Goal: Task Accomplishment & Management: Use online tool/utility

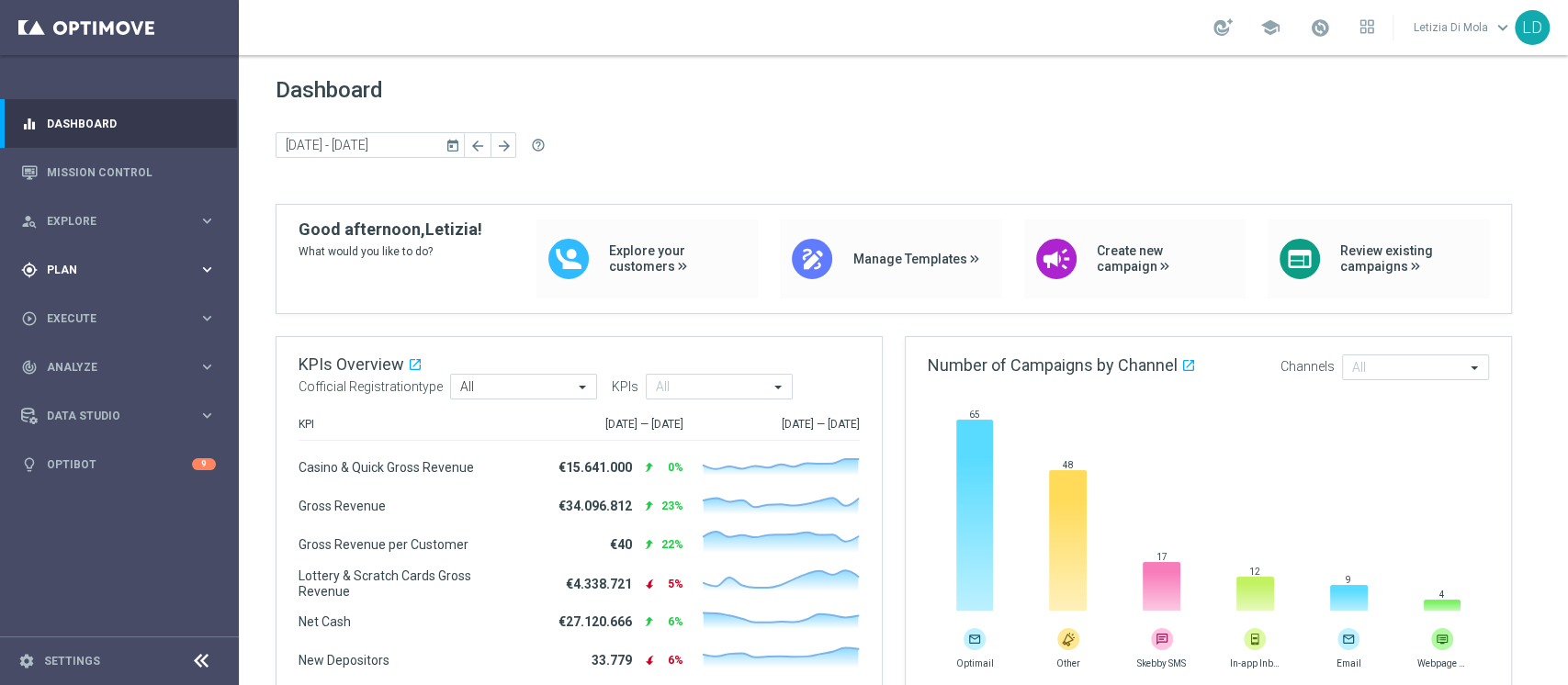
click at [202, 265] on icon "keyboard_arrow_right" at bounding box center [207, 270] width 18 height 18
click at [69, 305] on link "Target Groups" at bounding box center [120, 307] width 143 height 15
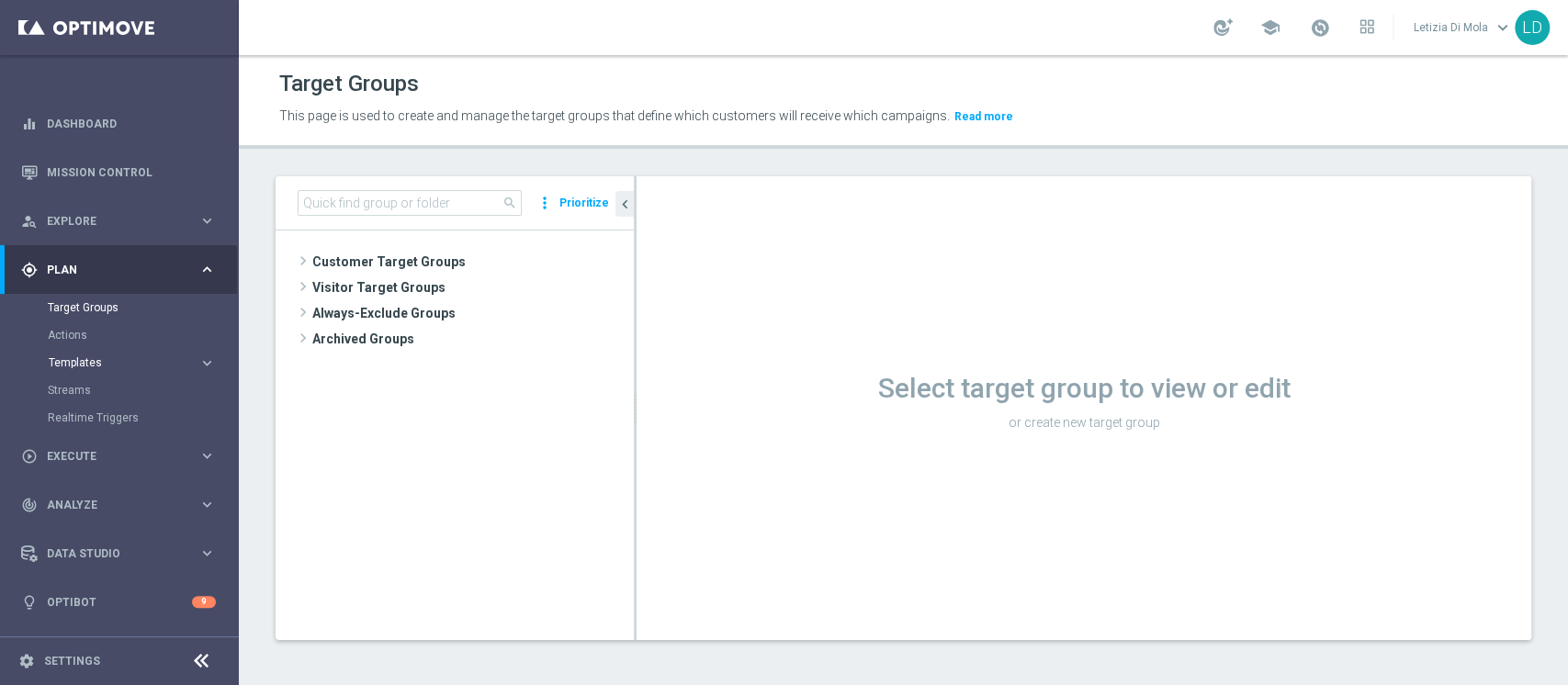
click at [87, 358] on span "Templates" at bounding box center [115, 362] width 131 height 11
click at [86, 389] on link "Optimail" at bounding box center [124, 389] width 134 height 15
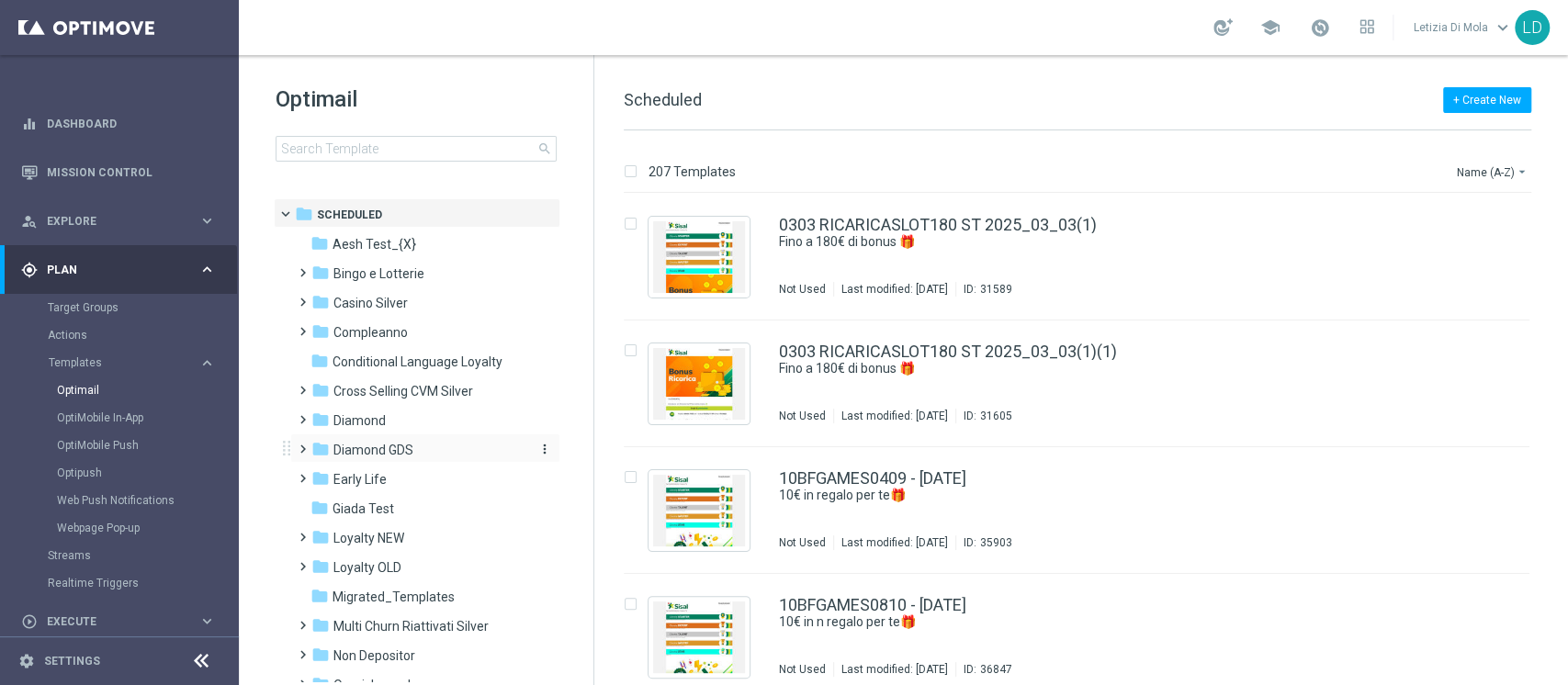
click at [362, 441] on span "Diamond GDS" at bounding box center [374, 449] width 80 height 17
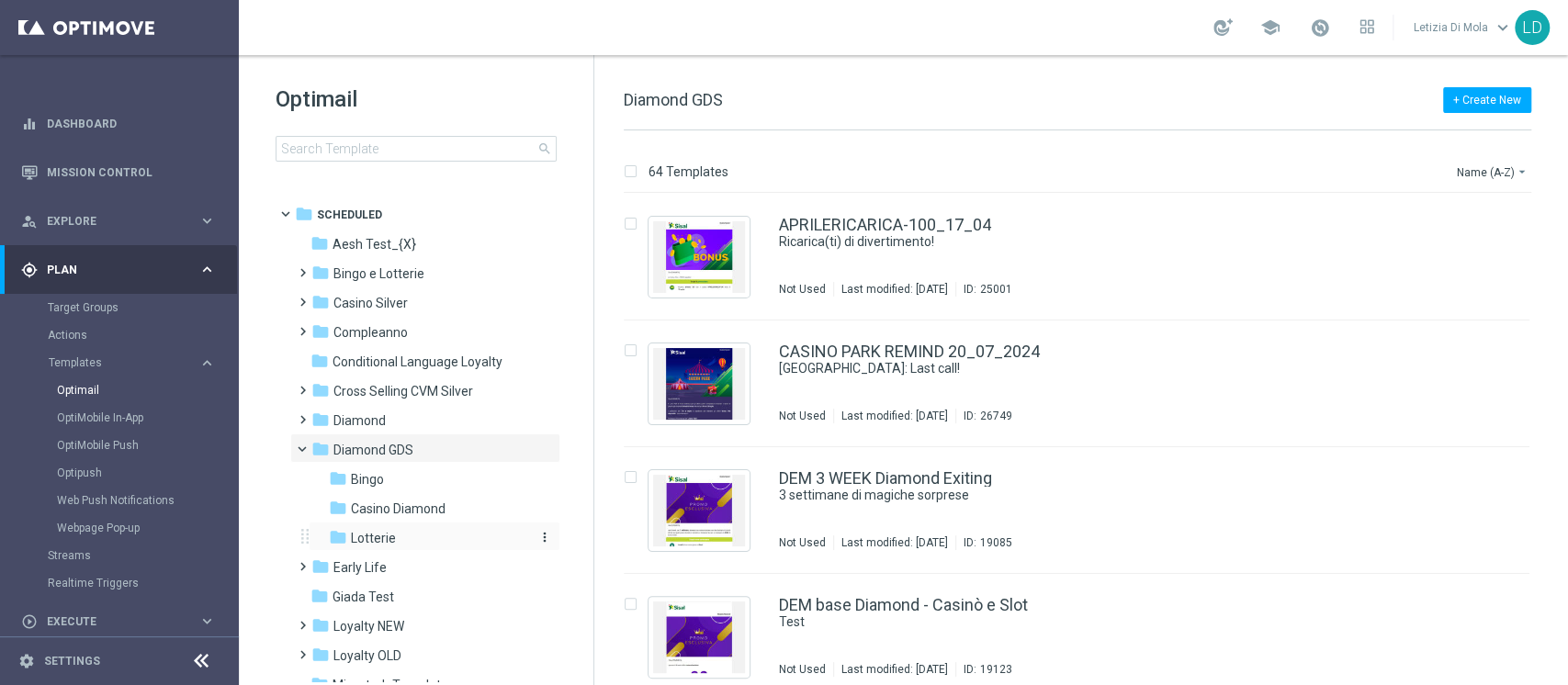
click at [371, 530] on span "Lotterie" at bounding box center [373, 538] width 45 height 17
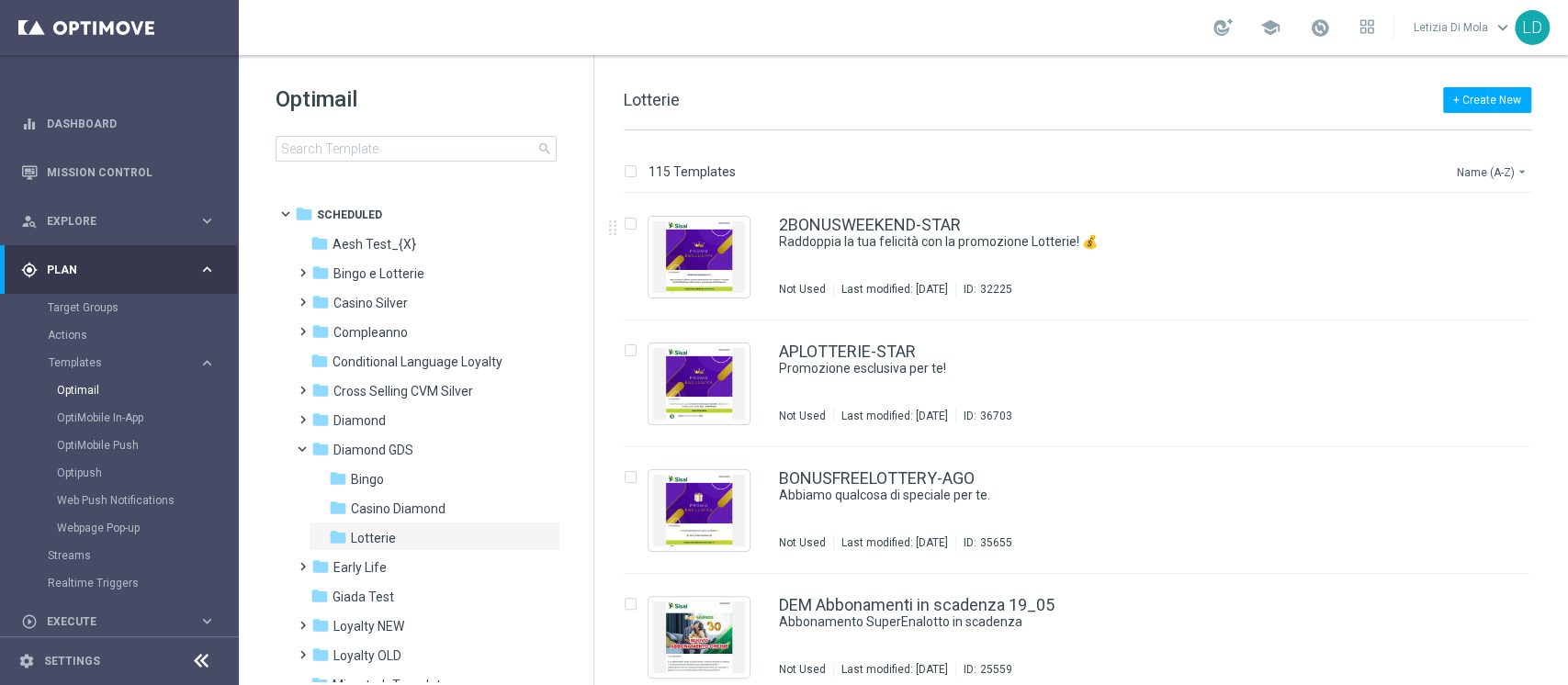
click at [1466, 164] on button "Name (A-Z) arrow_drop_down" at bounding box center [1492, 171] width 77 height 22
click at [1453, 252] on span "Date Modified (Newest)" at bounding box center [1460, 253] width 124 height 13
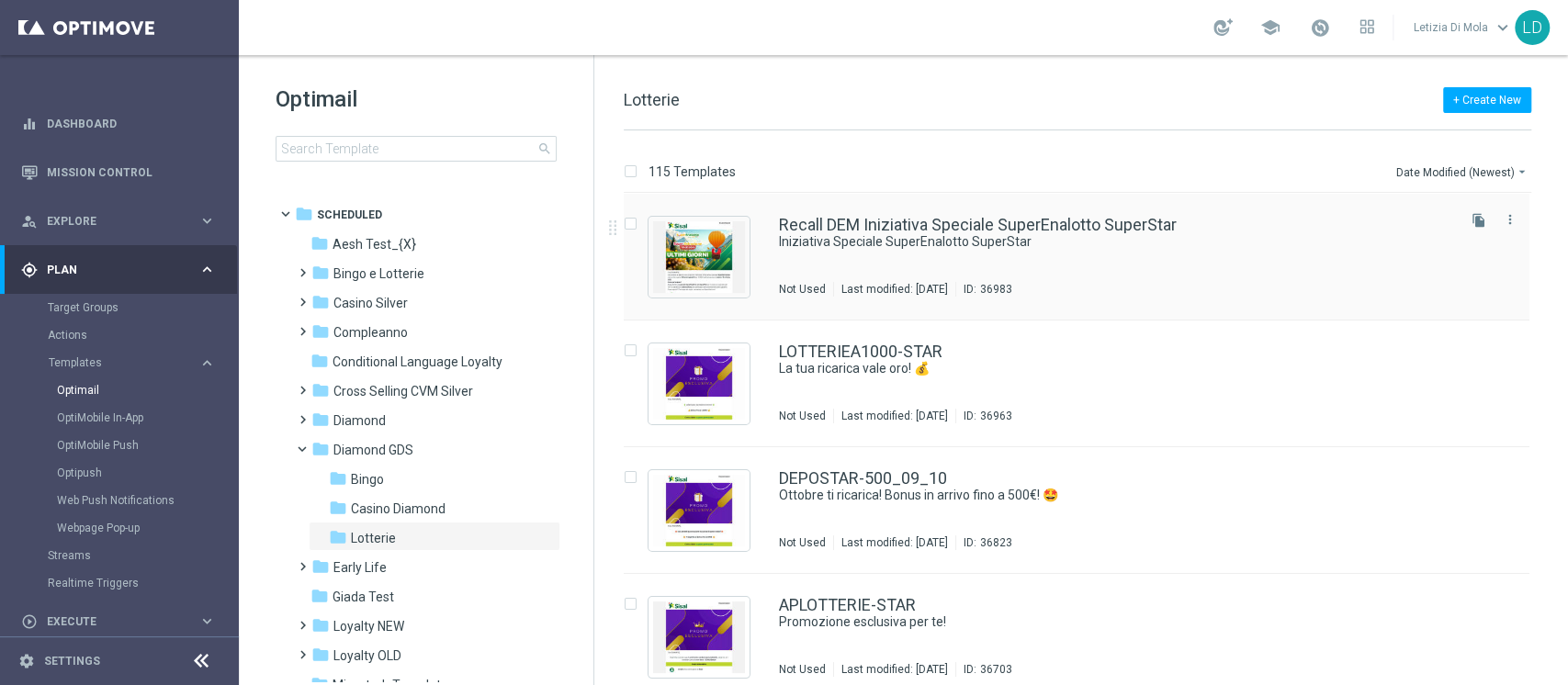
click at [1011, 254] on div "Recall DEM Iniziativa Speciale SuperEnalotto SuperStar Iniziativa Speciale Supe…" at bounding box center [1116, 257] width 673 height 80
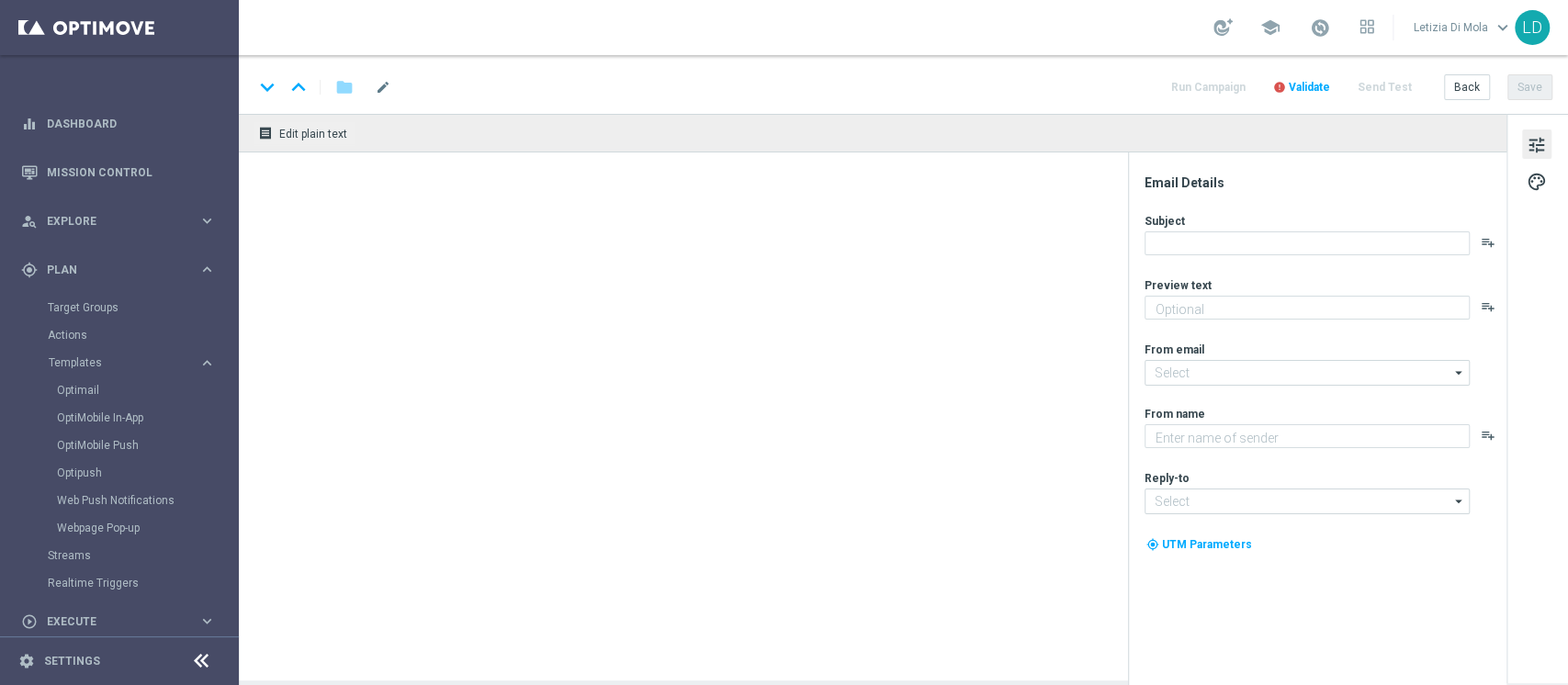
type input "[EMAIL_ADDRESS][DOMAIN_NAME]"
type textarea "Sisal"
type input "[EMAIL_ADDRESS][DOMAIN_NAME]"
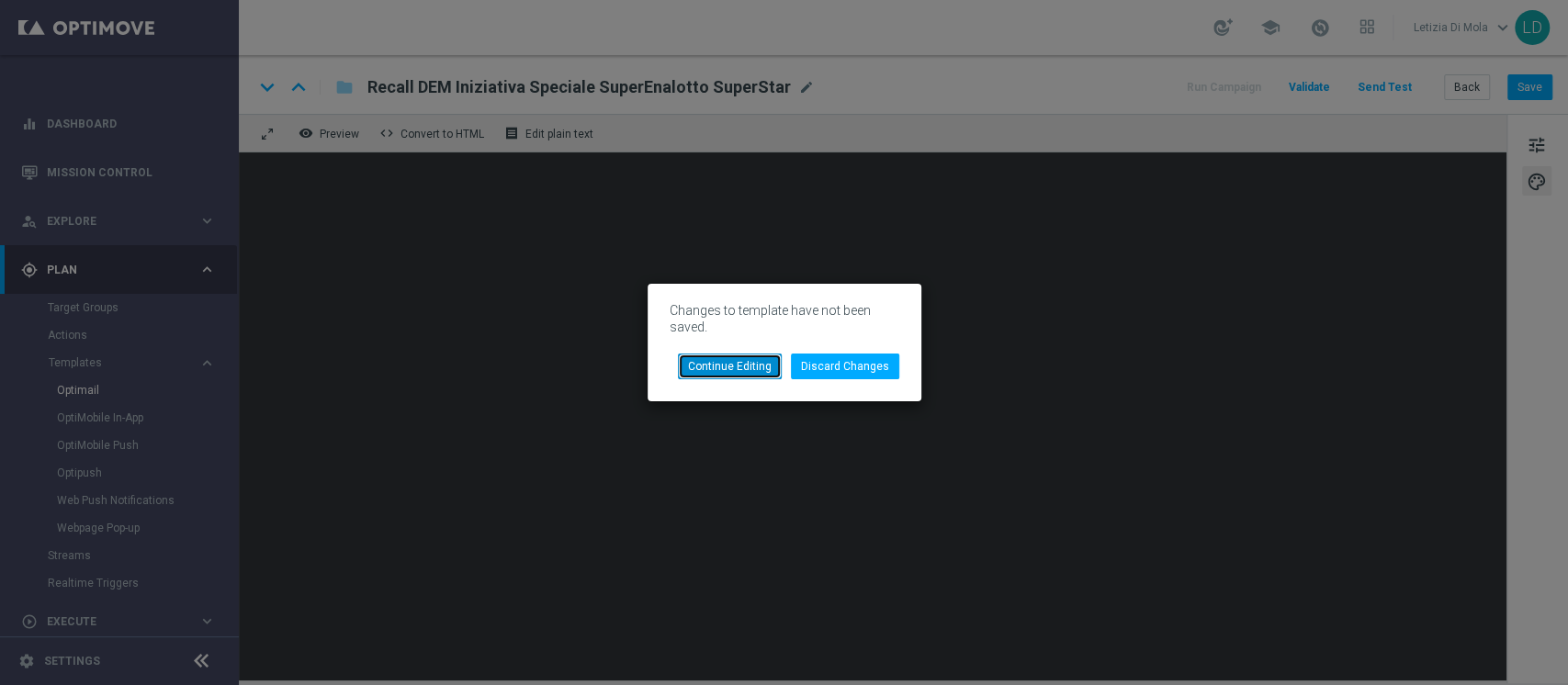
click at [732, 366] on button "Continue Editing" at bounding box center [729, 366] width 104 height 26
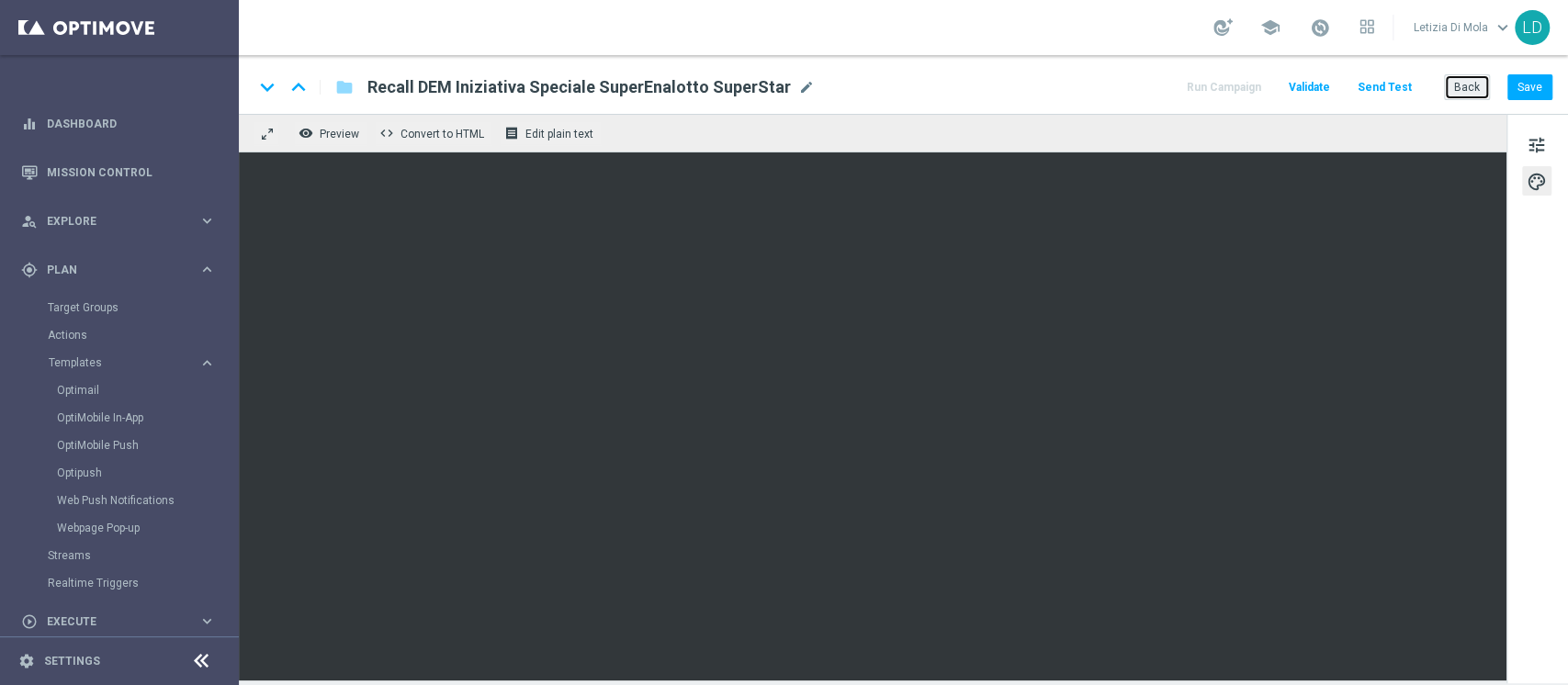
click at [1467, 85] on button "Back" at bounding box center [1466, 88] width 46 height 26
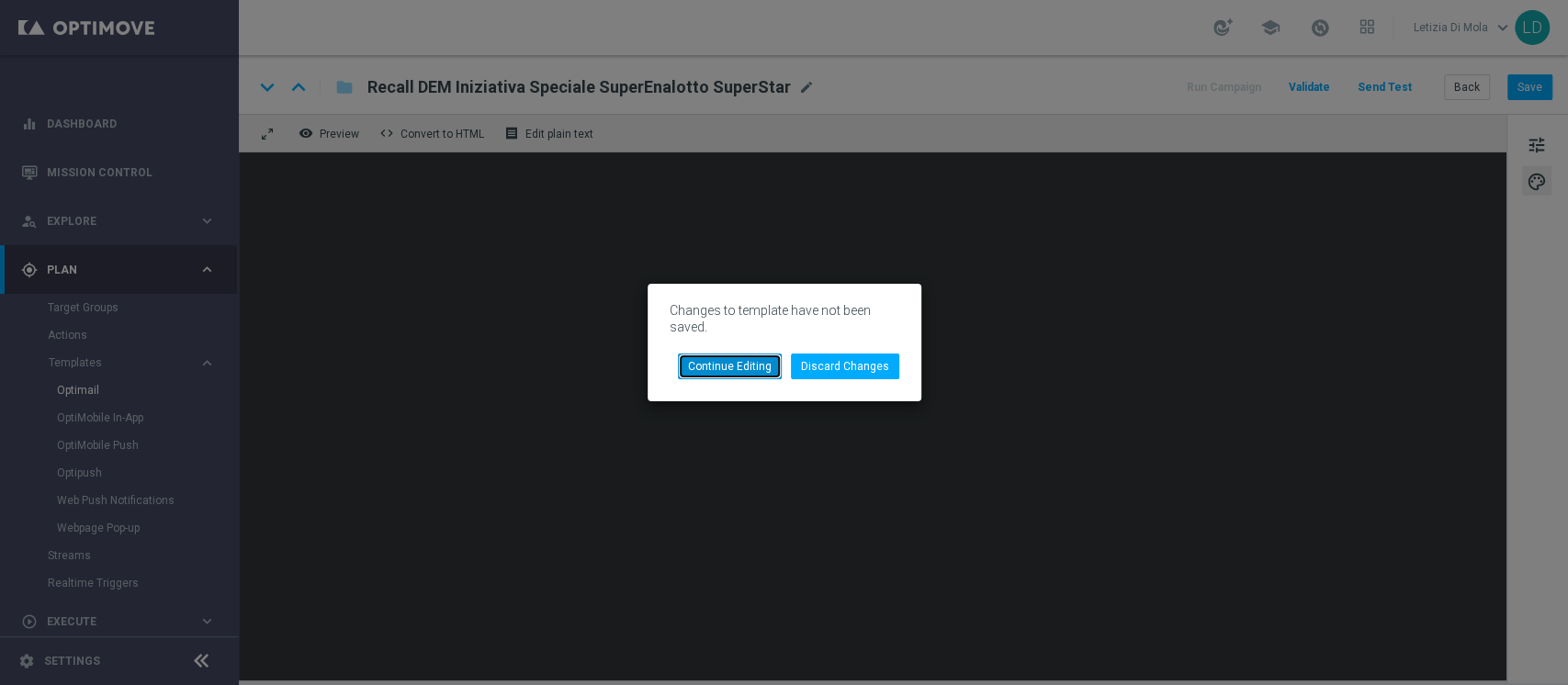
click at [735, 370] on button "Continue Editing" at bounding box center [729, 366] width 104 height 26
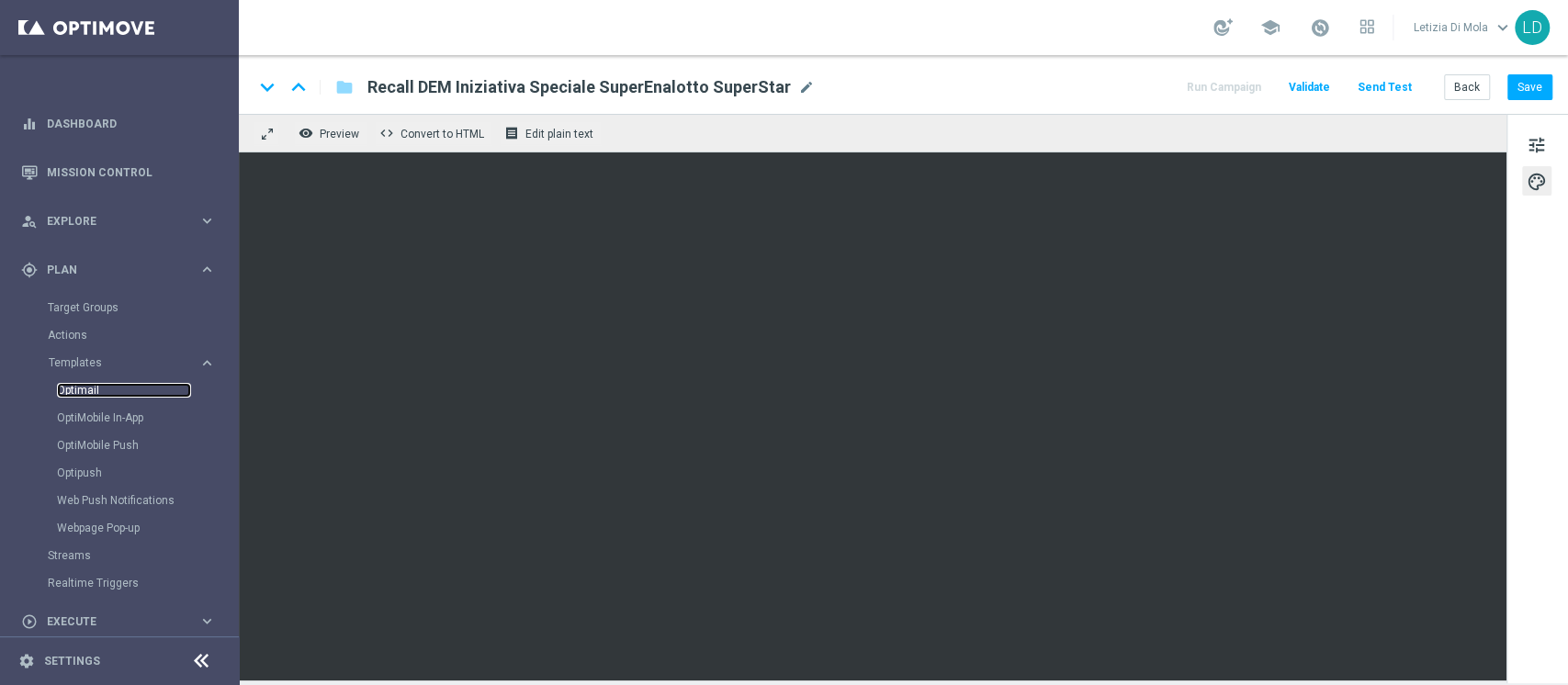
click at [74, 392] on link "Optimail" at bounding box center [124, 389] width 134 height 15
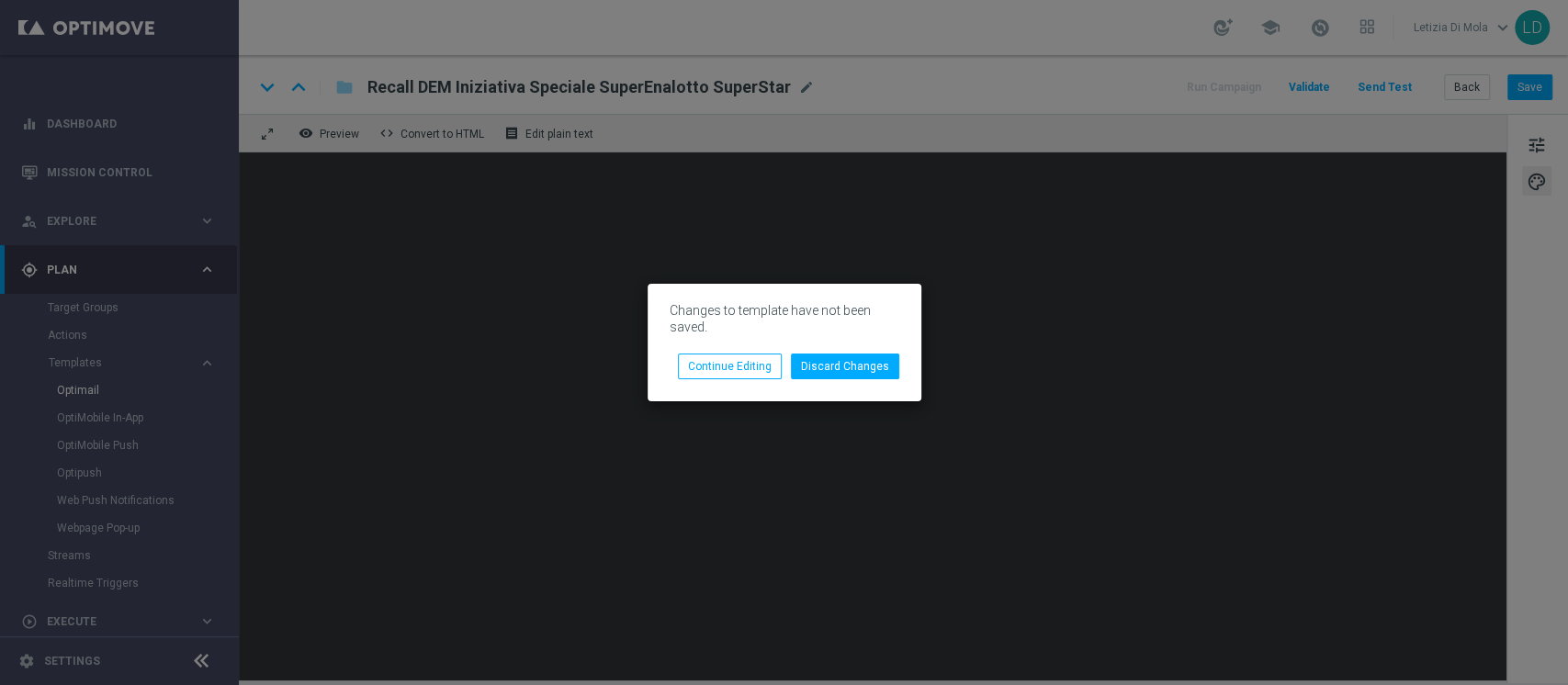
click at [1005, 173] on modal-container "Changes to template have not been saved. Discard Changes Continue Editing" at bounding box center [784, 342] width 1568 height 685
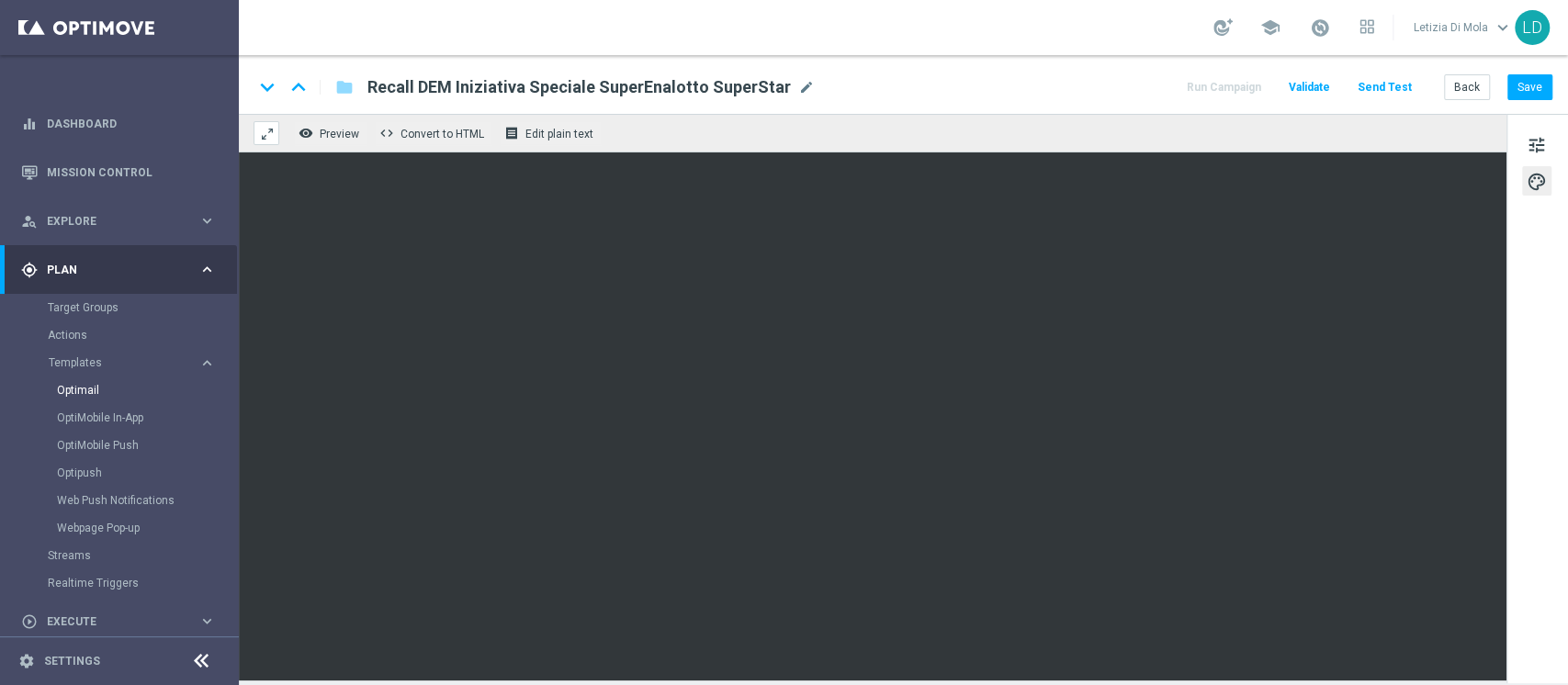
click at [255, 129] on button at bounding box center [266, 133] width 26 height 24
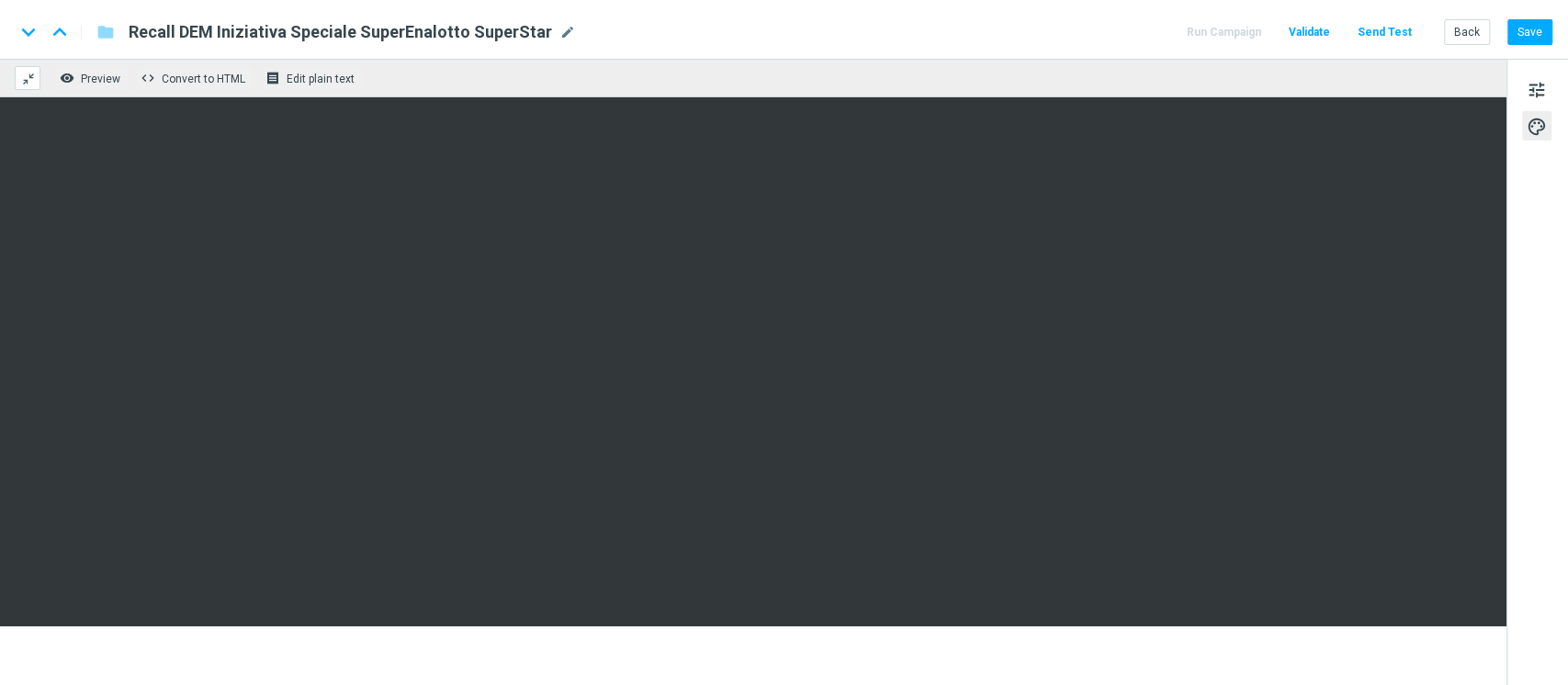
click at [25, 81] on span at bounding box center [28, 79] width 15 height 15
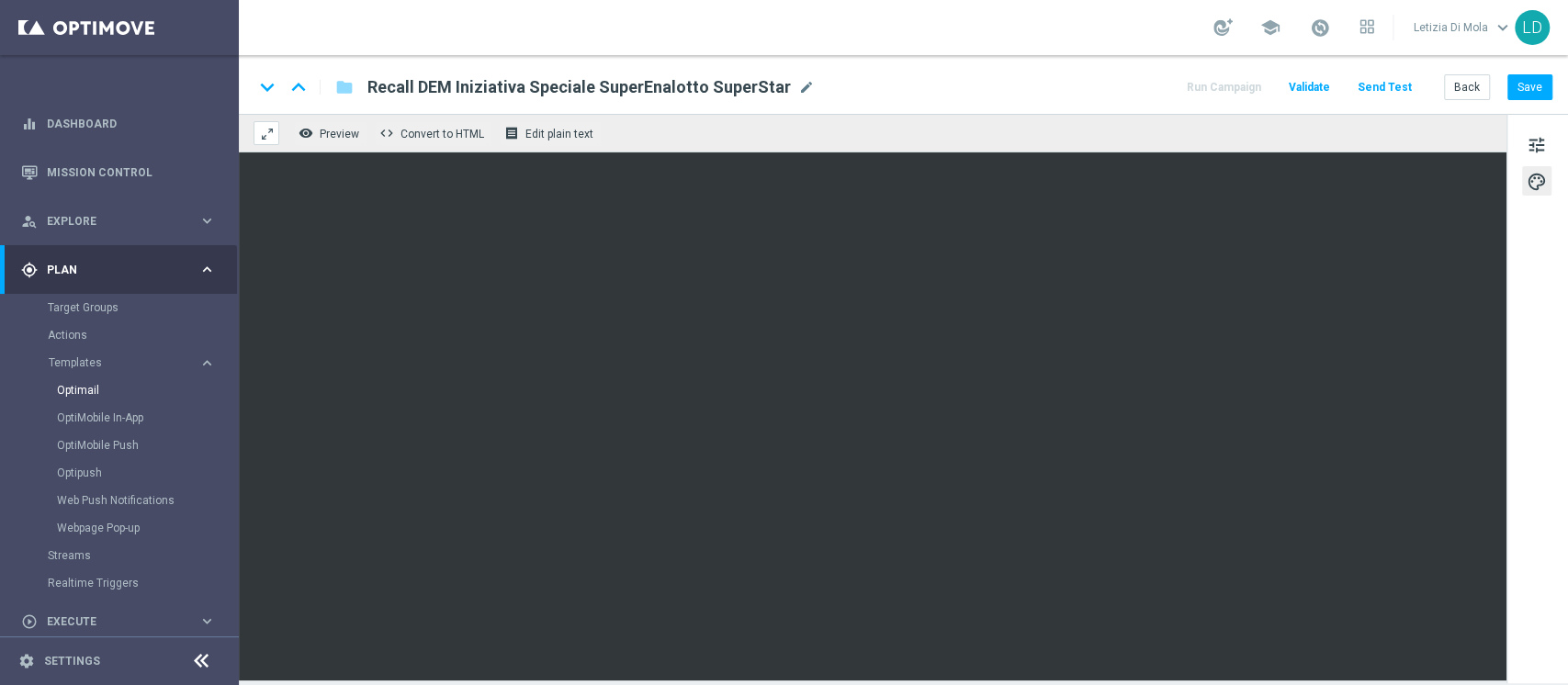
click at [386, 93] on span "Recall DEM Iniziativa Speciale SuperEnalotto SuperStar" at bounding box center [579, 88] width 423 height 22
click at [1539, 91] on button "Save" at bounding box center [1529, 88] width 45 height 26
click at [1317, 83] on span "Validate" at bounding box center [1309, 87] width 41 height 13
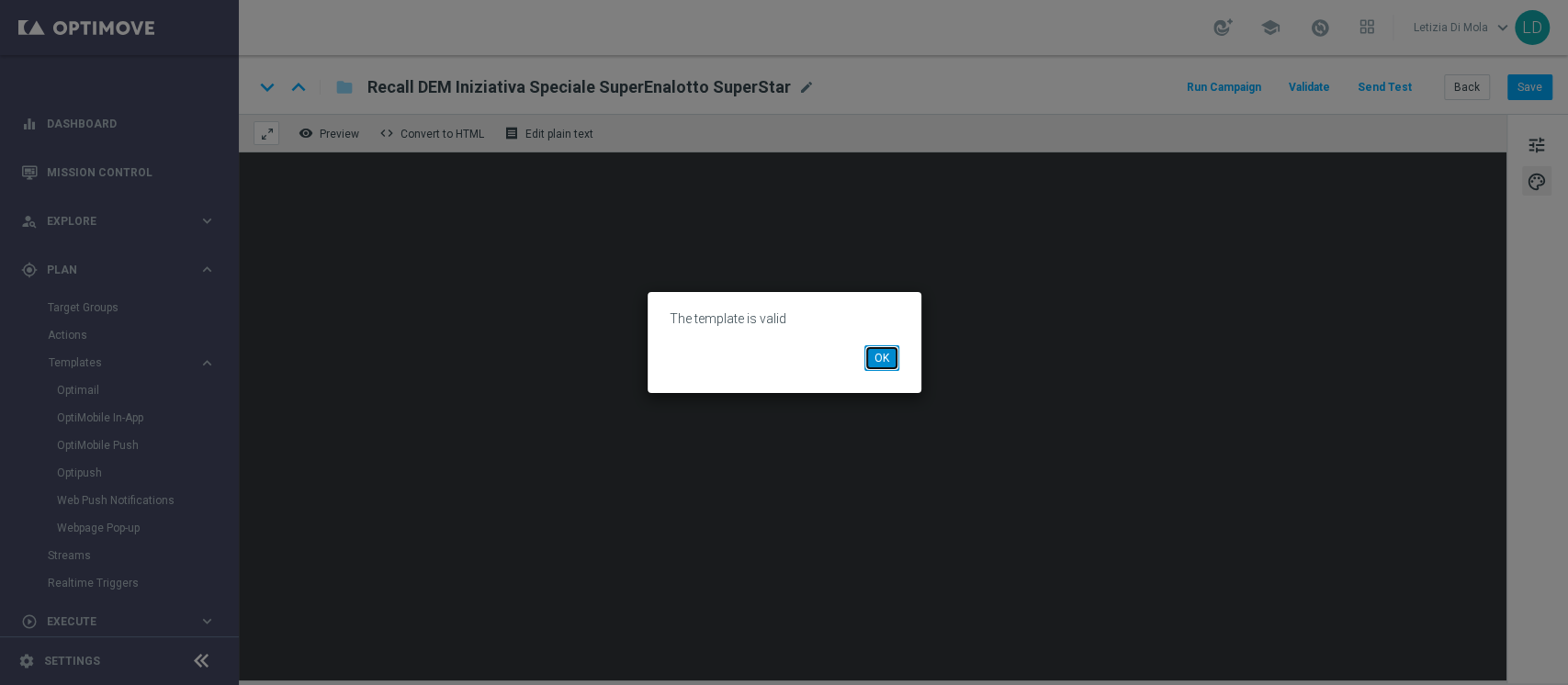
click at [866, 348] on button "OK" at bounding box center [882, 358] width 35 height 26
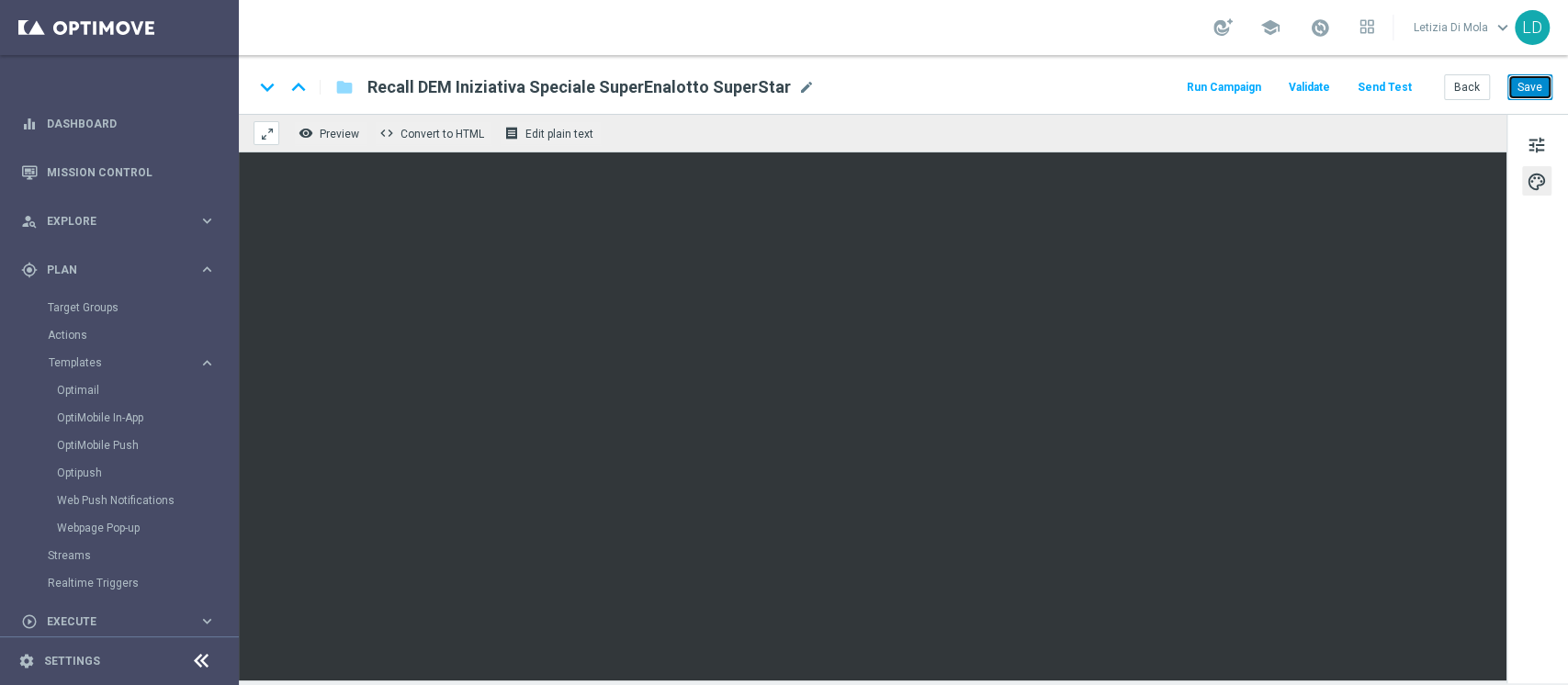
click at [1538, 82] on button "Save" at bounding box center [1529, 88] width 45 height 26
click at [1535, 82] on button "Save" at bounding box center [1529, 88] width 45 height 26
click at [1522, 91] on button "Save" at bounding box center [1529, 88] width 45 height 26
click at [1546, 85] on button "Save" at bounding box center [1529, 88] width 45 height 26
click at [1526, 87] on button "Save" at bounding box center [1529, 88] width 45 height 26
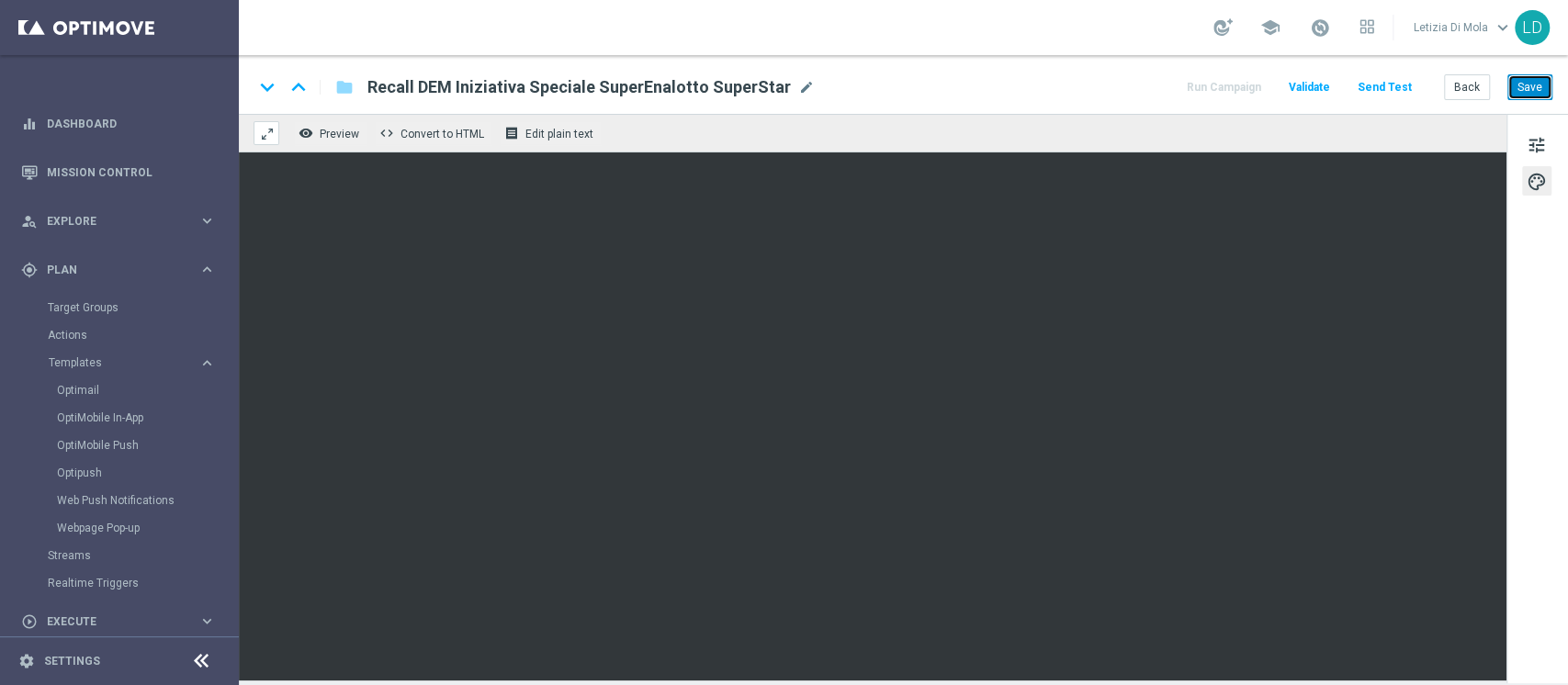
click at [1525, 88] on button "Save" at bounding box center [1529, 88] width 45 height 26
click at [1537, 77] on button "Save" at bounding box center [1529, 88] width 45 height 26
click at [1388, 83] on button "Send Test" at bounding box center [1385, 88] width 60 height 25
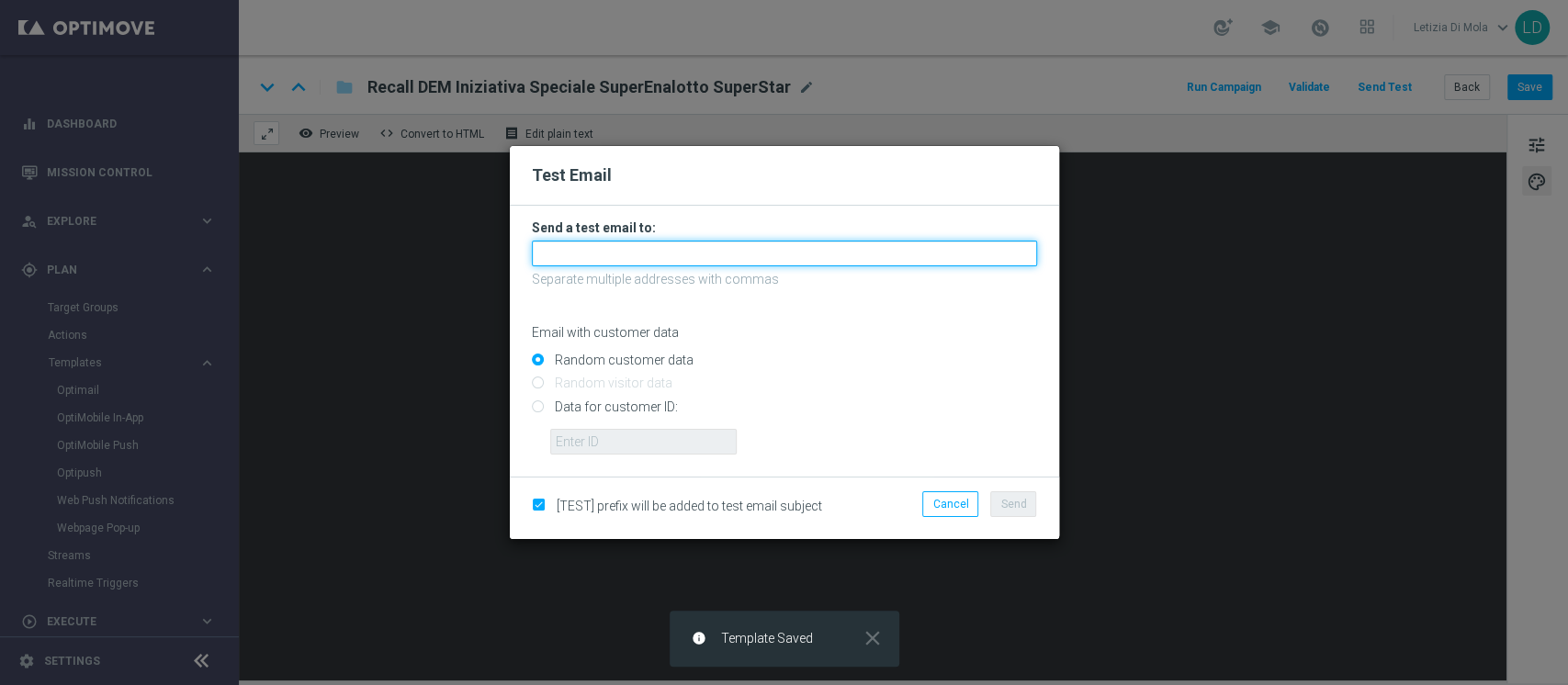
click at [716, 250] on input "text" at bounding box center [784, 254] width 505 height 26
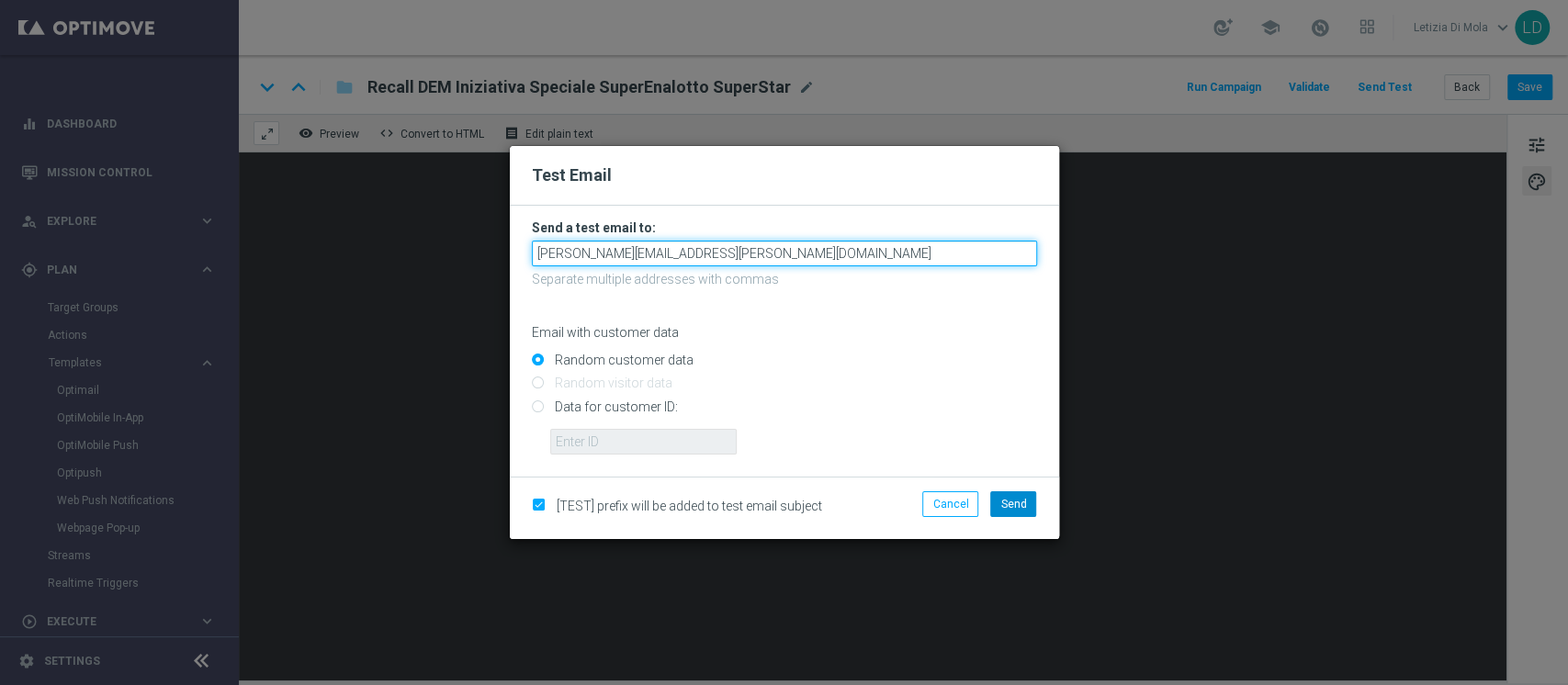
type input "[PERSON_NAME][EMAIL_ADDRESS][PERSON_NAME][DOMAIN_NAME]"
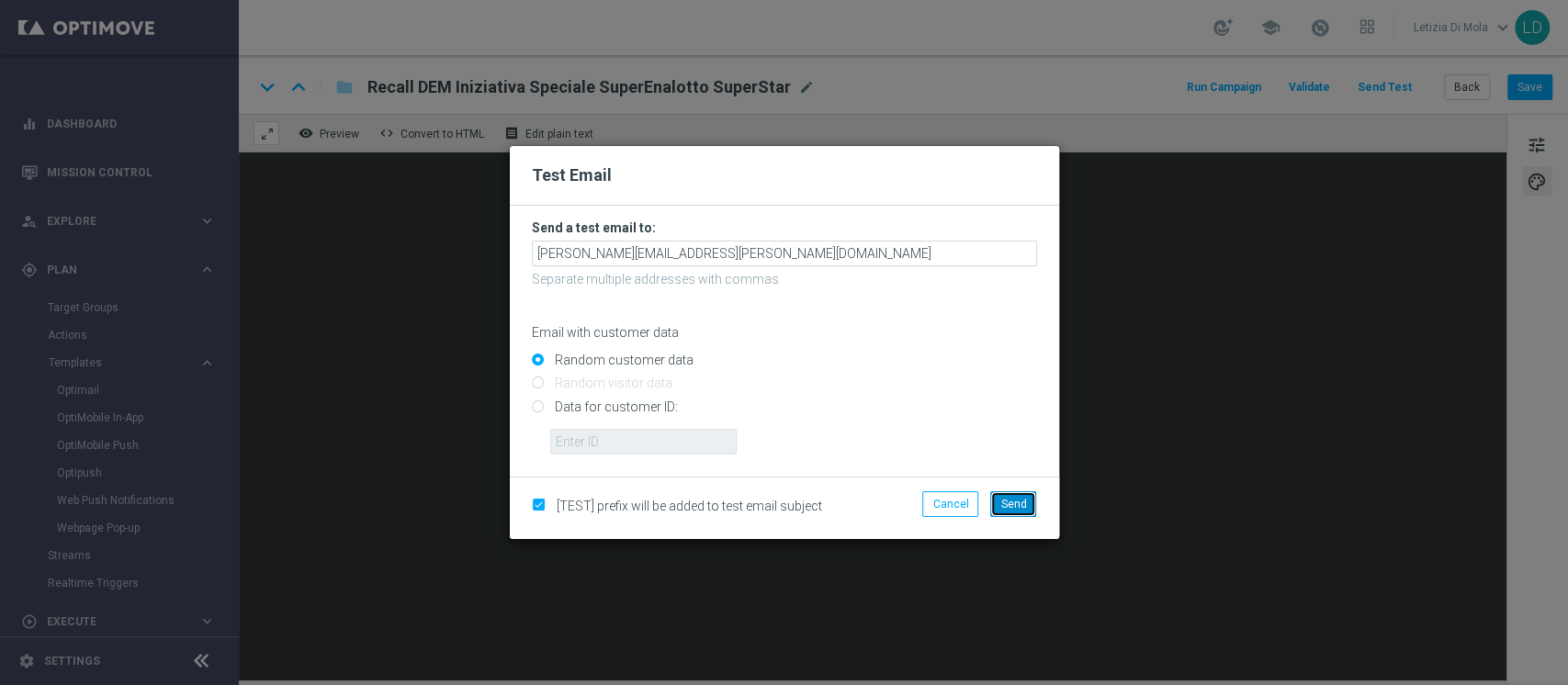
click at [1014, 501] on span "Send" at bounding box center [1013, 504] width 26 height 13
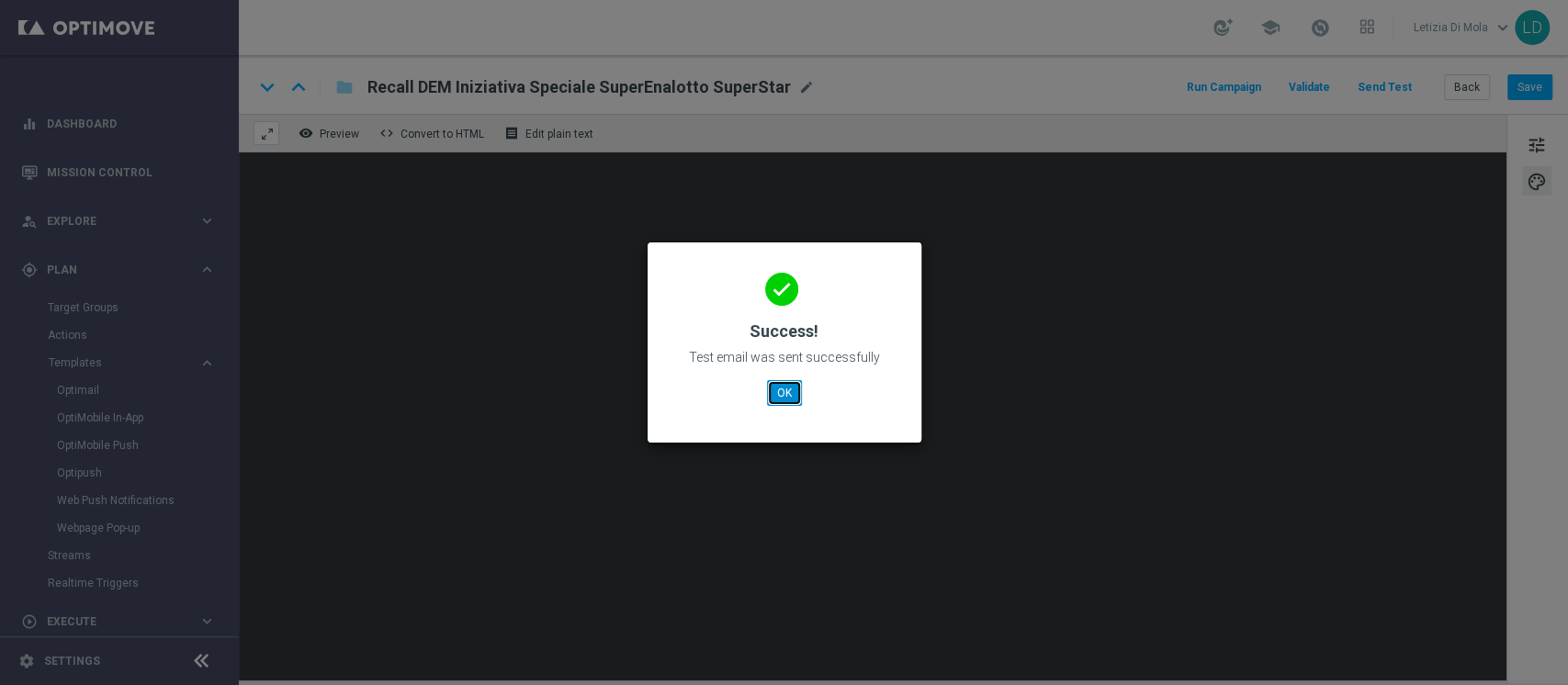
click at [784, 394] on button "OK" at bounding box center [784, 393] width 35 height 26
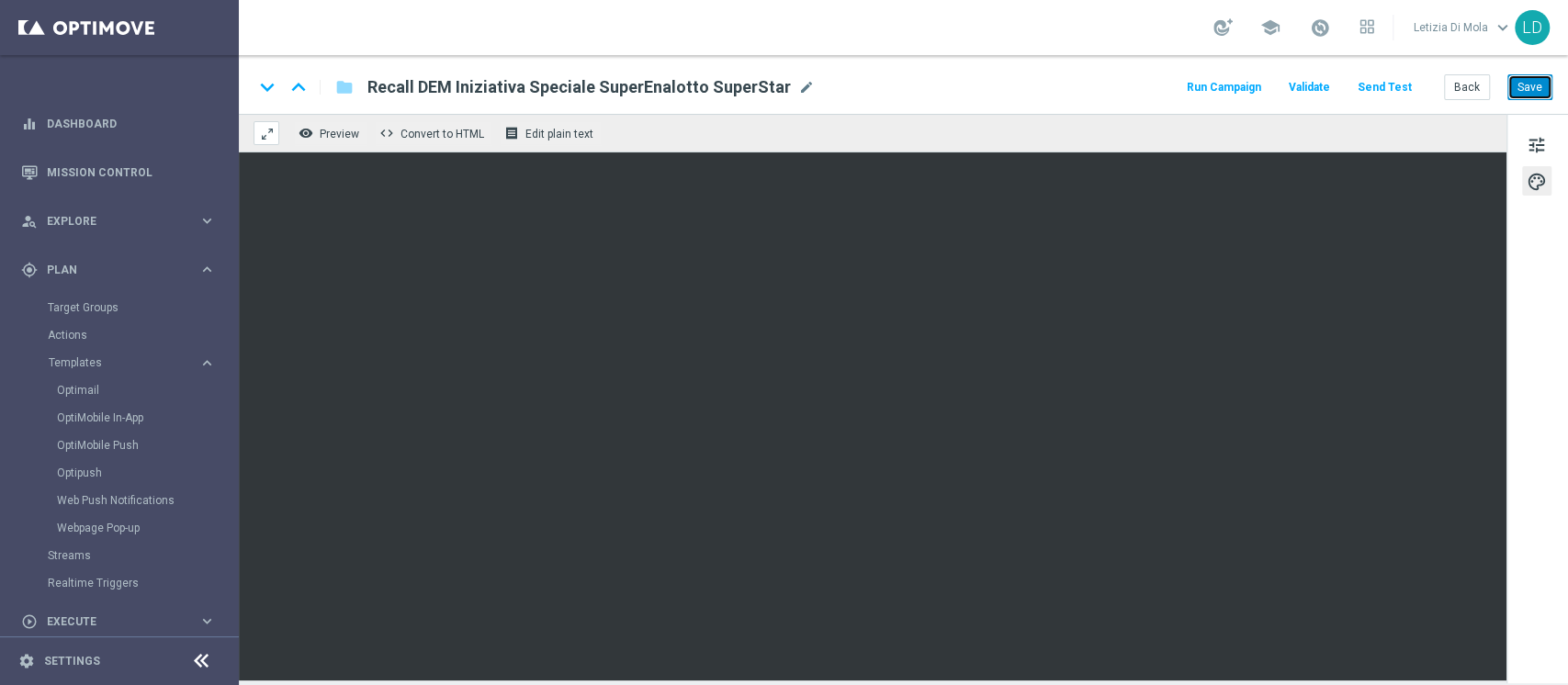
click at [1537, 92] on button "Save" at bounding box center [1529, 88] width 45 height 26
click at [1388, 86] on button "Send Test" at bounding box center [1385, 88] width 60 height 25
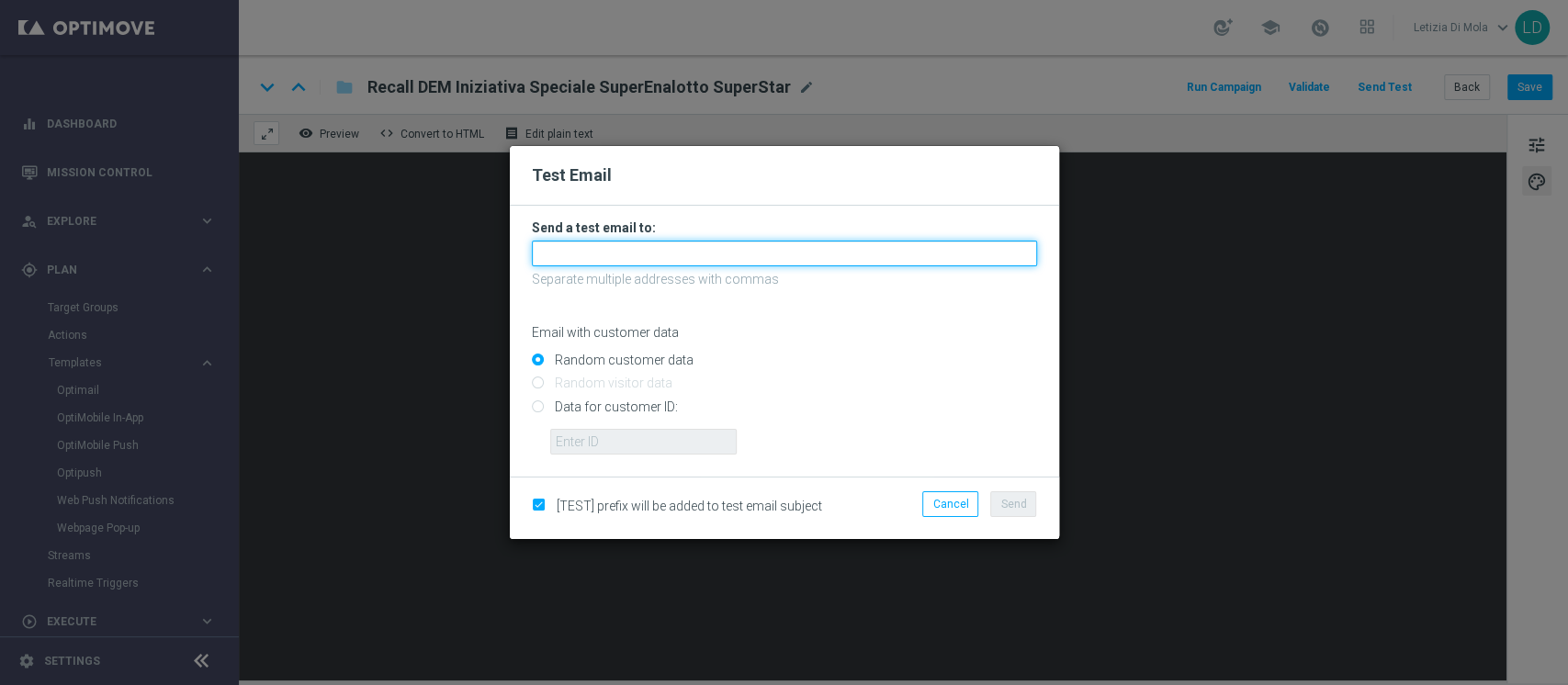
click at [741, 257] on input "text" at bounding box center [784, 254] width 505 height 26
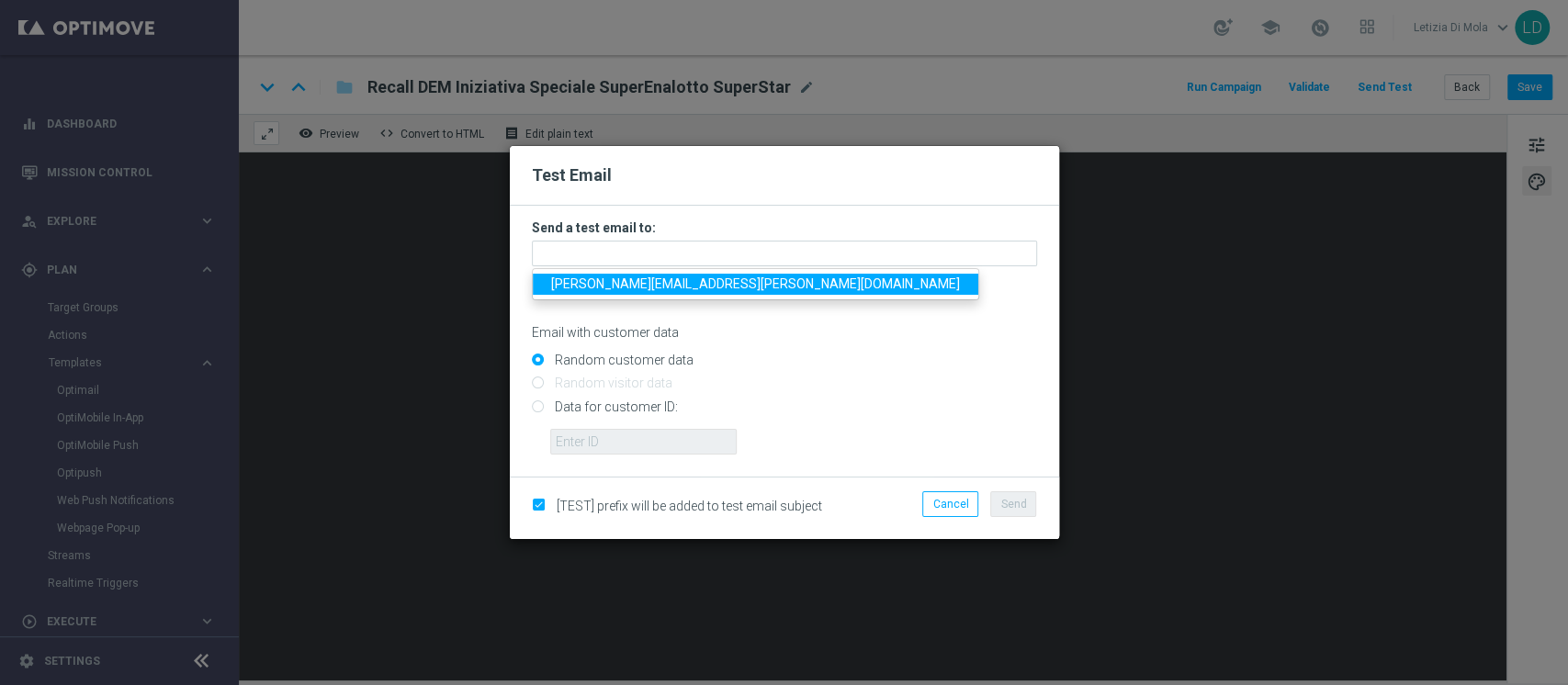
click at [603, 287] on span "[PERSON_NAME][EMAIL_ADDRESS][PERSON_NAME][DOMAIN_NAME]" at bounding box center [755, 284] width 408 height 15
type input "[PERSON_NAME][EMAIL_ADDRESS][PERSON_NAME][DOMAIN_NAME]"
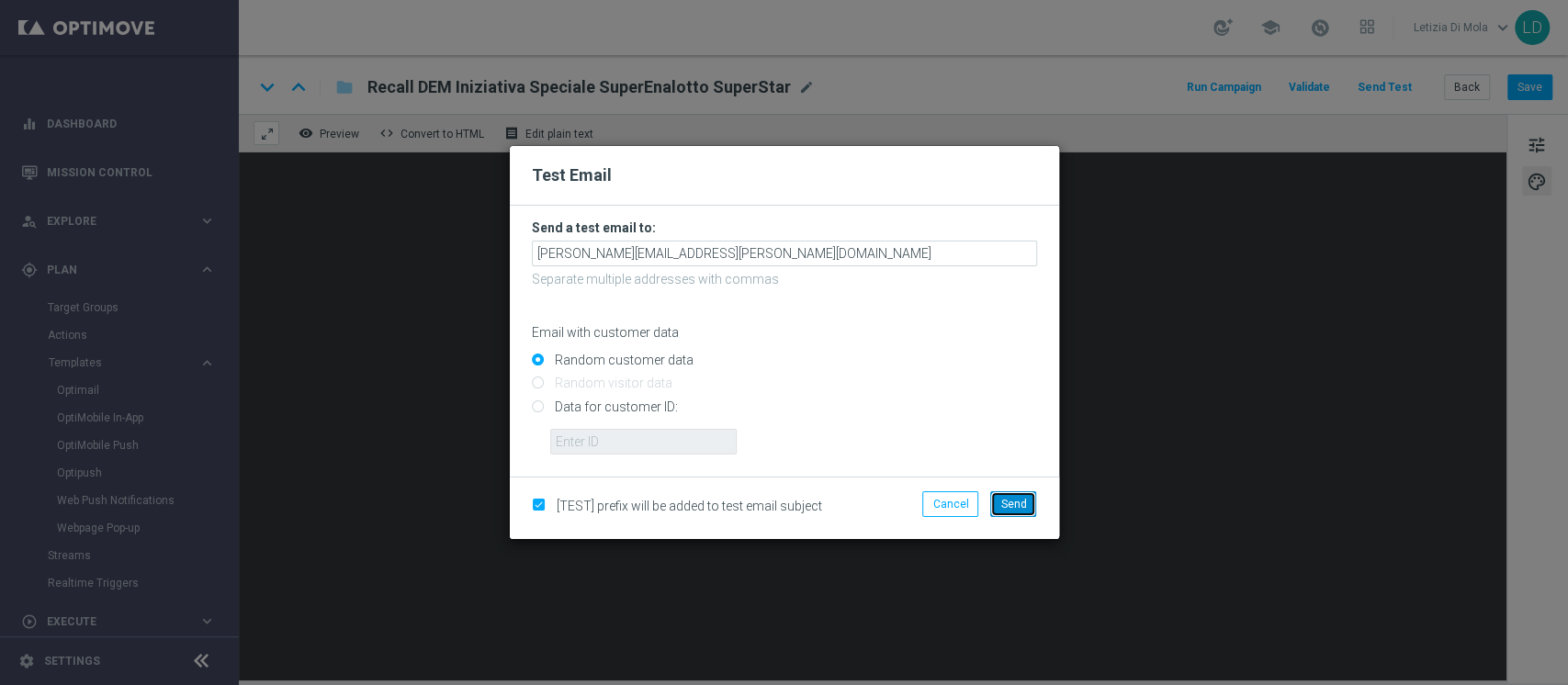
click at [1021, 506] on span "Send" at bounding box center [1013, 504] width 26 height 13
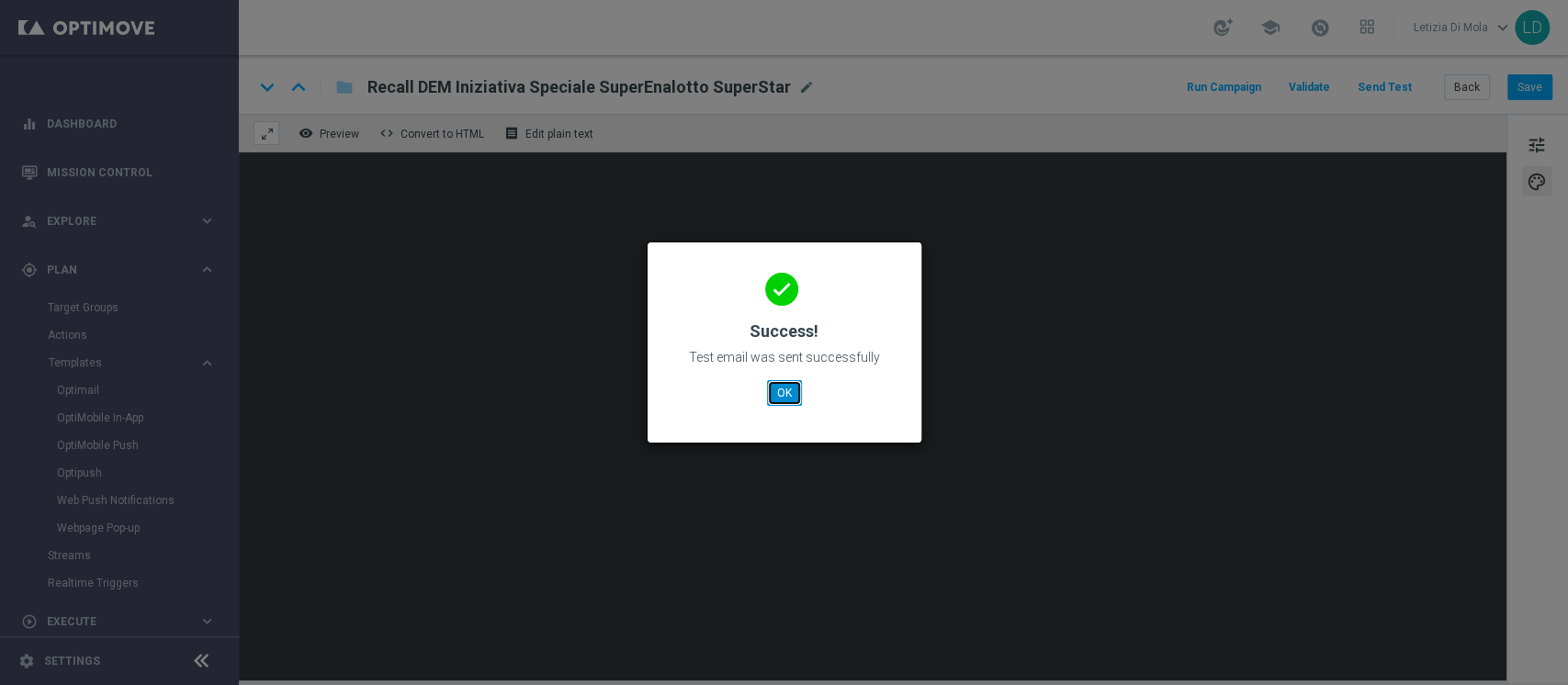
click at [792, 391] on button "OK" at bounding box center [784, 393] width 35 height 26
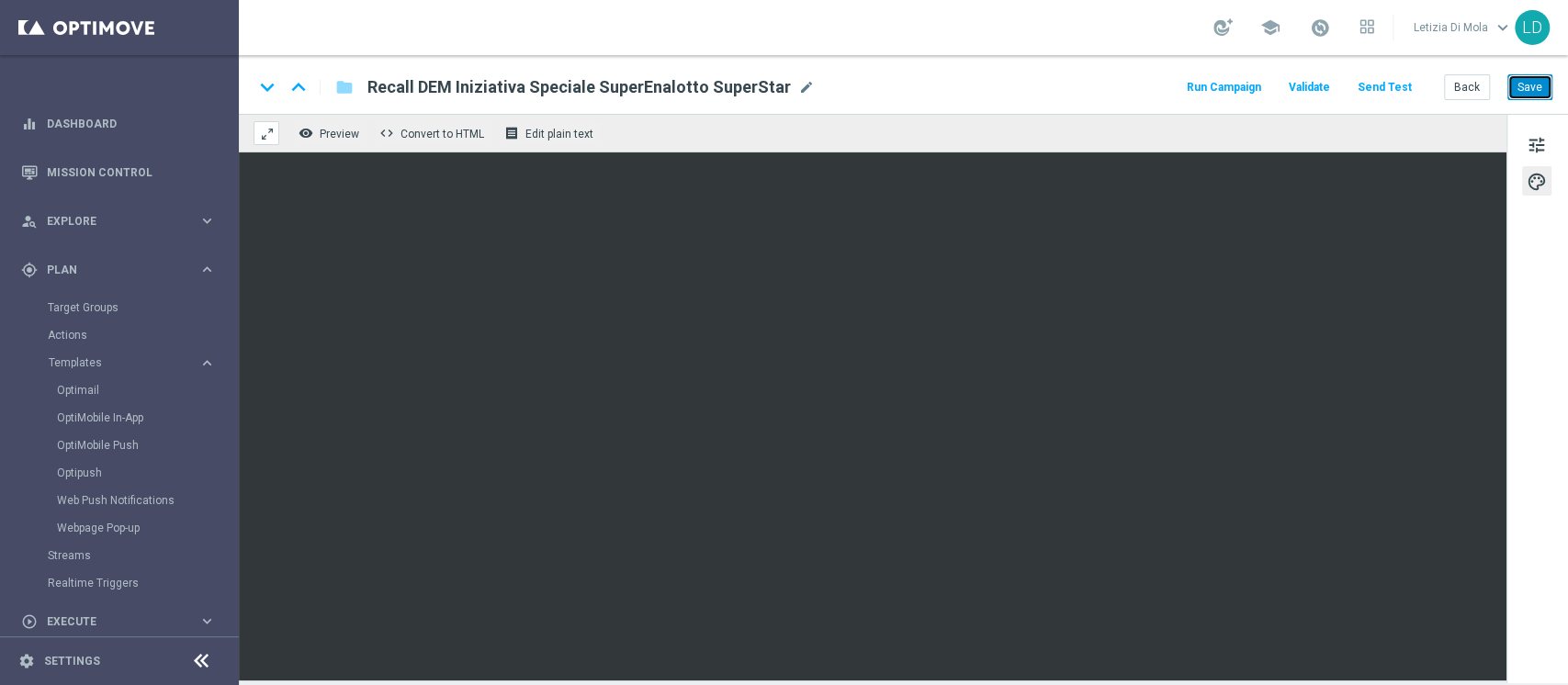
click at [1534, 95] on button "Save" at bounding box center [1529, 88] width 45 height 26
click at [1250, 87] on button "Run Campaign" at bounding box center [1223, 88] width 80 height 25
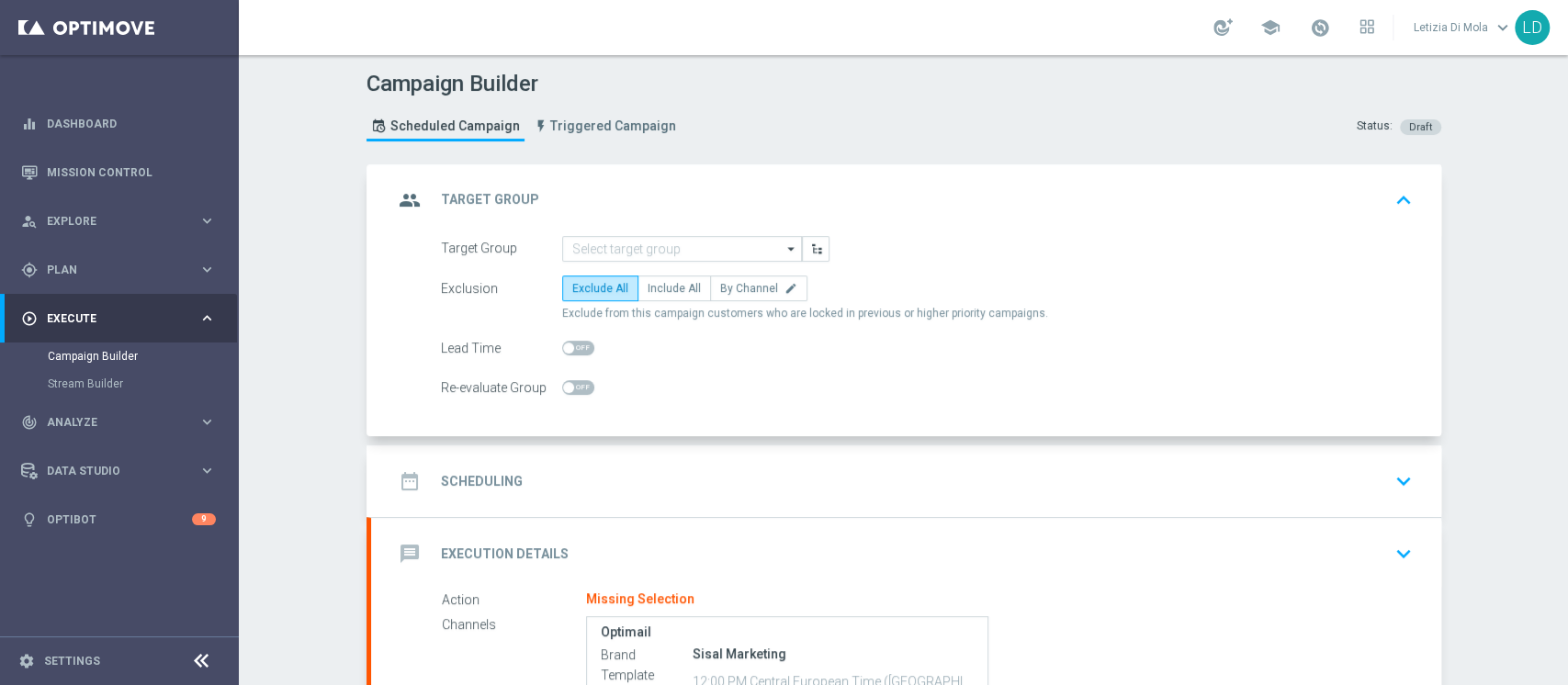
click at [785, 247] on icon "arrow_drop_down" at bounding box center [792, 249] width 18 height 24
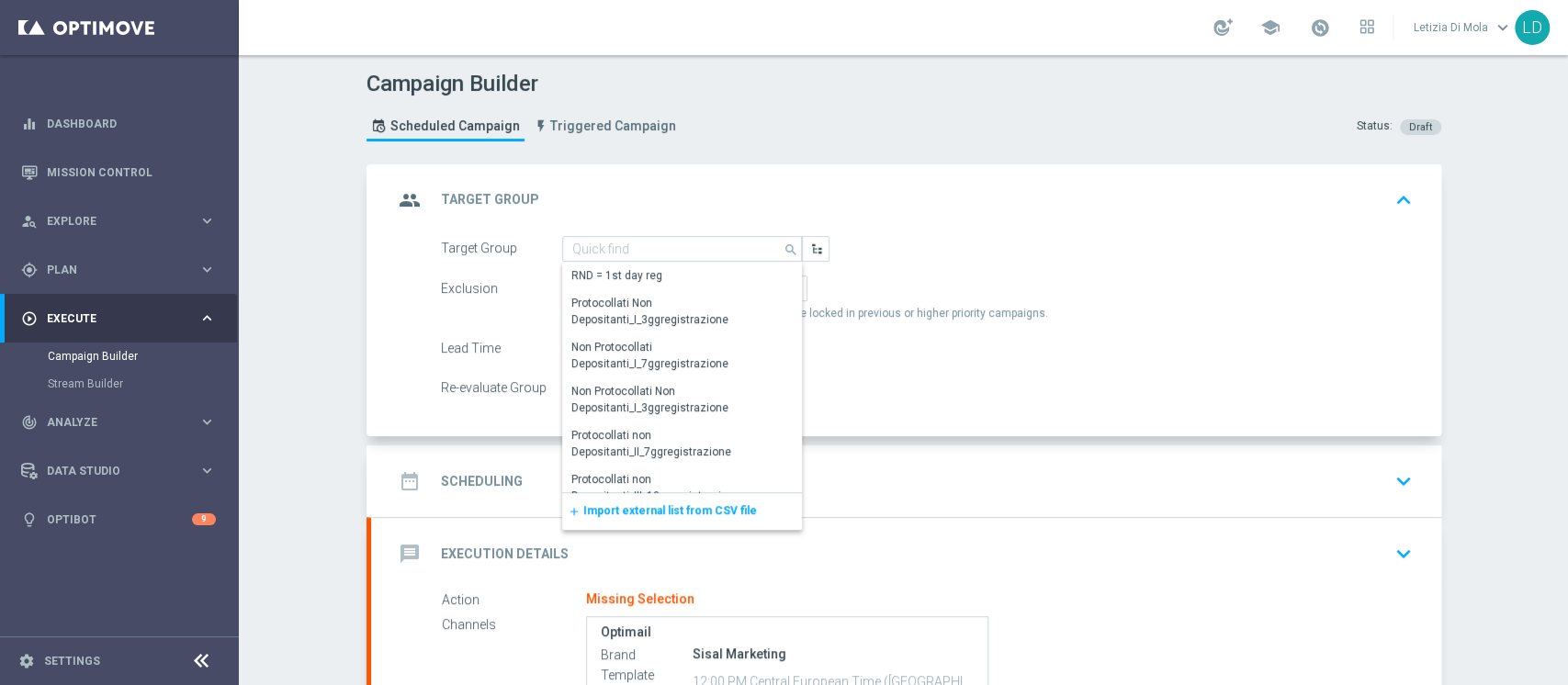
click at [683, 507] on span "Import external list from CSV file" at bounding box center [669, 510] width 173 height 13
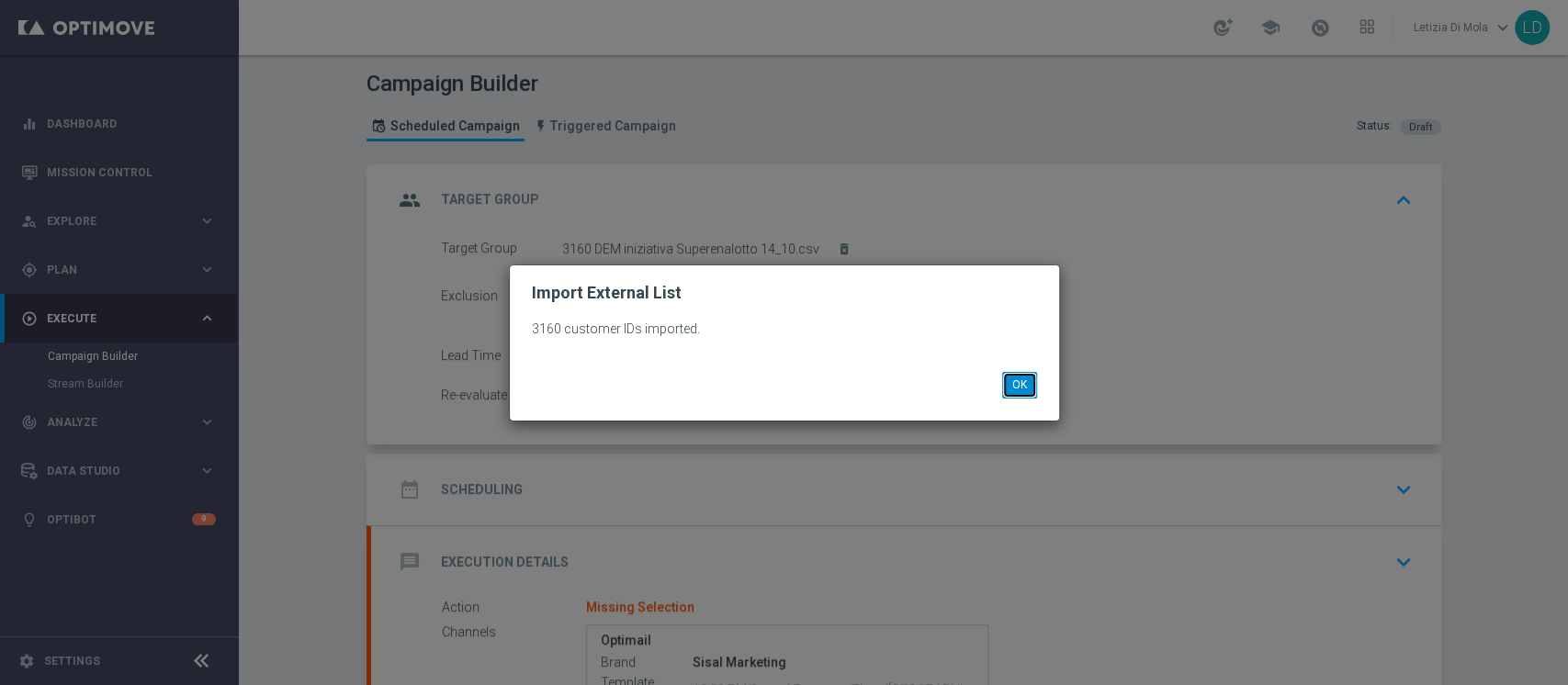
click at [1032, 376] on button "OK" at bounding box center [1019, 384] width 35 height 26
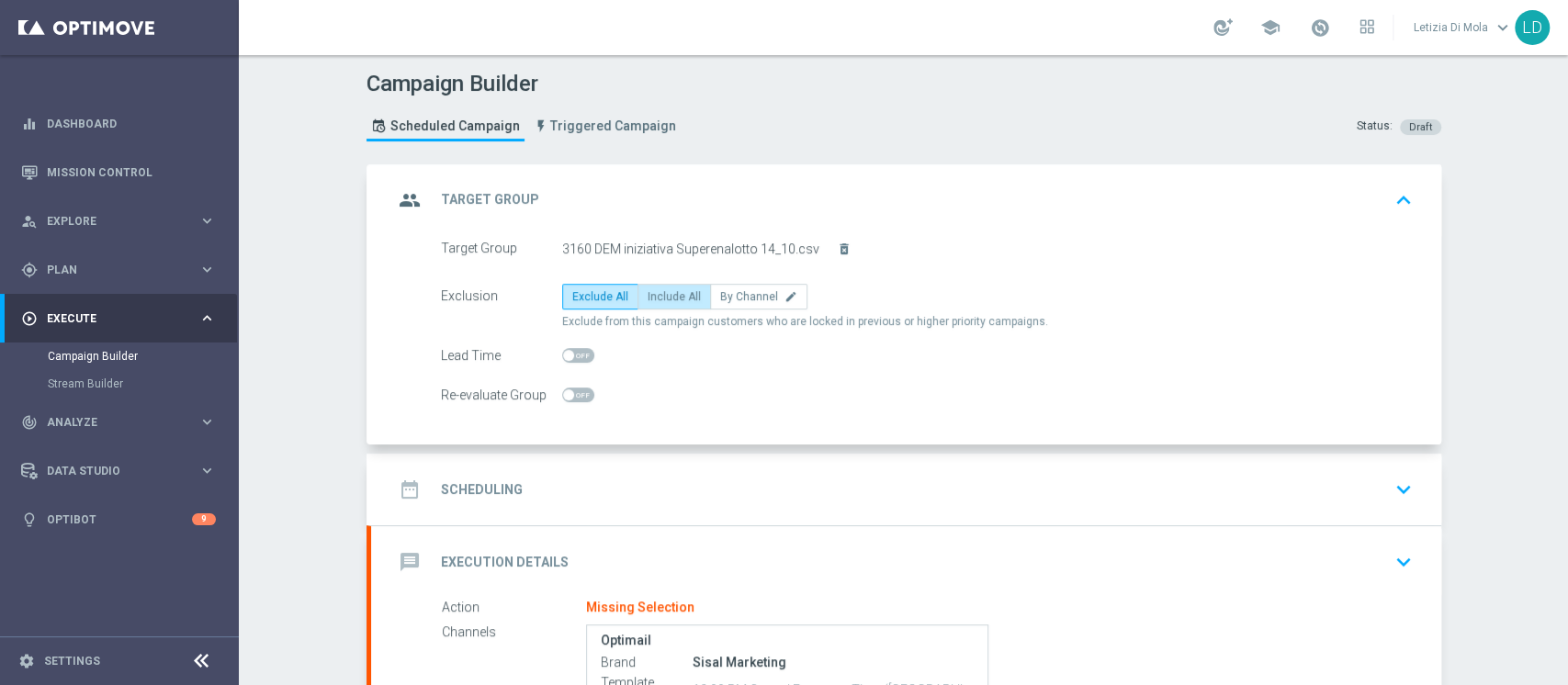
click at [661, 294] on span "Include All" at bounding box center [673, 296] width 53 height 13
click at [659, 294] on input "Include All" at bounding box center [653, 300] width 12 height 12
radio input "true"
click at [412, 191] on icon "group" at bounding box center [409, 199] width 33 height 33
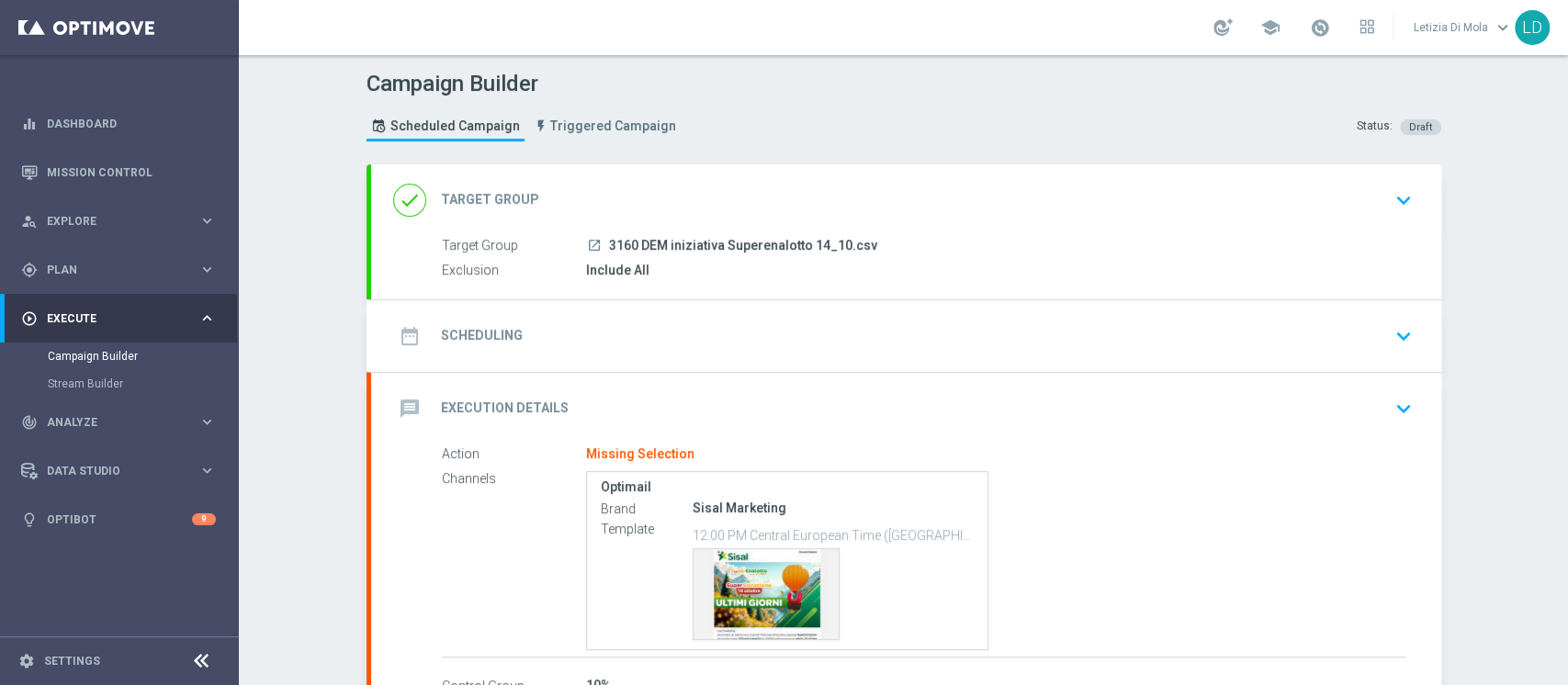
click at [414, 333] on icon "date_range" at bounding box center [409, 336] width 33 height 33
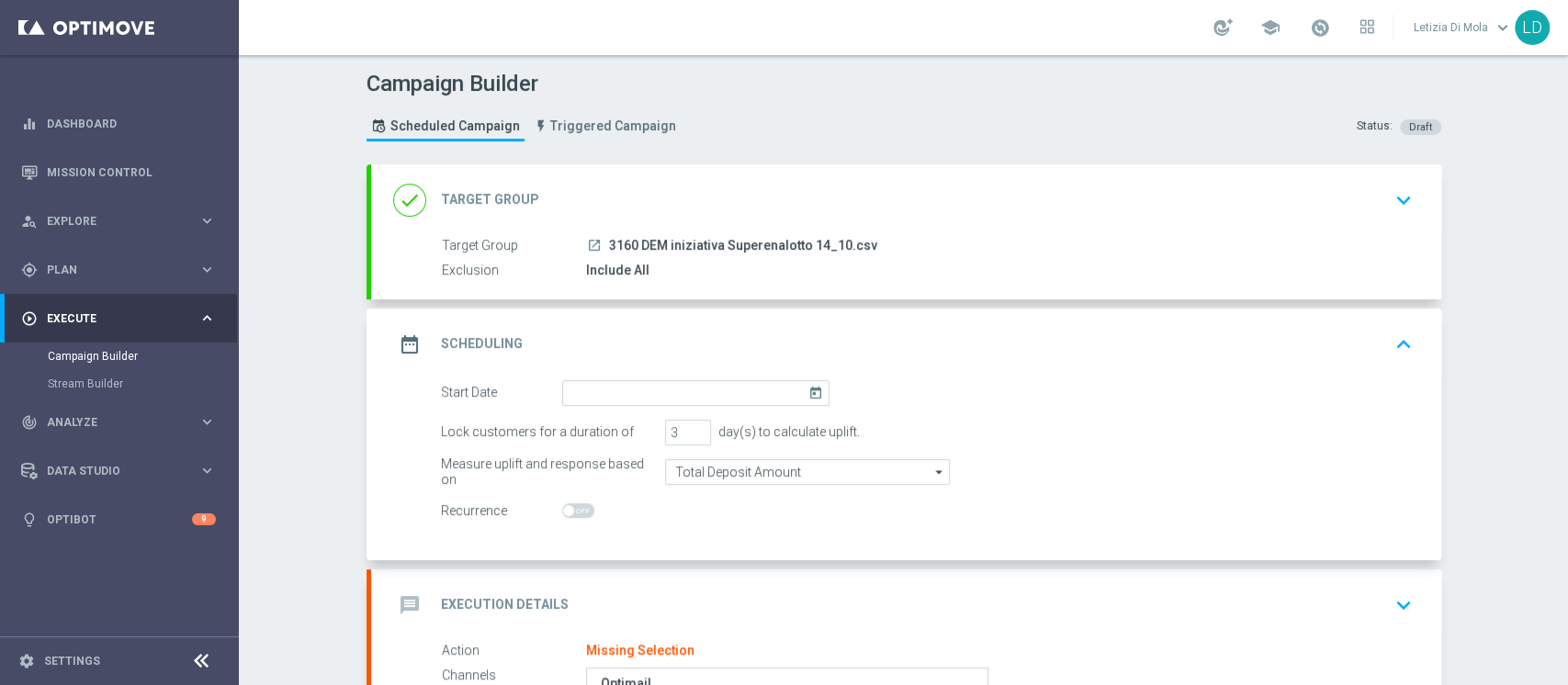
click at [808, 388] on icon "today" at bounding box center [818, 390] width 21 height 20
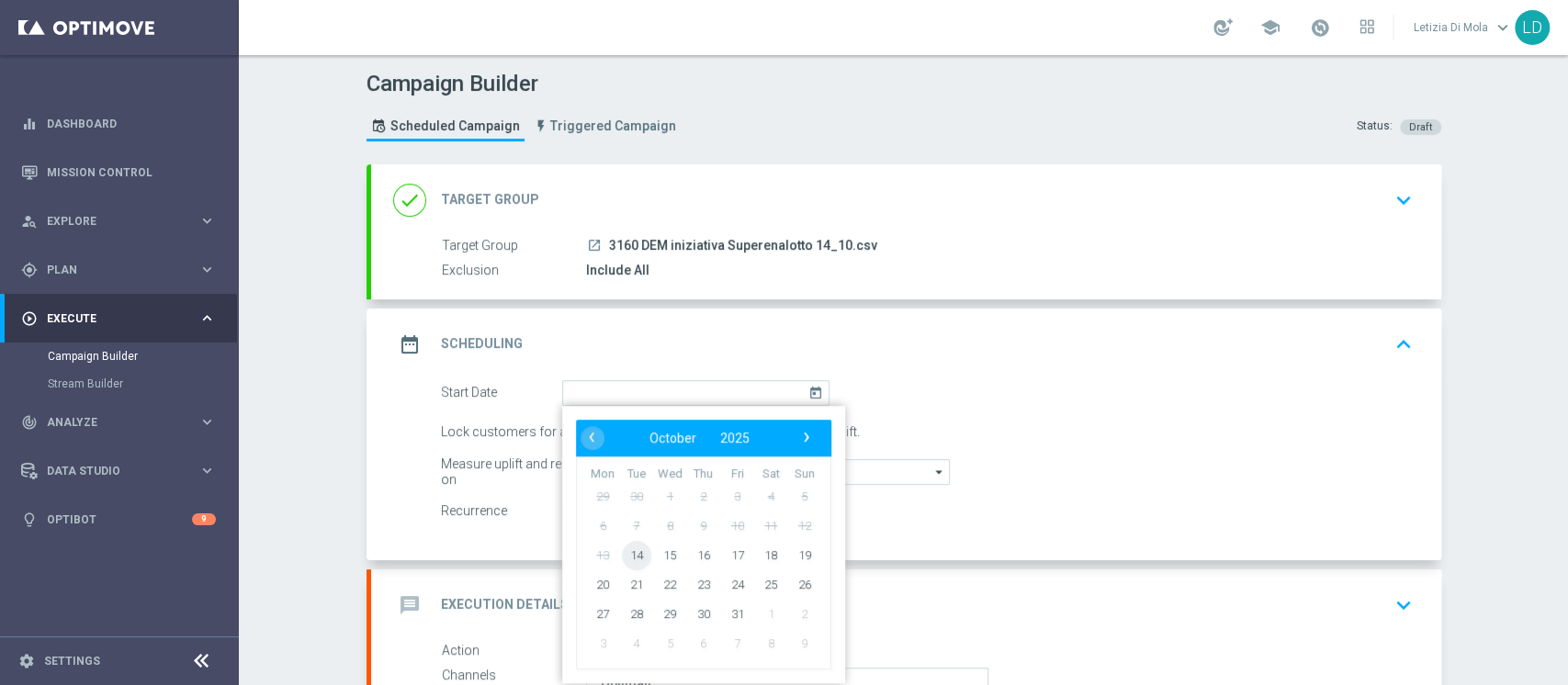
click at [631, 552] on span "14" at bounding box center [636, 555] width 30 height 30
type input "[DATE]"
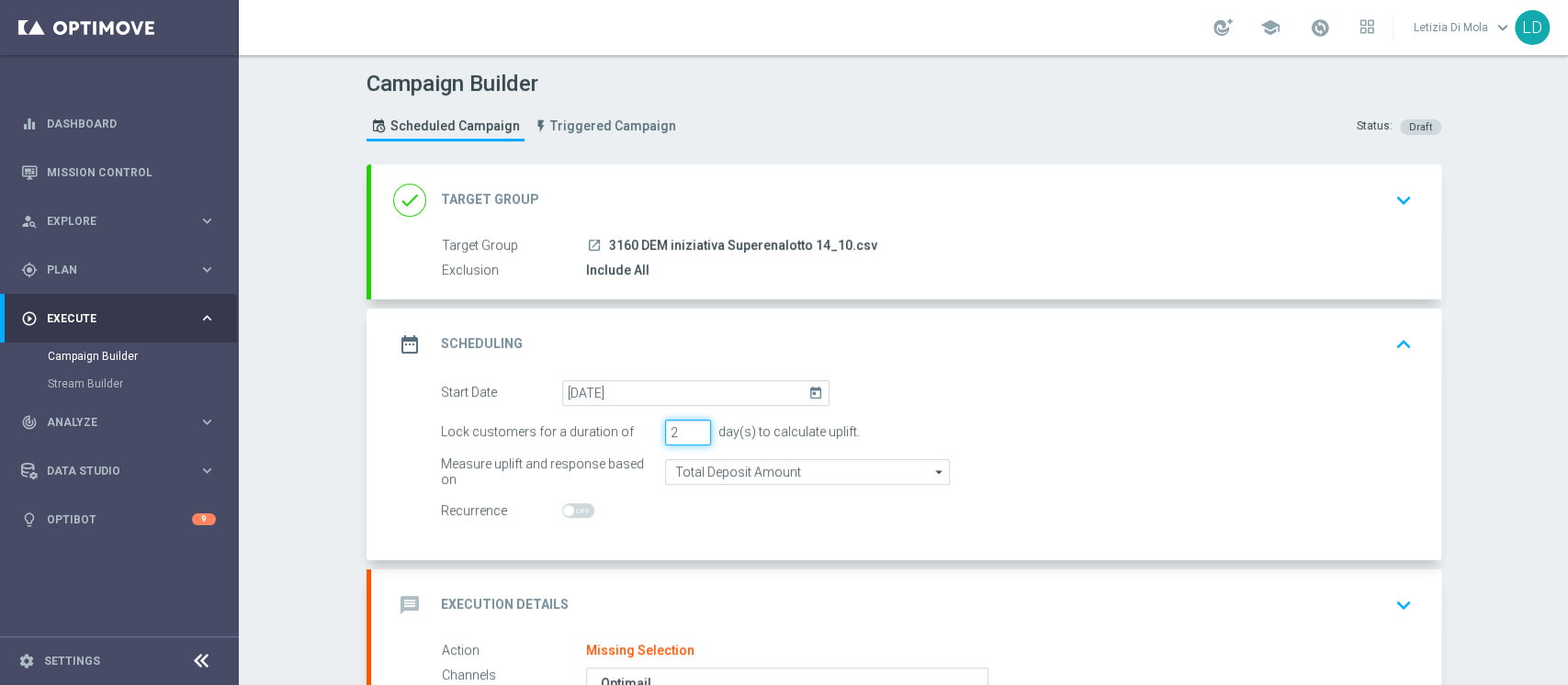
click at [689, 437] on input "2" at bounding box center [688, 432] width 46 height 26
type input "1"
click at [689, 437] on input "1" at bounding box center [688, 432] width 46 height 26
click at [393, 341] on icon "date_range" at bounding box center [409, 343] width 33 height 33
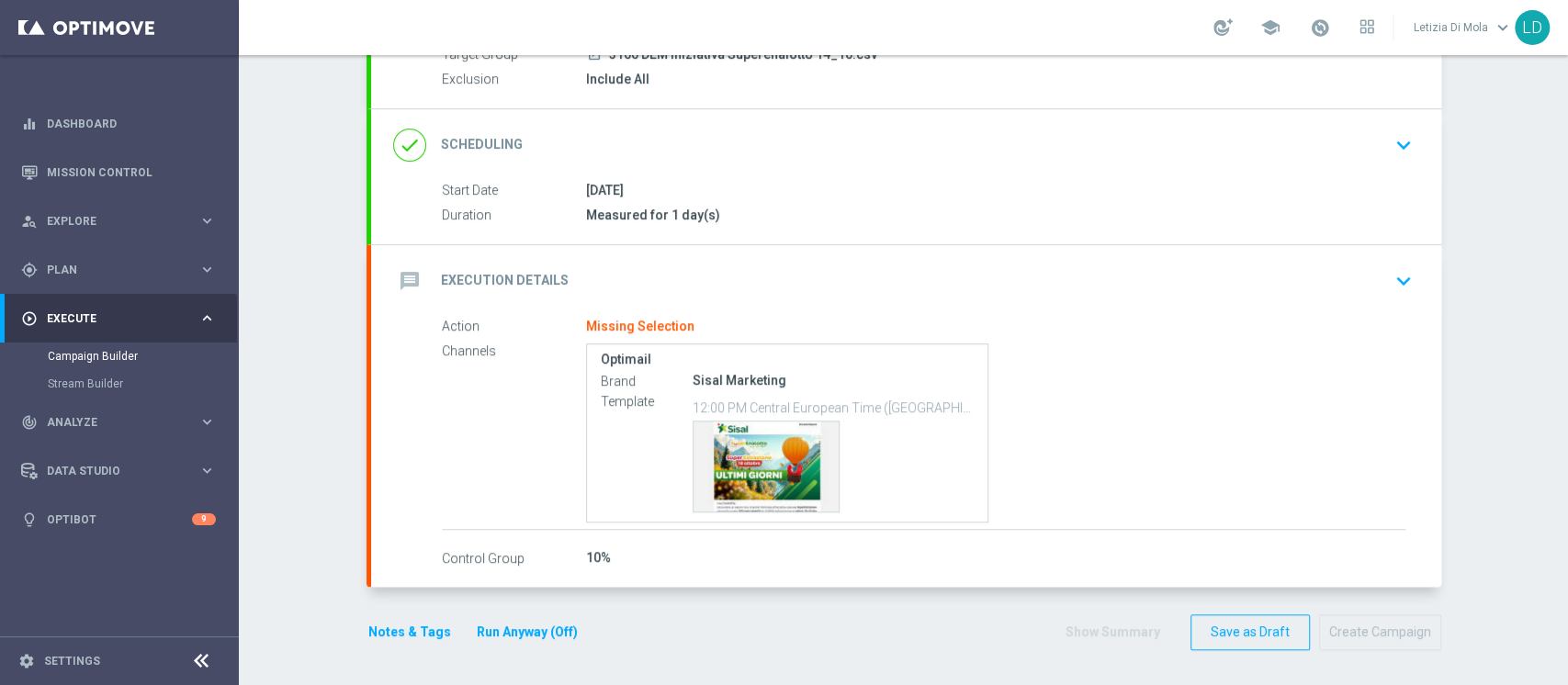
click at [398, 276] on icon "message" at bounding box center [409, 281] width 33 height 33
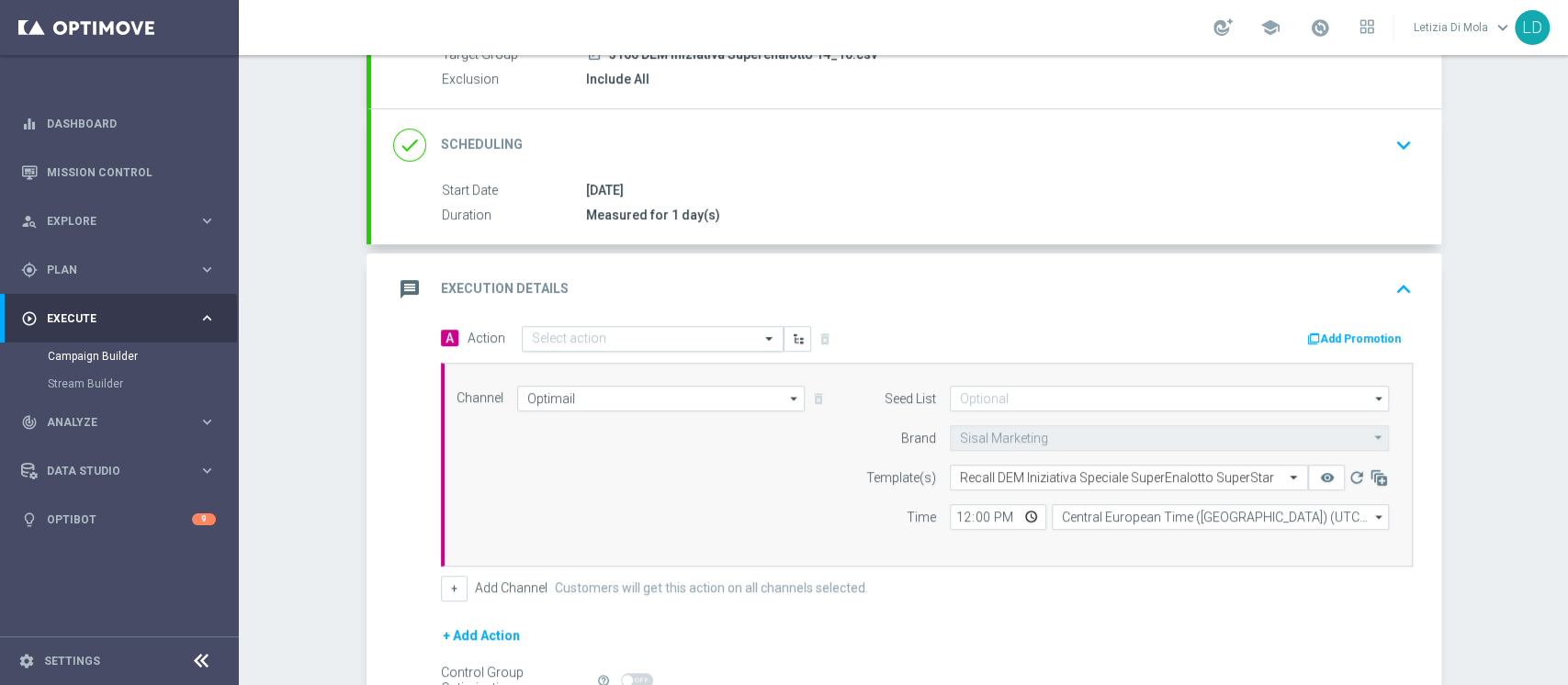
click at [760, 338] on span at bounding box center [771, 339] width 23 height 16
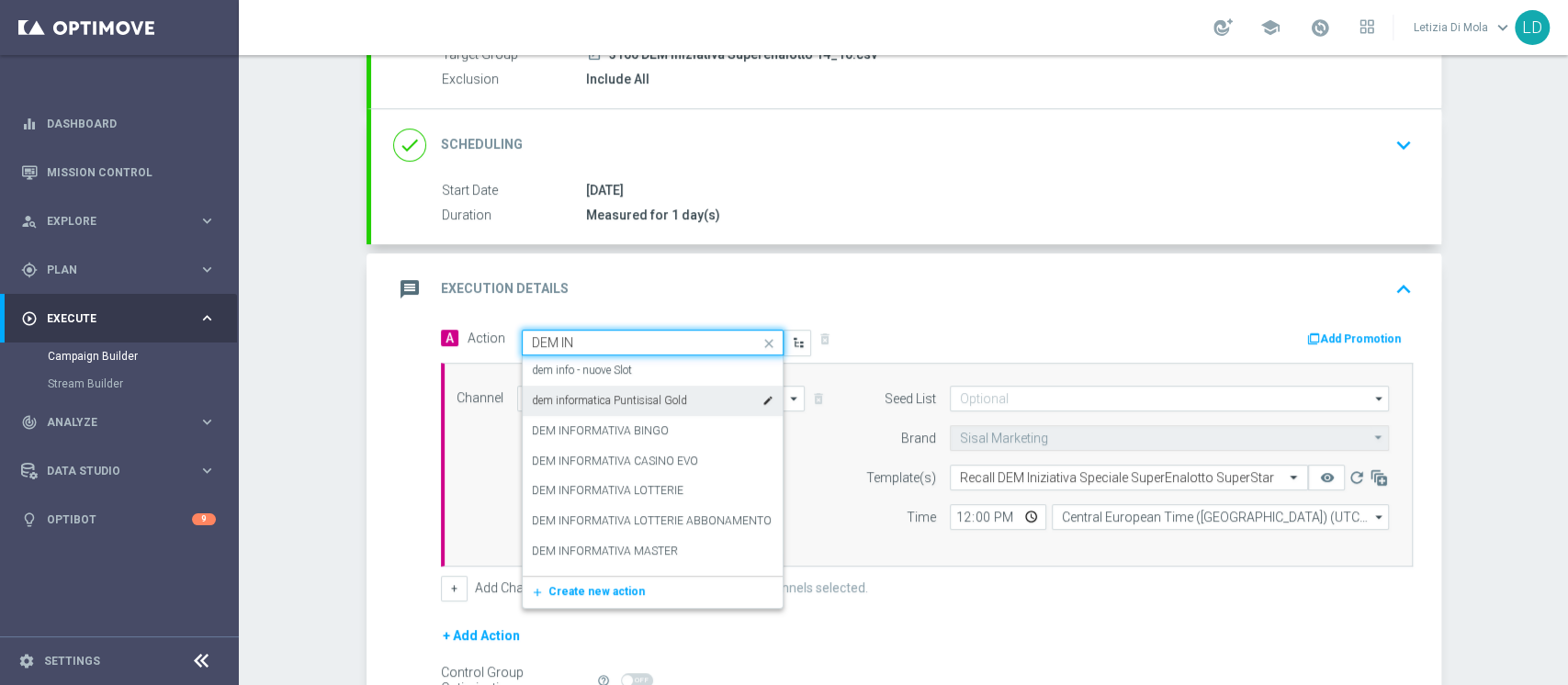
type input "DEM INF"
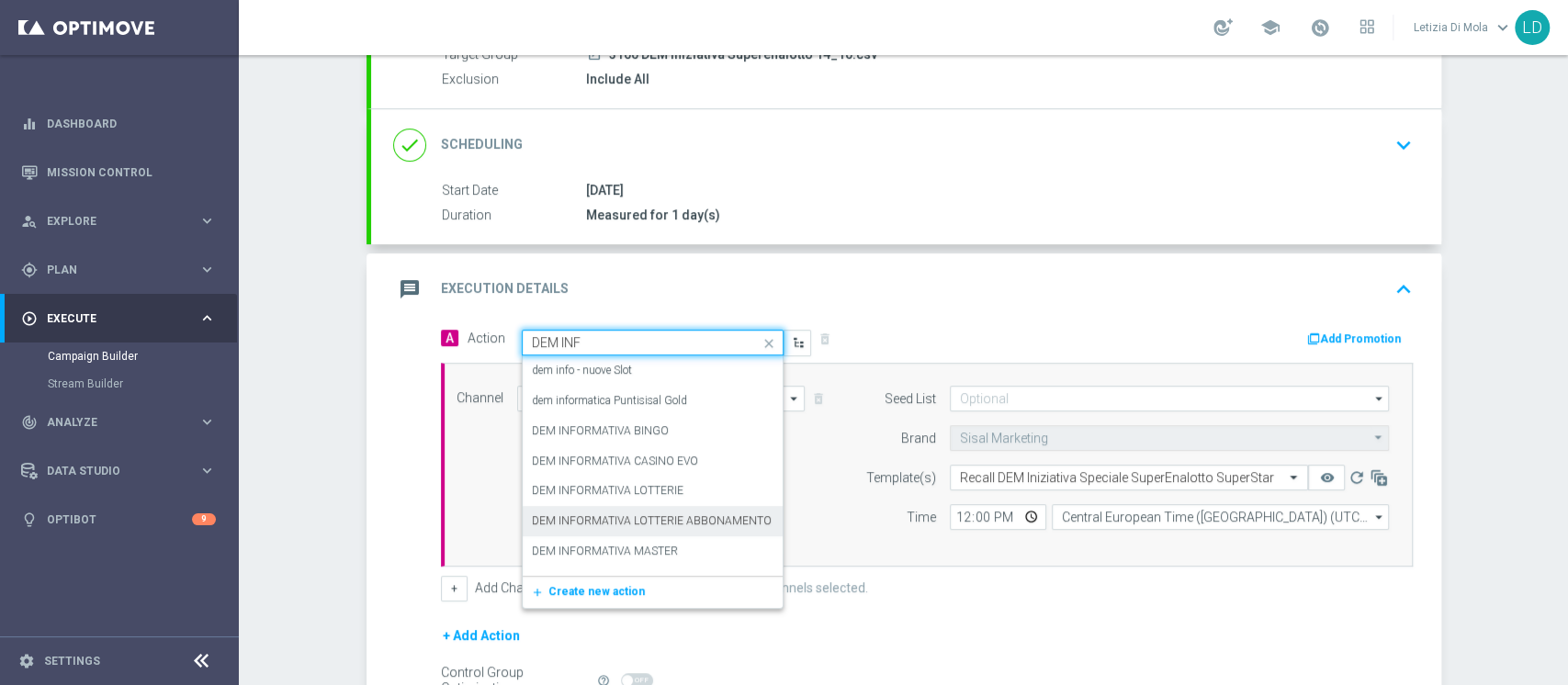
click at [601, 523] on label "DEM INFORMATIVA LOTTERIE ABBONAMENTO SUPERENALOTTO" at bounding box center [698, 521] width 334 height 16
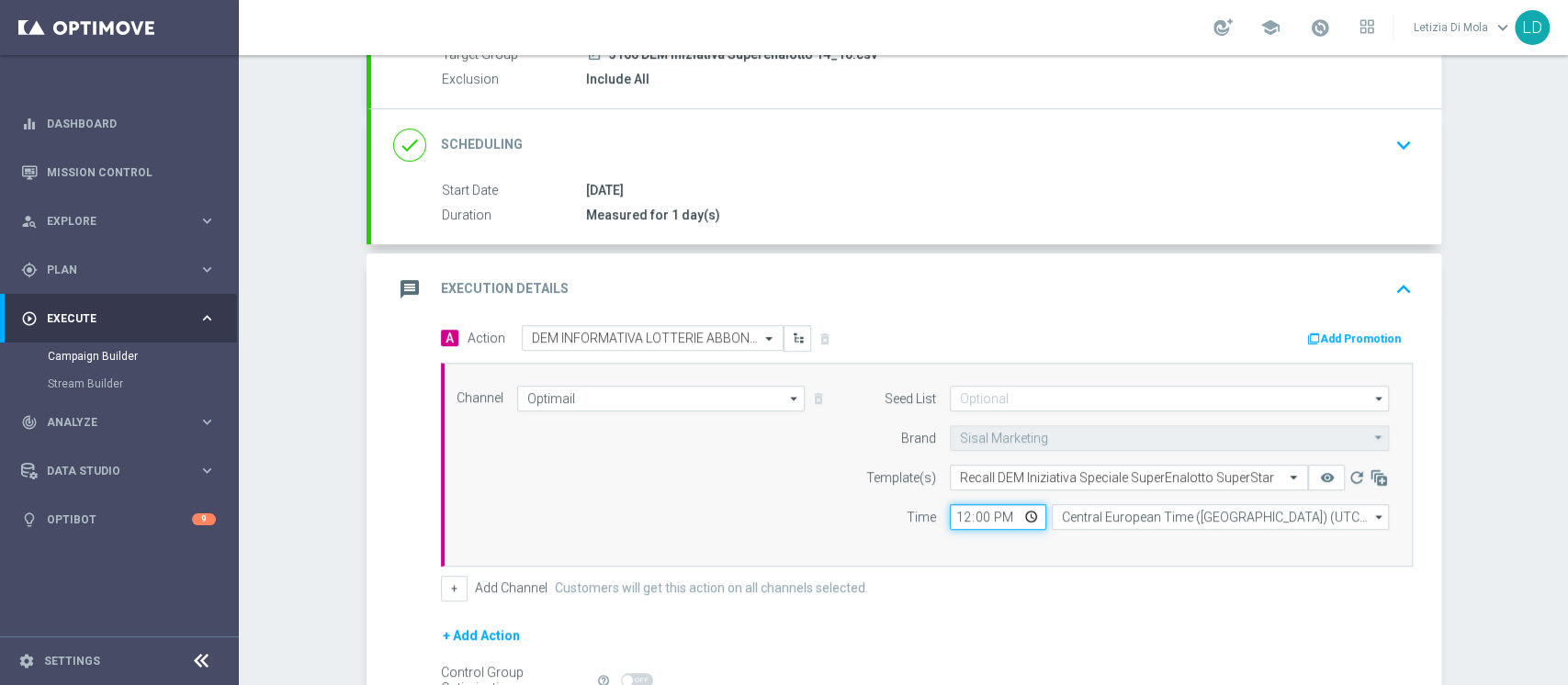
click at [1019, 511] on input "12:00" at bounding box center [997, 517] width 97 height 26
type input "15:45"
click at [1117, 590] on div "+ Add Channel Customers will get this action on all channels selected." at bounding box center [926, 588] width 971 height 26
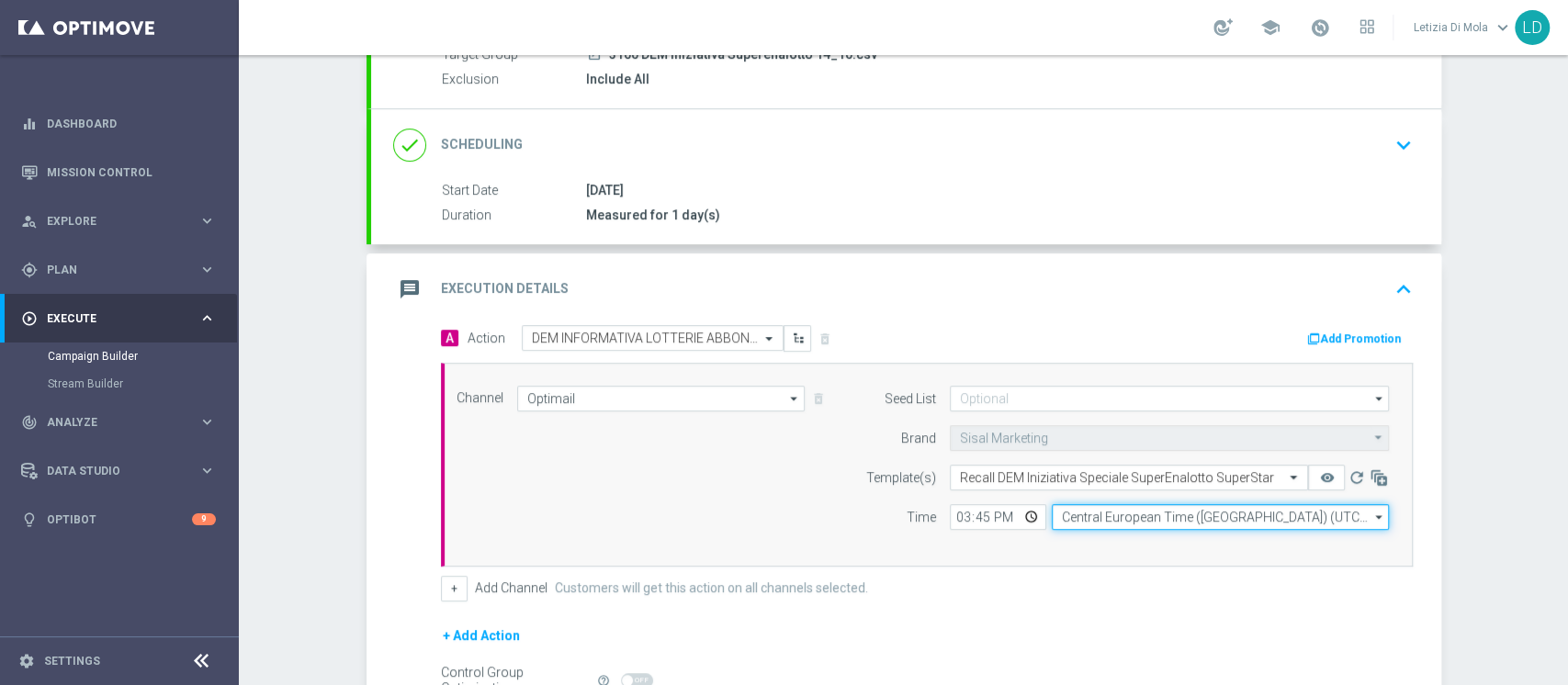
click at [1070, 504] on input "Central European Time ([GEOGRAPHIC_DATA]) (UTC +02:00)" at bounding box center [1220, 517] width 337 height 26
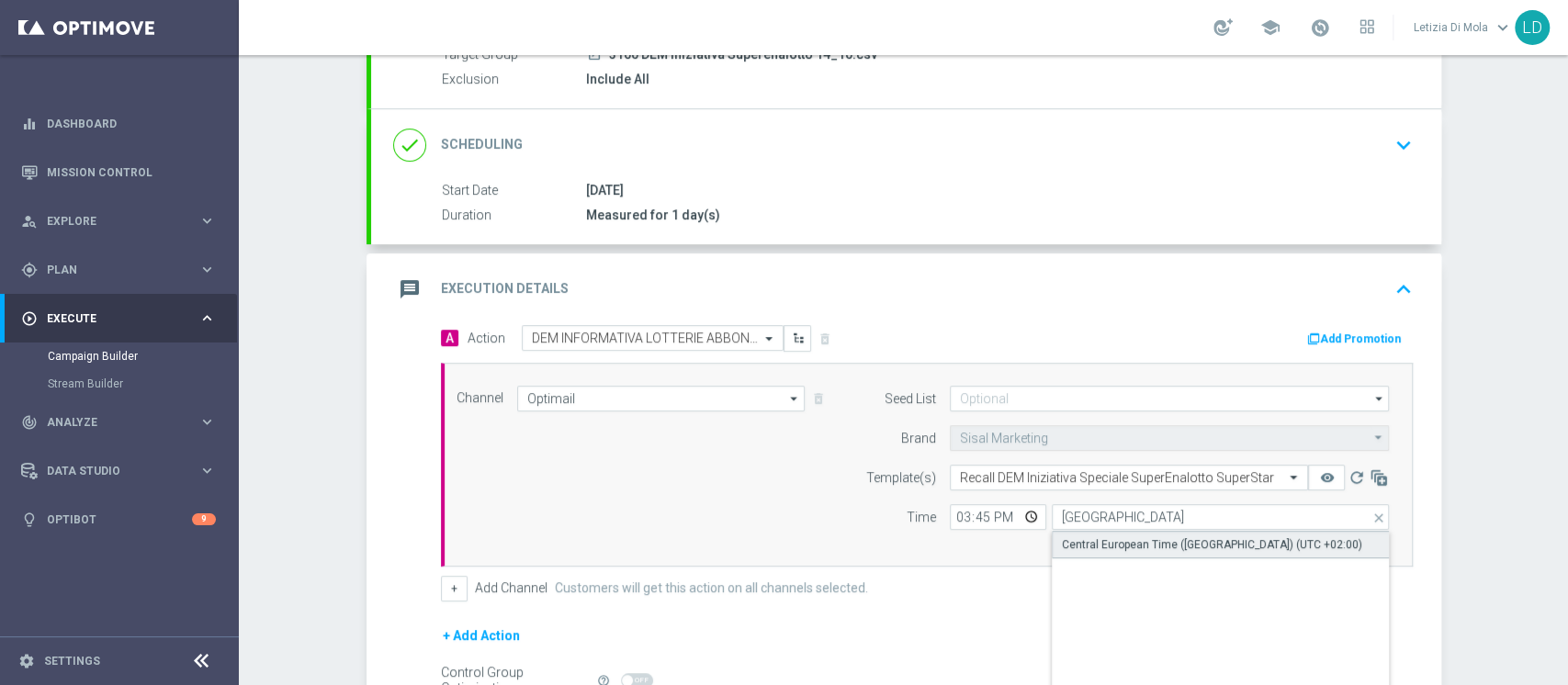
click at [1111, 531] on div "Central European Time ([GEOGRAPHIC_DATA]) (UTC +02:00)" at bounding box center [1220, 545] width 338 height 28
type input "Central European Time ([GEOGRAPHIC_DATA]) (UTC +02:00)"
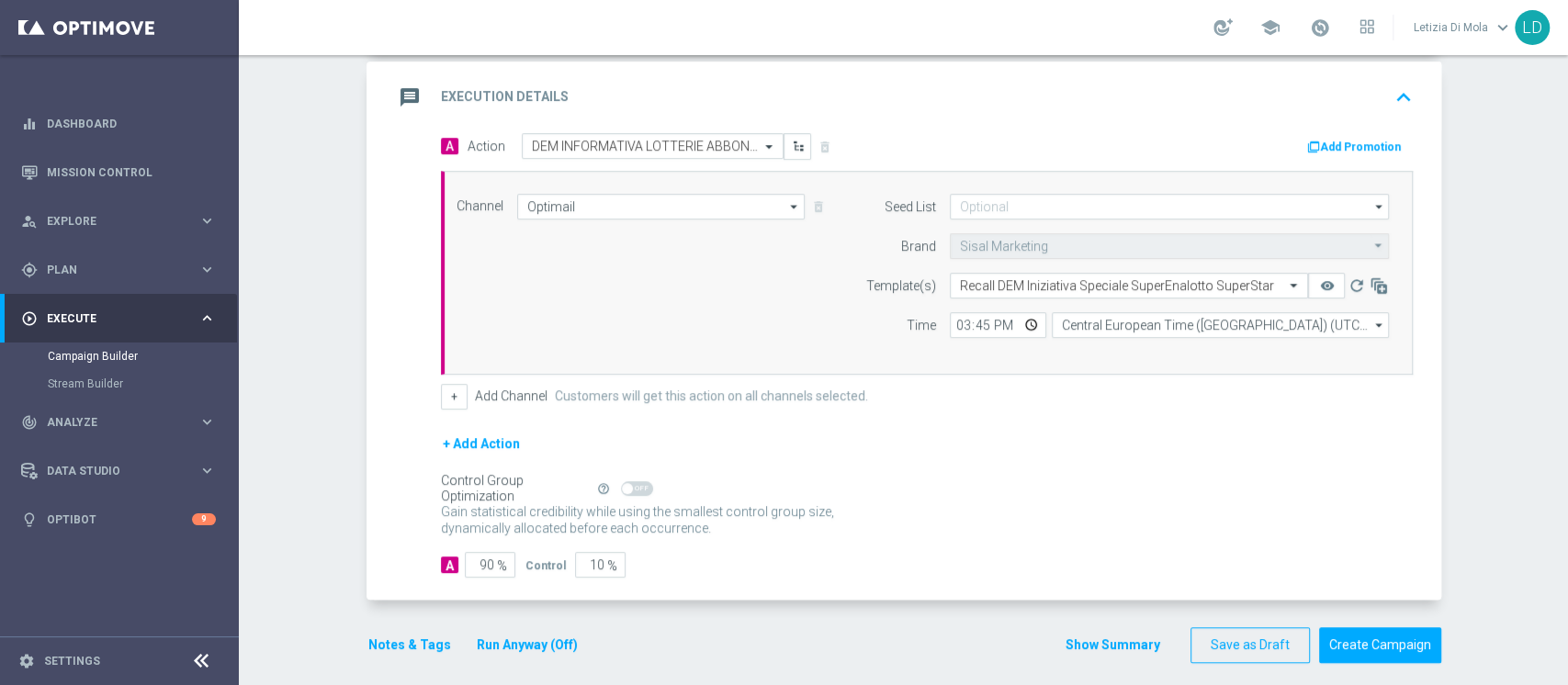
scroll to position [394, 0]
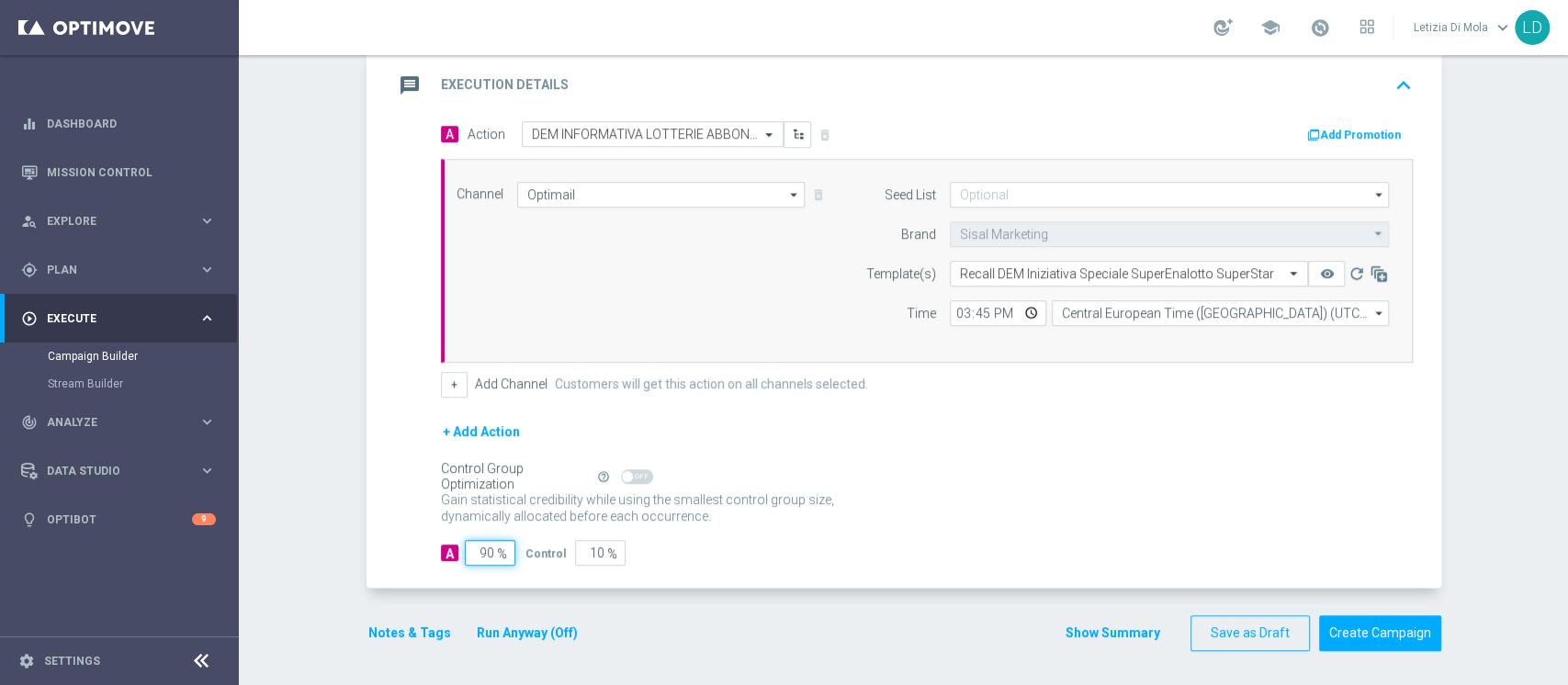
click at [465, 548] on input "90" at bounding box center [490, 553] width 51 height 26
type input "10"
type input "90"
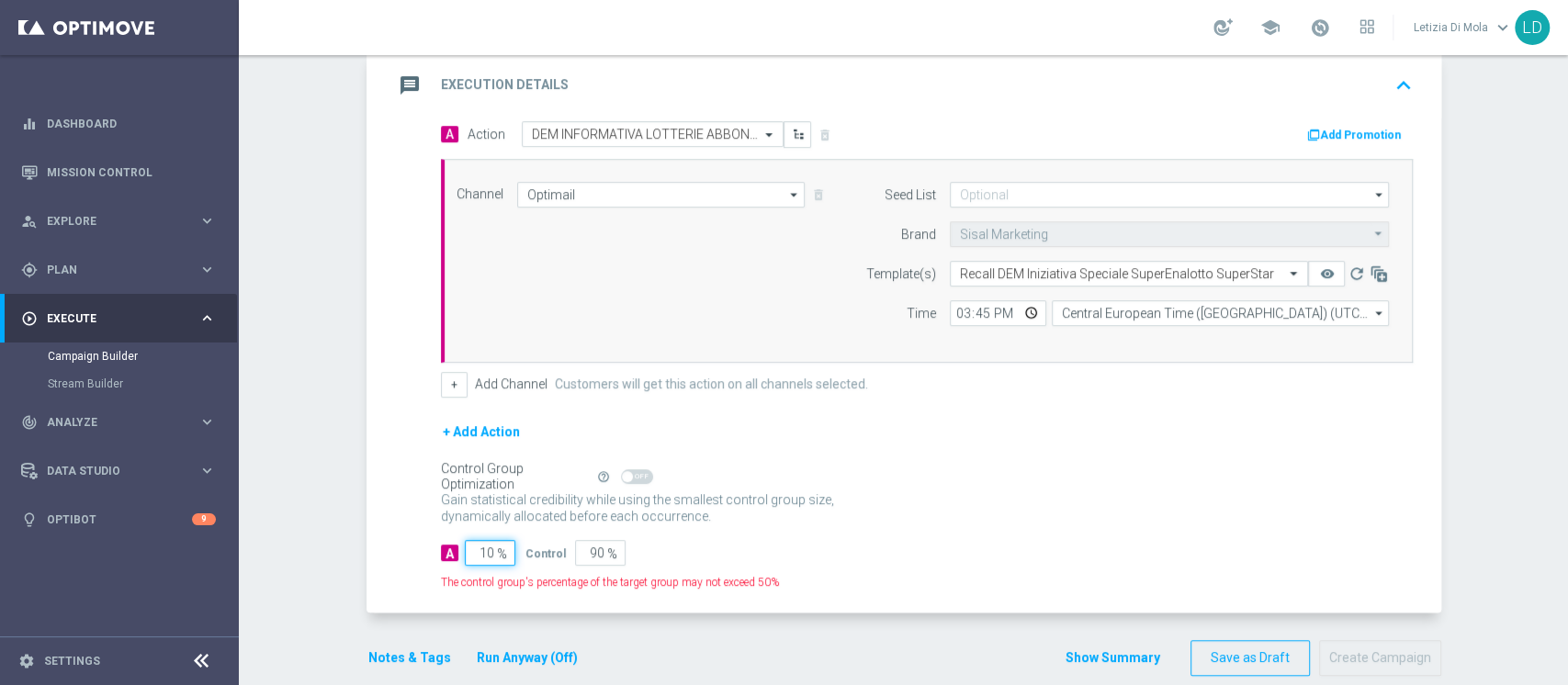
type input "100"
type input "0"
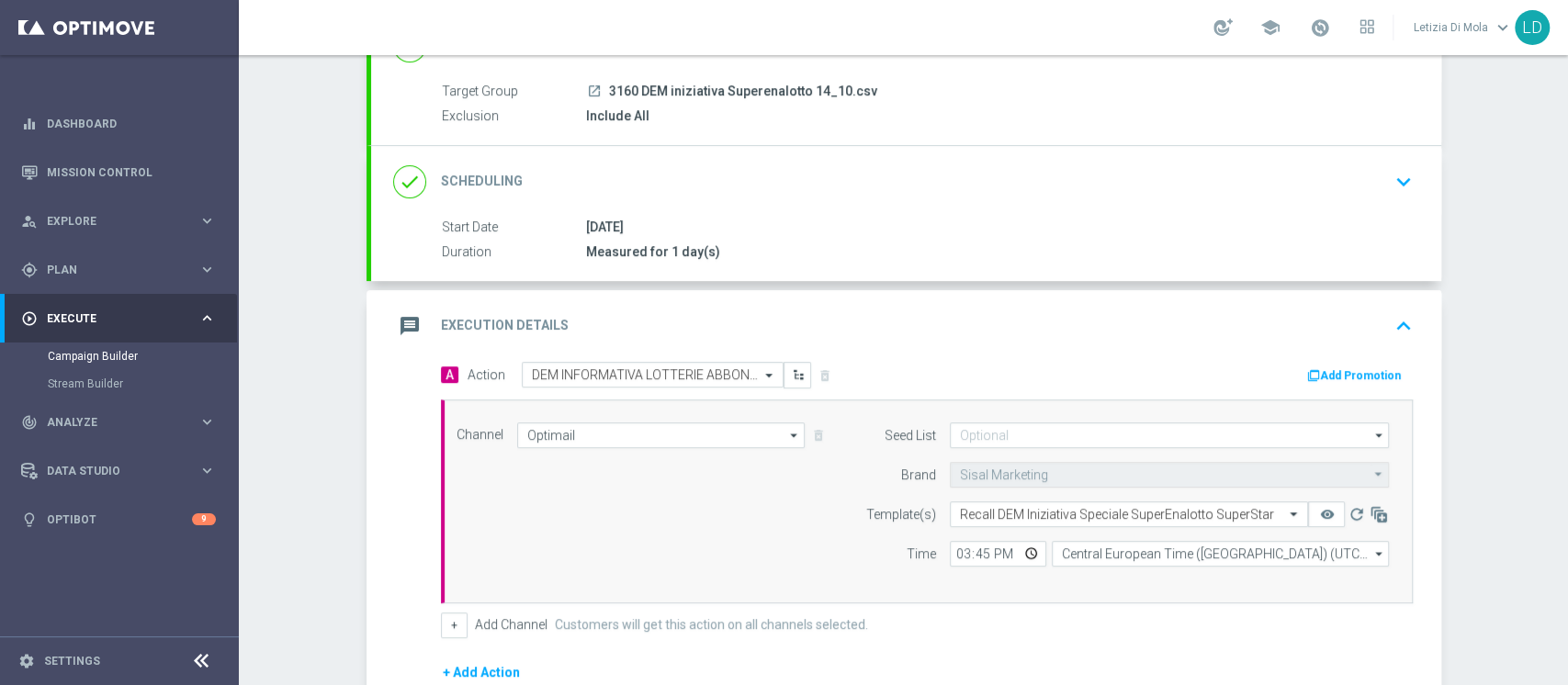
scroll to position [149, 0]
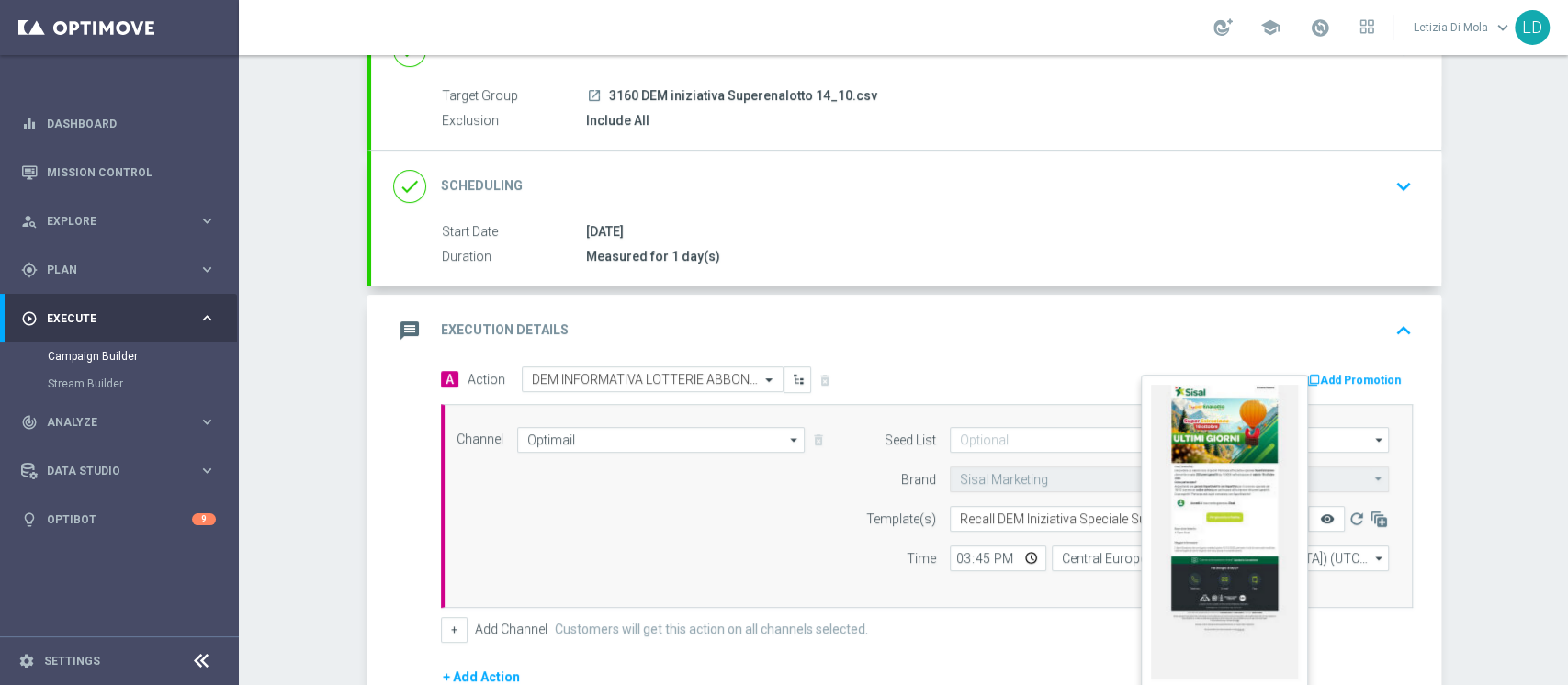
type input "100"
click at [1319, 512] on icon "remove_red_eye" at bounding box center [1326, 519] width 15 height 15
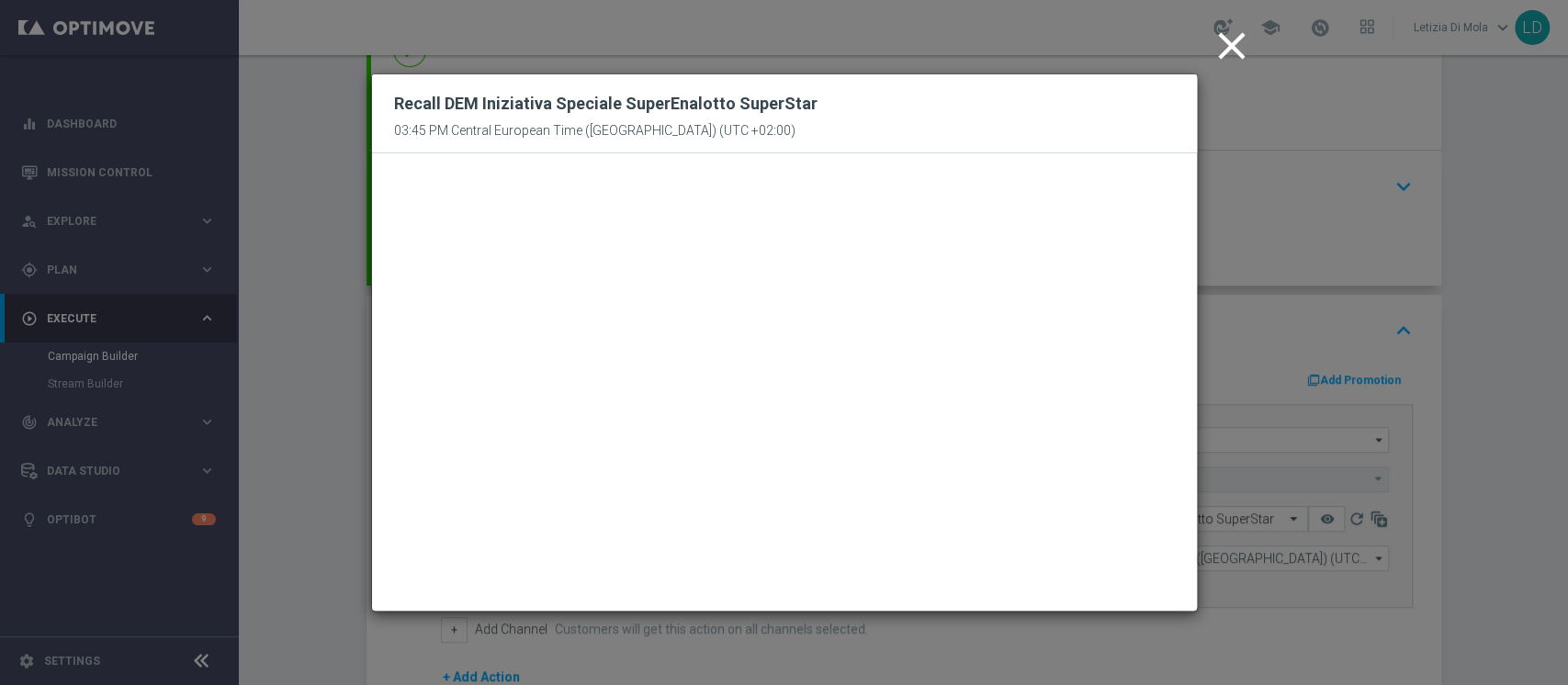
click at [1219, 48] on icon "close" at bounding box center [1231, 46] width 46 height 46
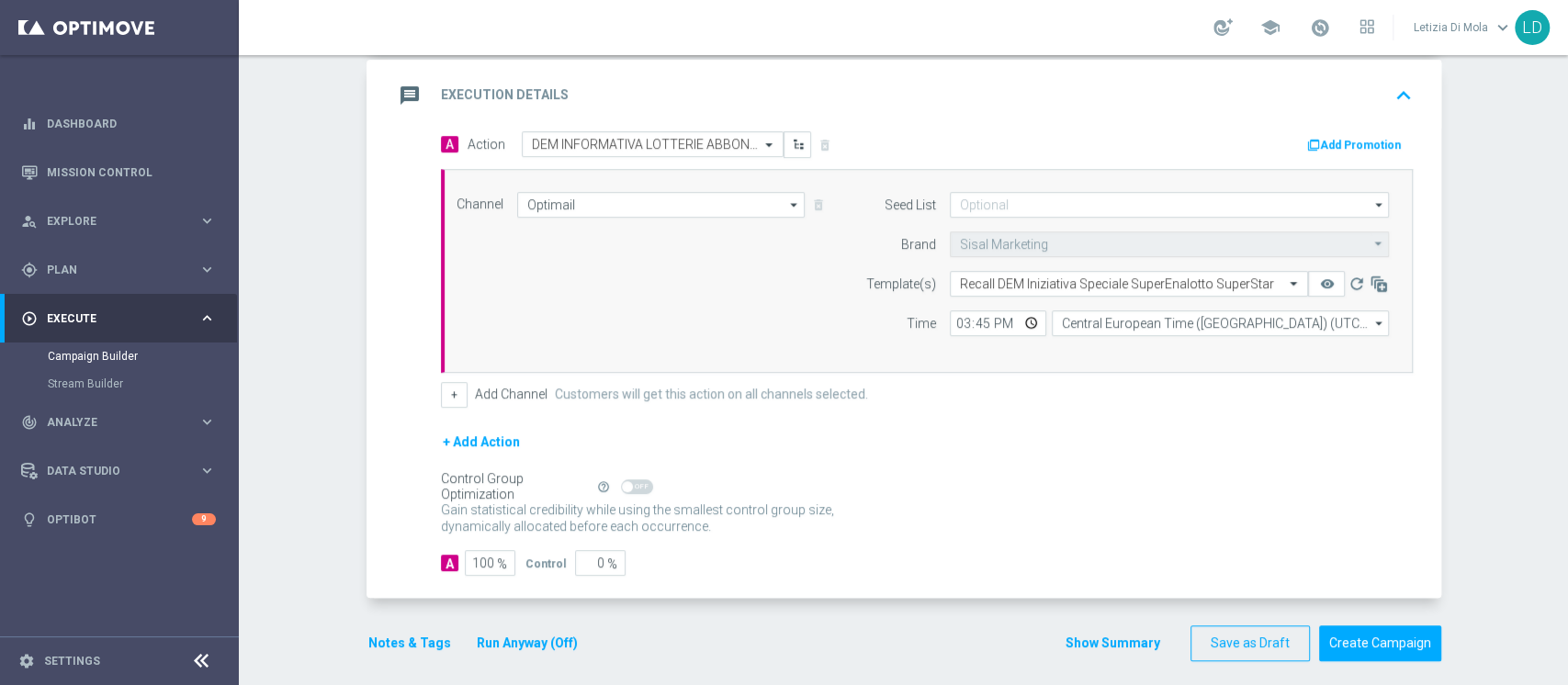
scroll to position [394, 0]
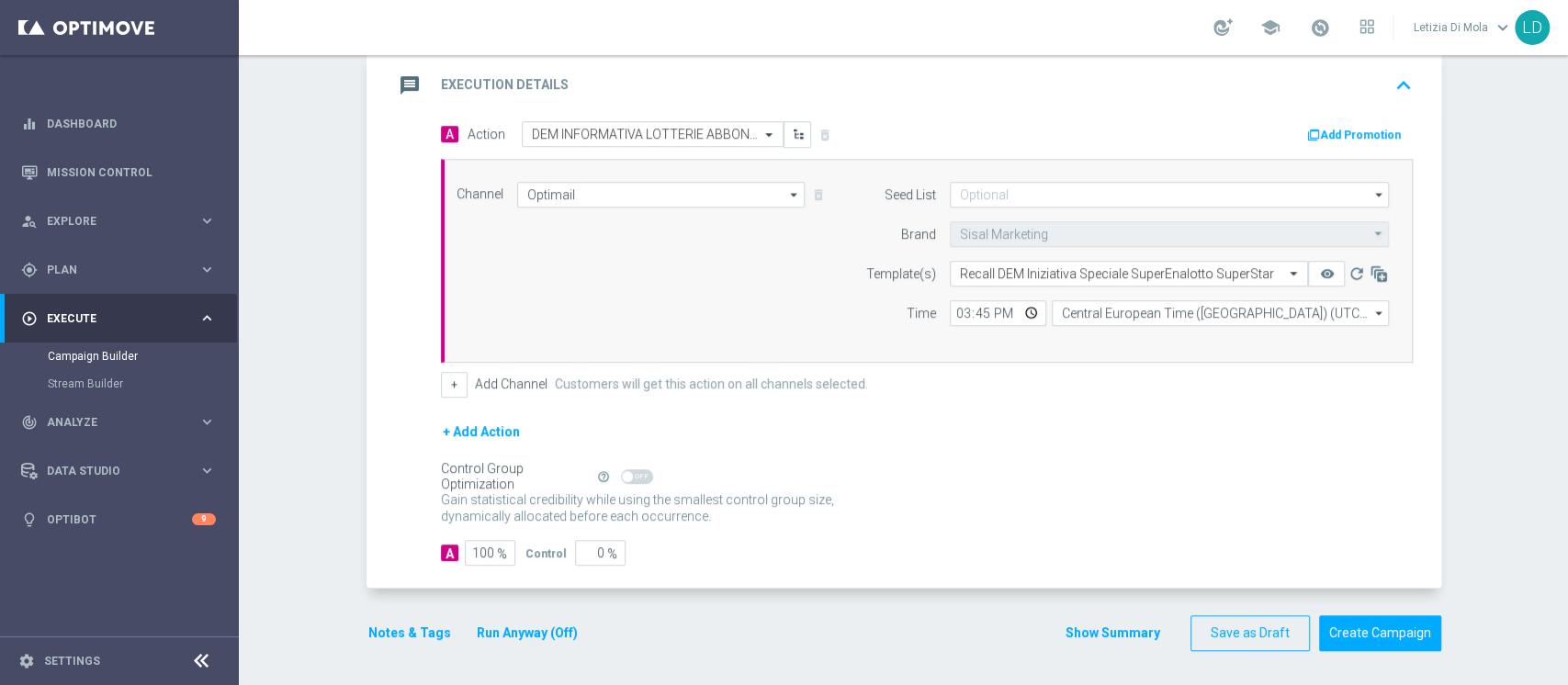
click at [398, 77] on icon "message" at bounding box center [409, 85] width 33 height 33
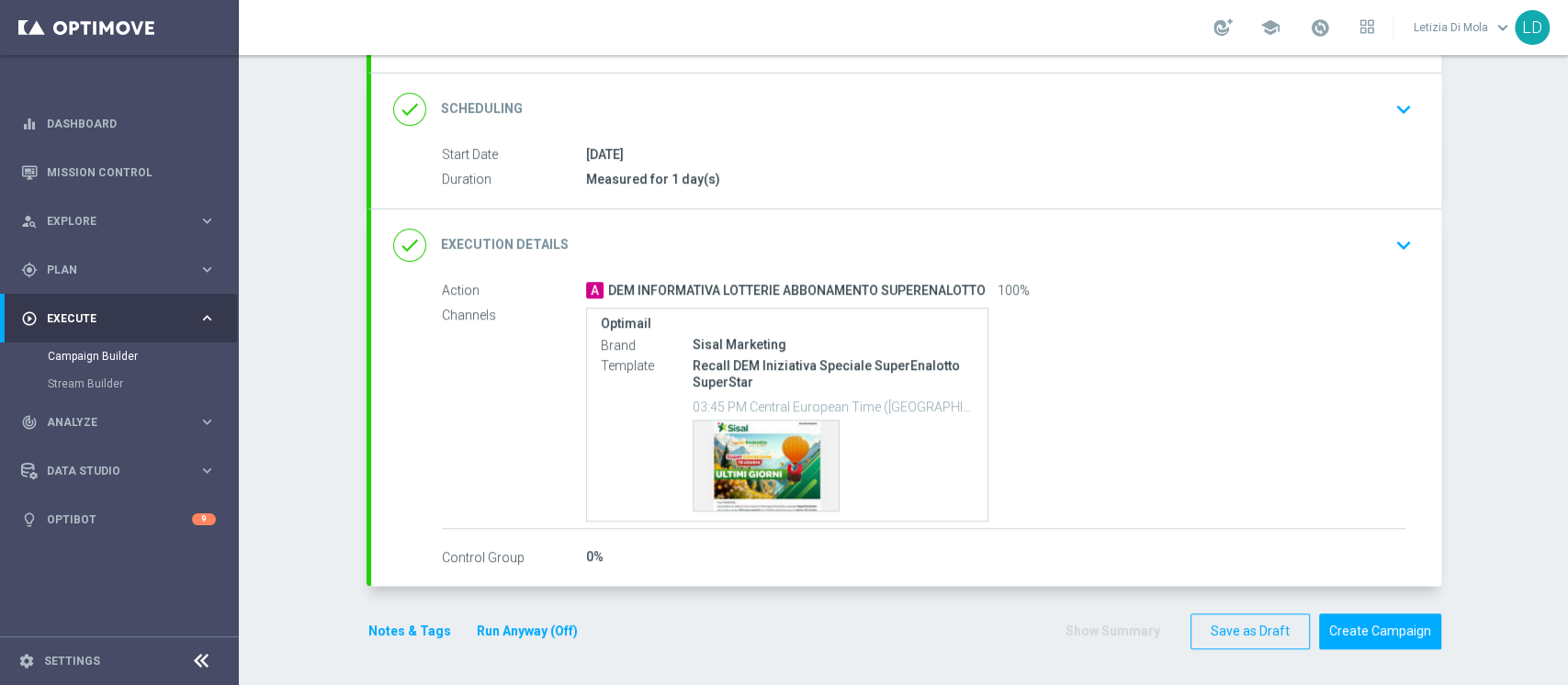
scroll to position [226, 0]
click at [379, 634] on button "Notes & Tags" at bounding box center [409, 631] width 87 height 23
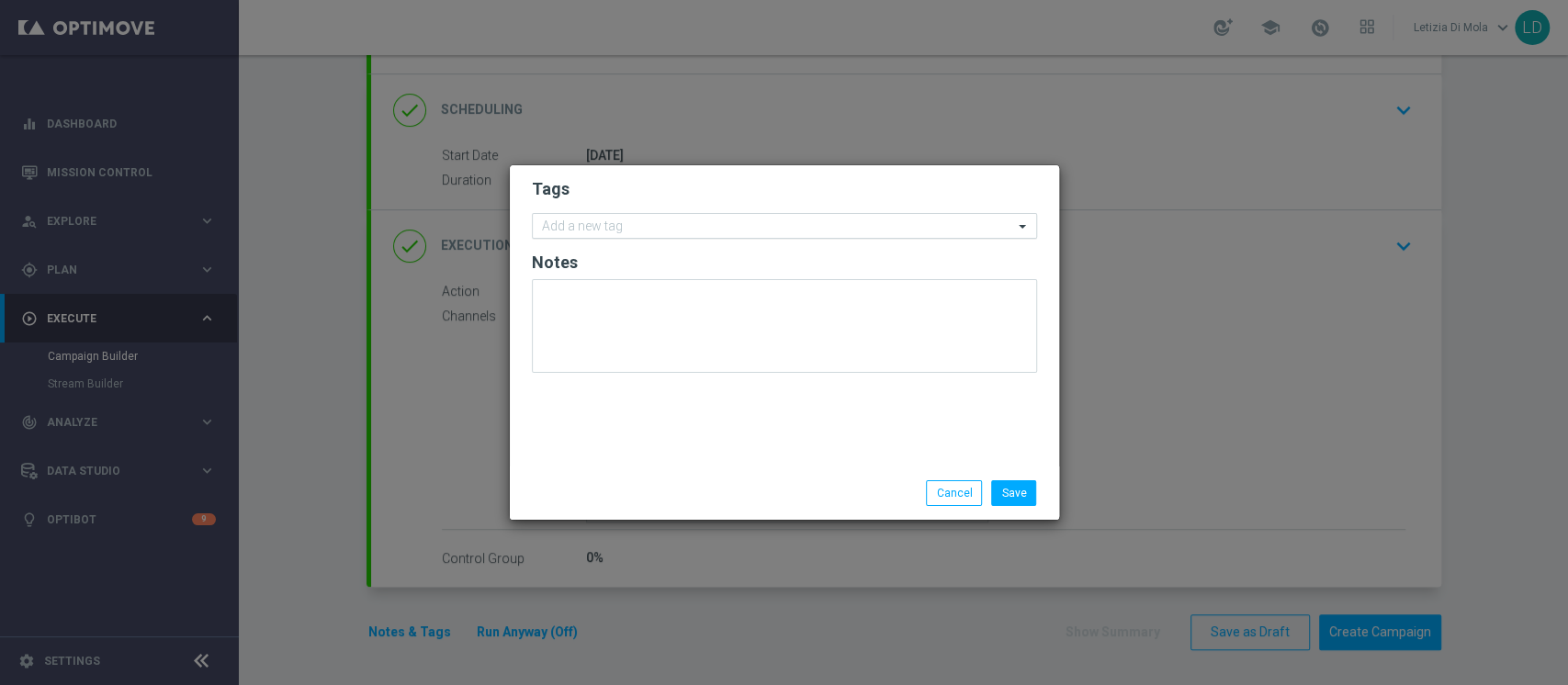
click at [642, 233] on input "text" at bounding box center [777, 227] width 471 height 16
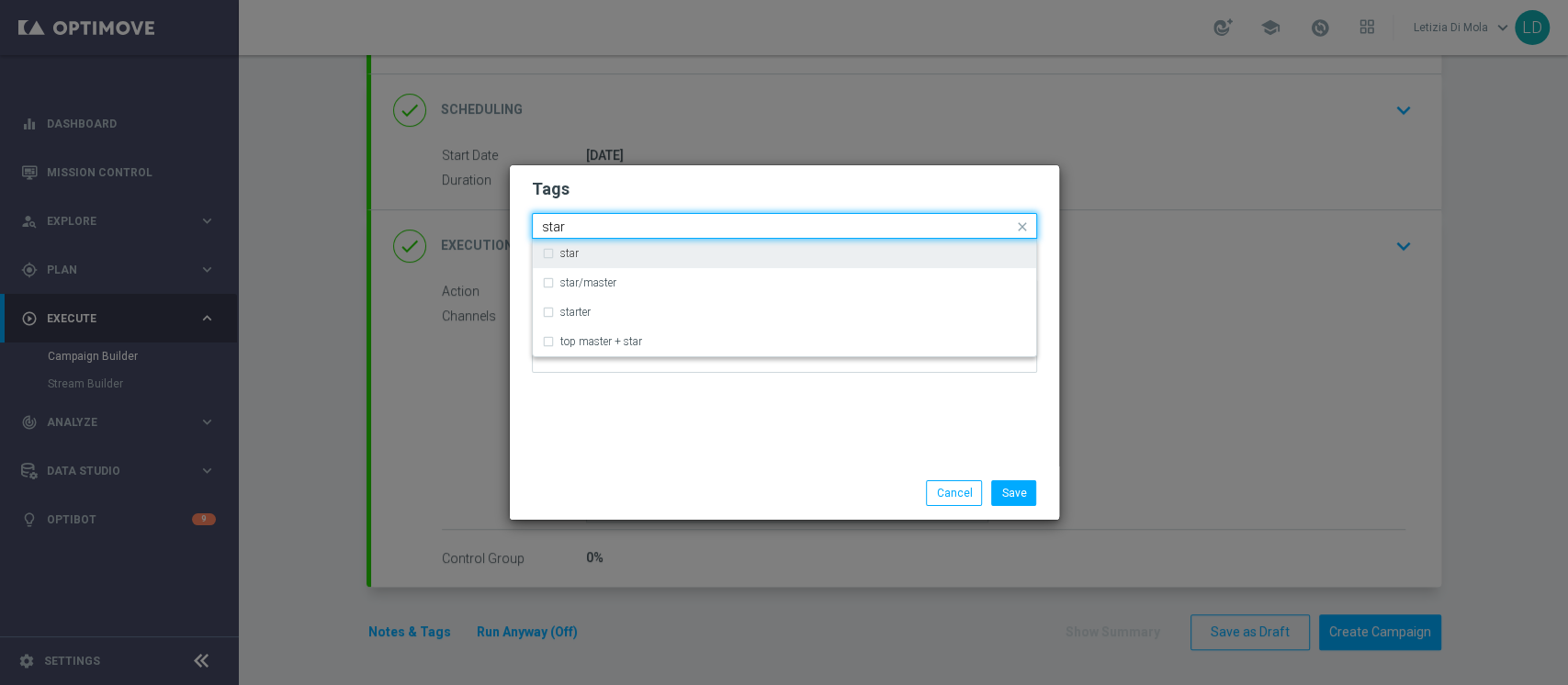
click at [607, 246] on div "star" at bounding box center [784, 254] width 485 height 30
type input "star"
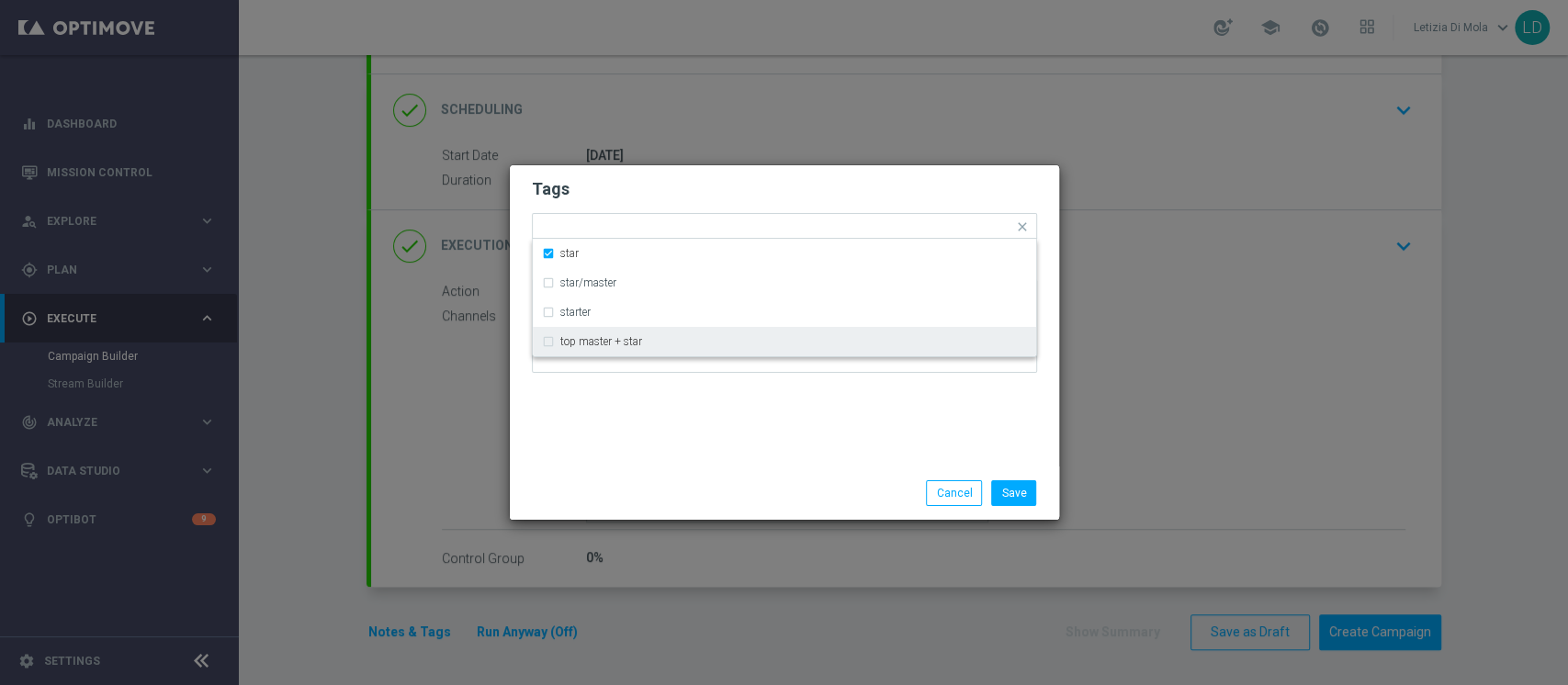
drag, startPoint x: 656, startPoint y: 489, endPoint x: 665, endPoint y: 345, distance: 144.3
click at [656, 490] on div "Save Cancel" at bounding box center [784, 493] width 533 height 26
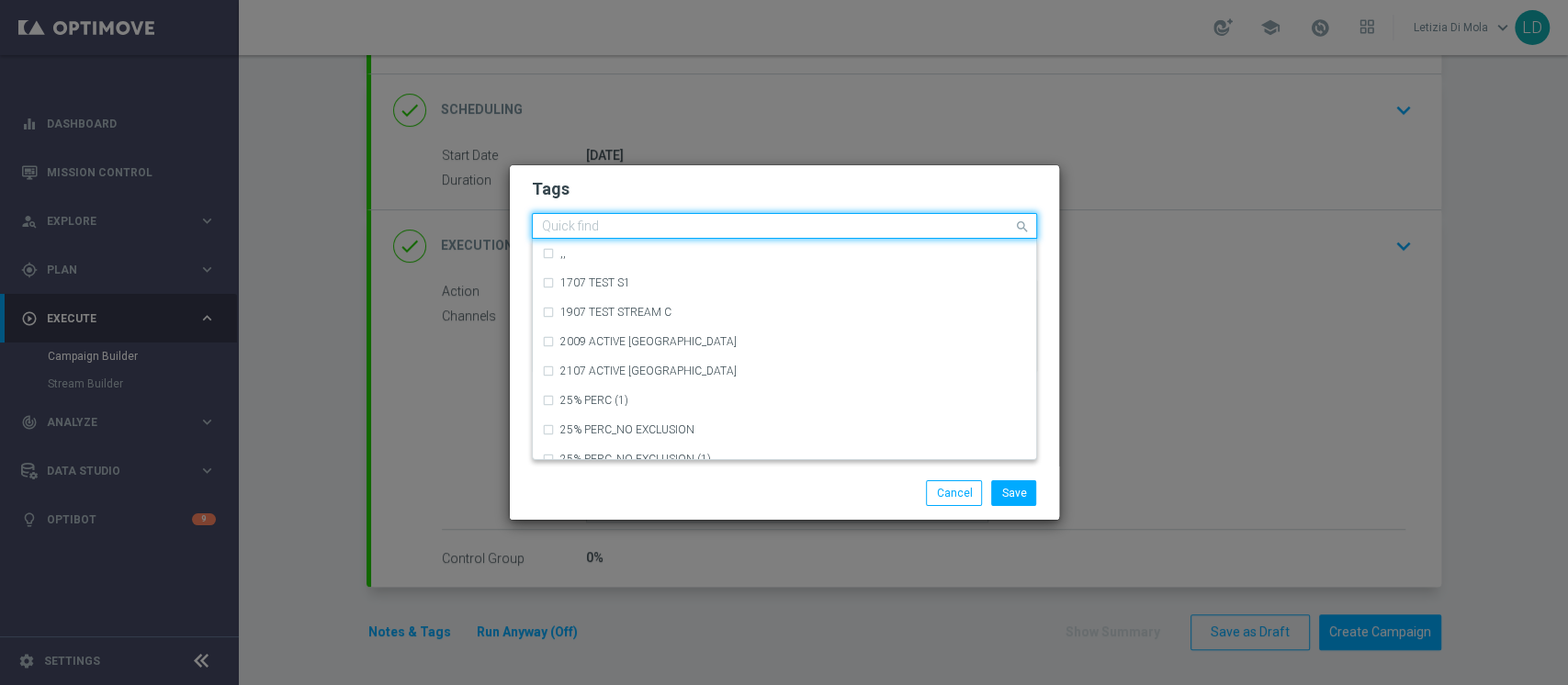
click at [661, 230] on input "text" at bounding box center [777, 227] width 471 height 16
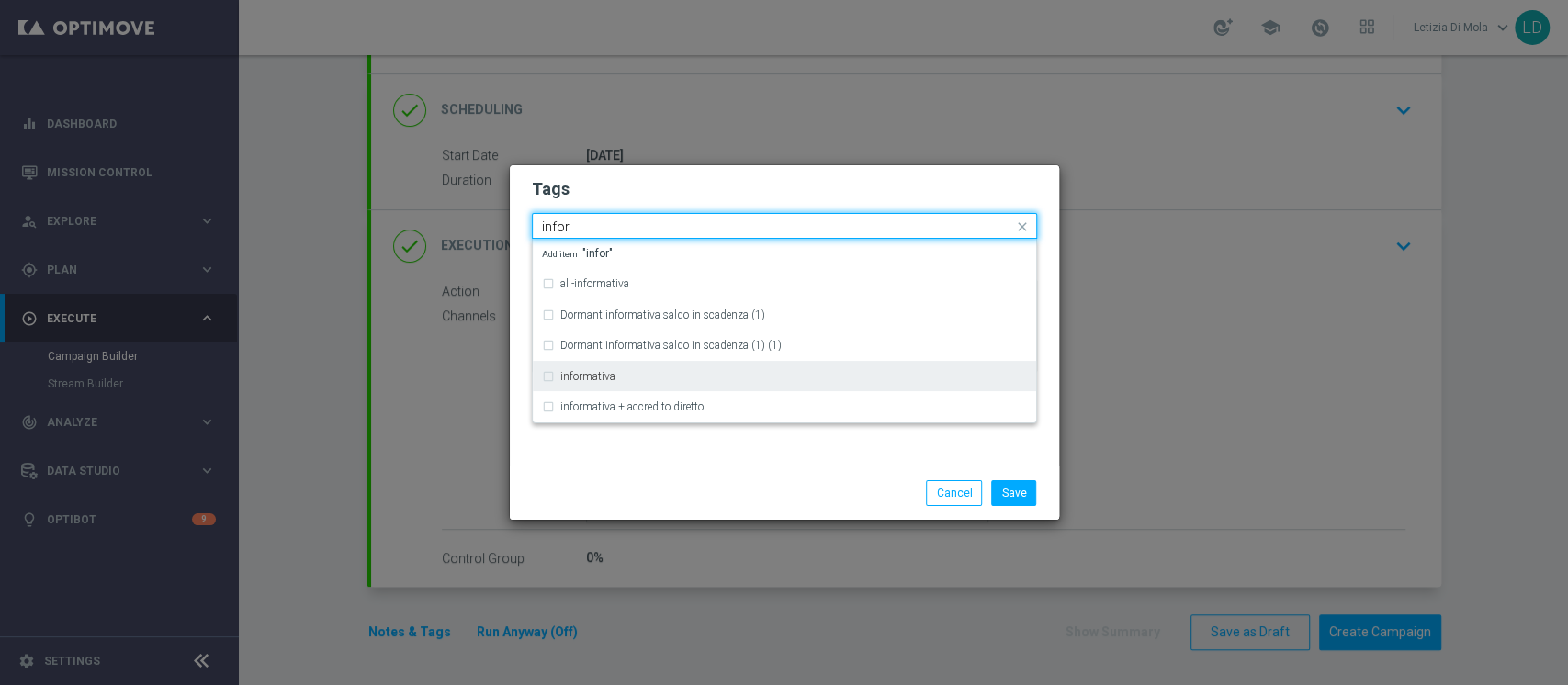
click at [615, 371] on div "informativa" at bounding box center [793, 375] width 466 height 11
type input "infor"
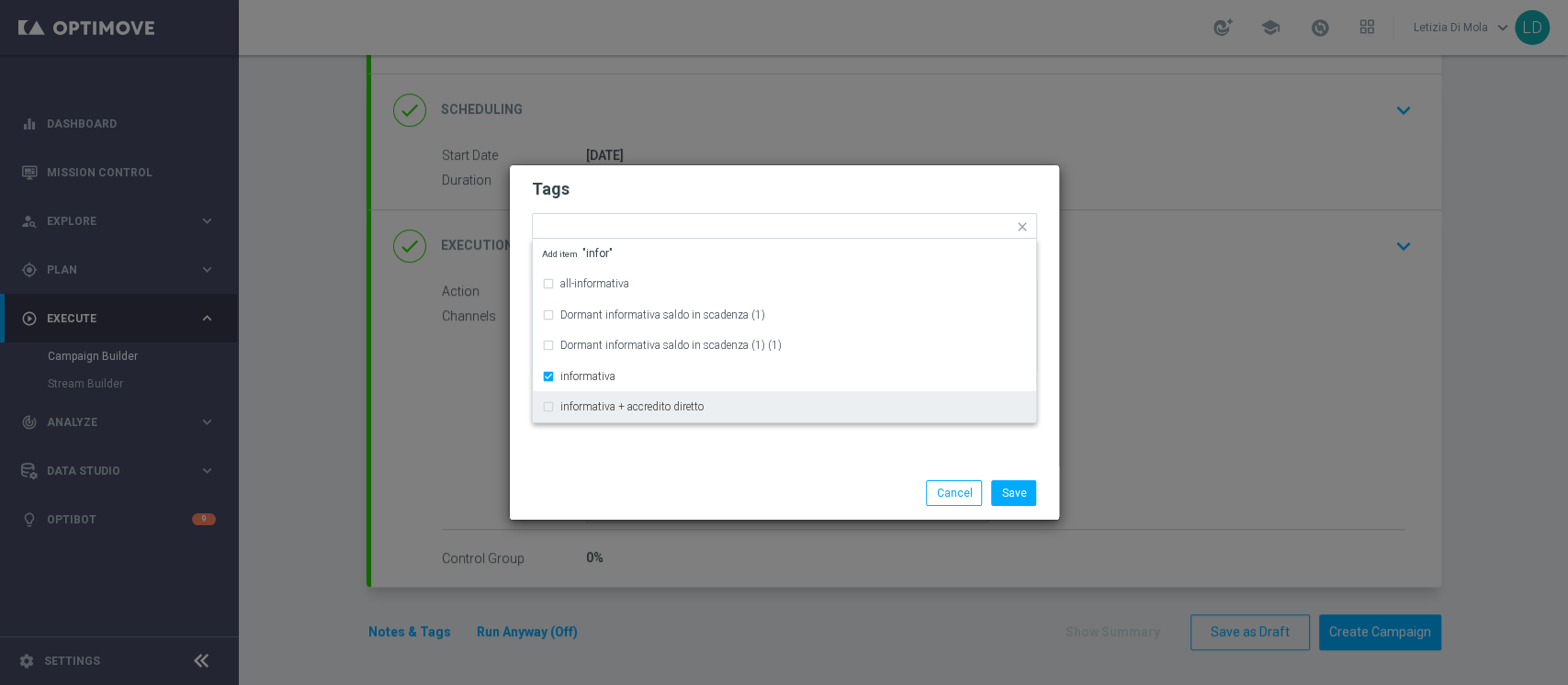
click at [615, 477] on div "Save Cancel" at bounding box center [784, 492] width 549 height 53
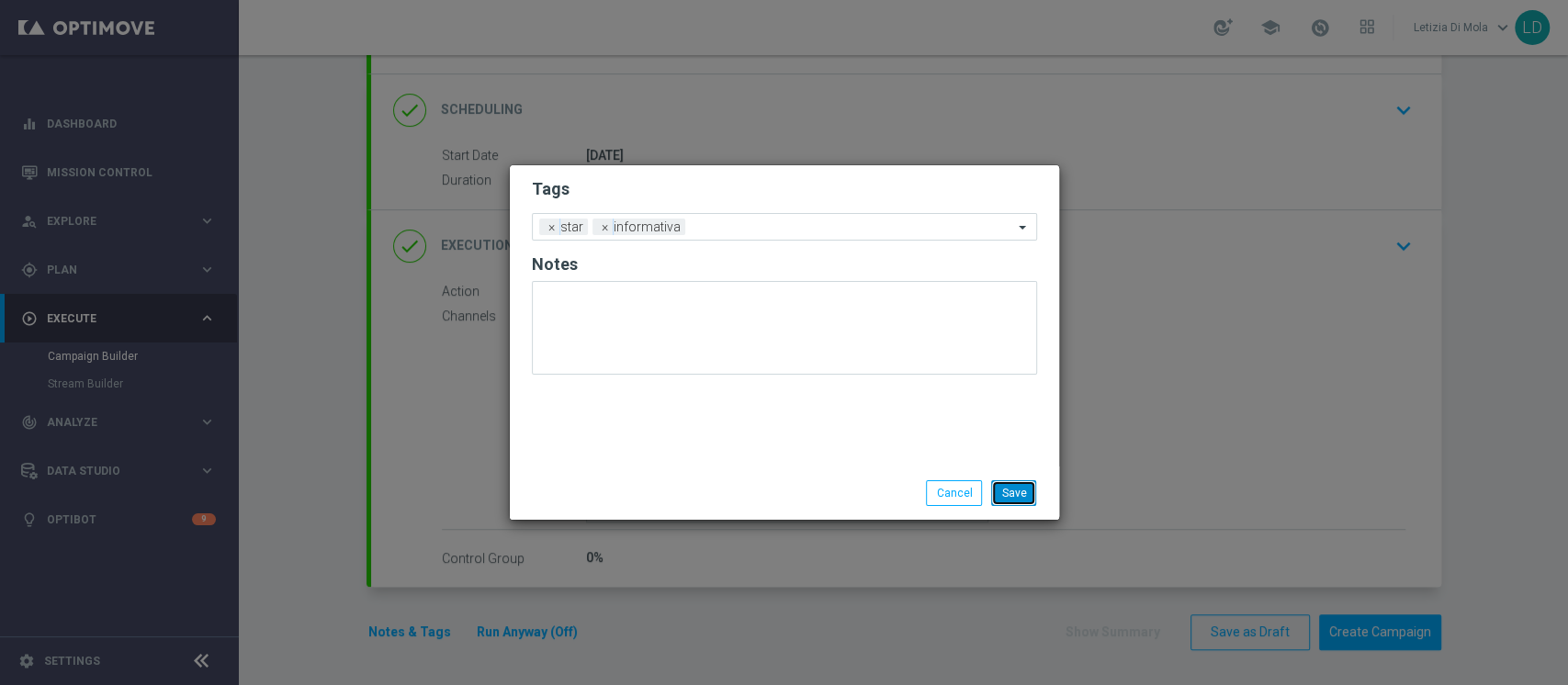
click at [1014, 489] on button "Save" at bounding box center [1013, 493] width 45 height 26
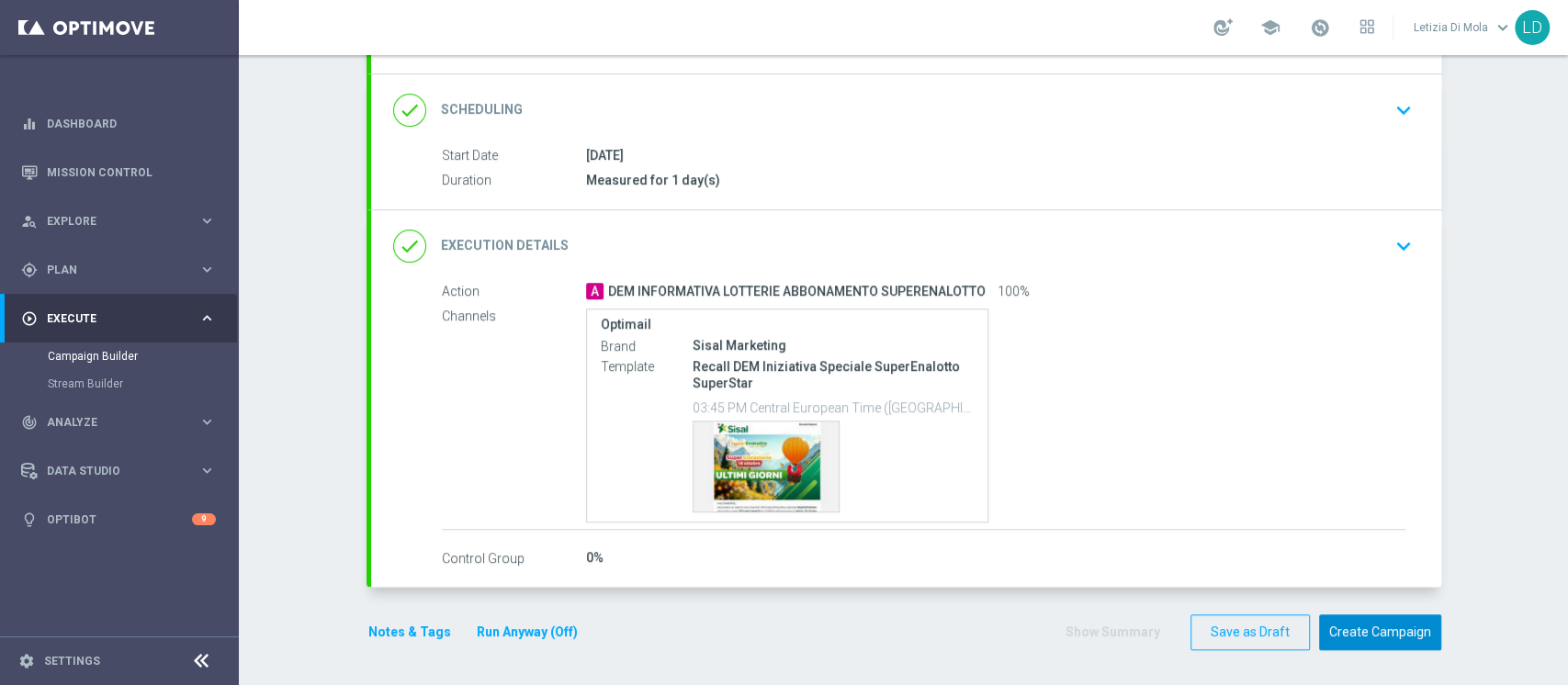
click at [1418, 623] on button "Create Campaign" at bounding box center [1380, 632] width 123 height 36
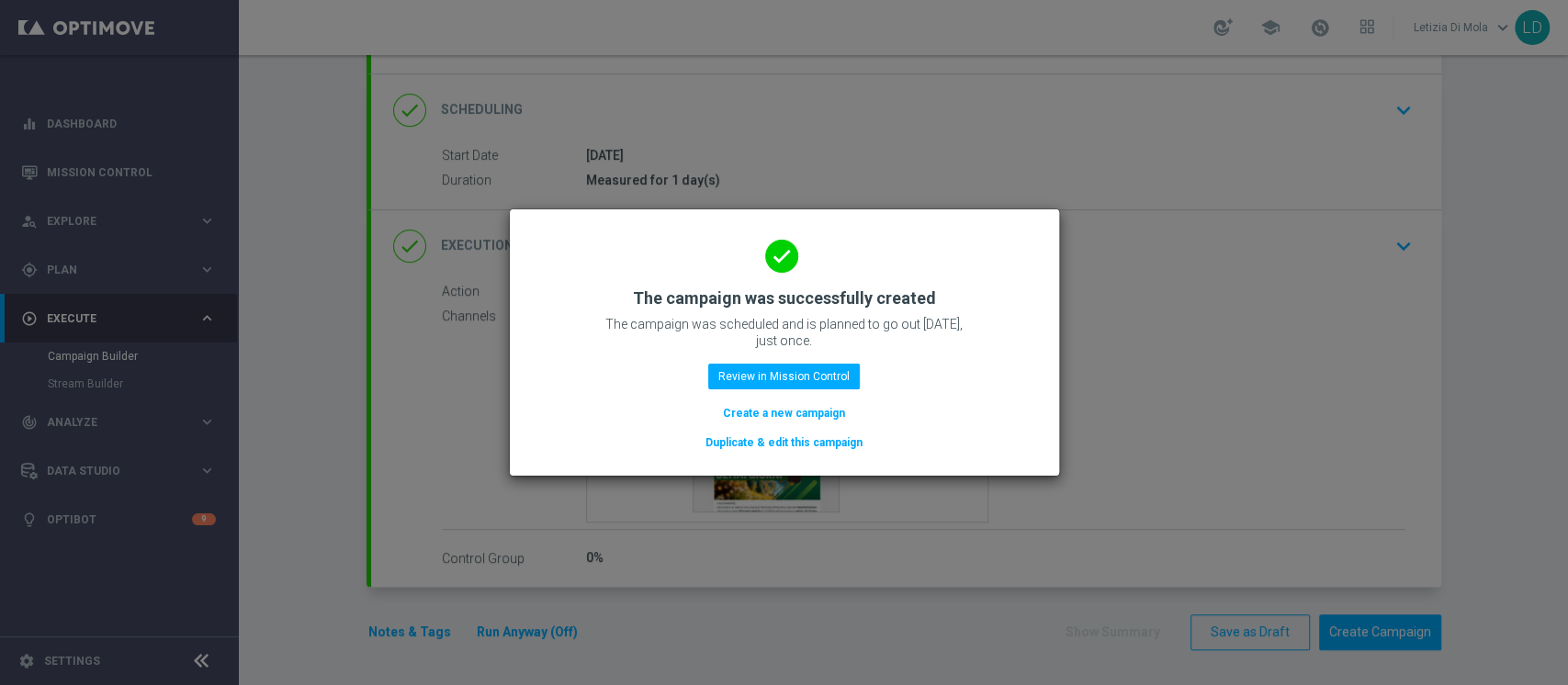
click at [796, 391] on div "done The campaign was successfully created The campaign was scheduled and is pl…" at bounding box center [784, 340] width 505 height 226
click at [798, 374] on button "Review in Mission Control" at bounding box center [784, 376] width 151 height 26
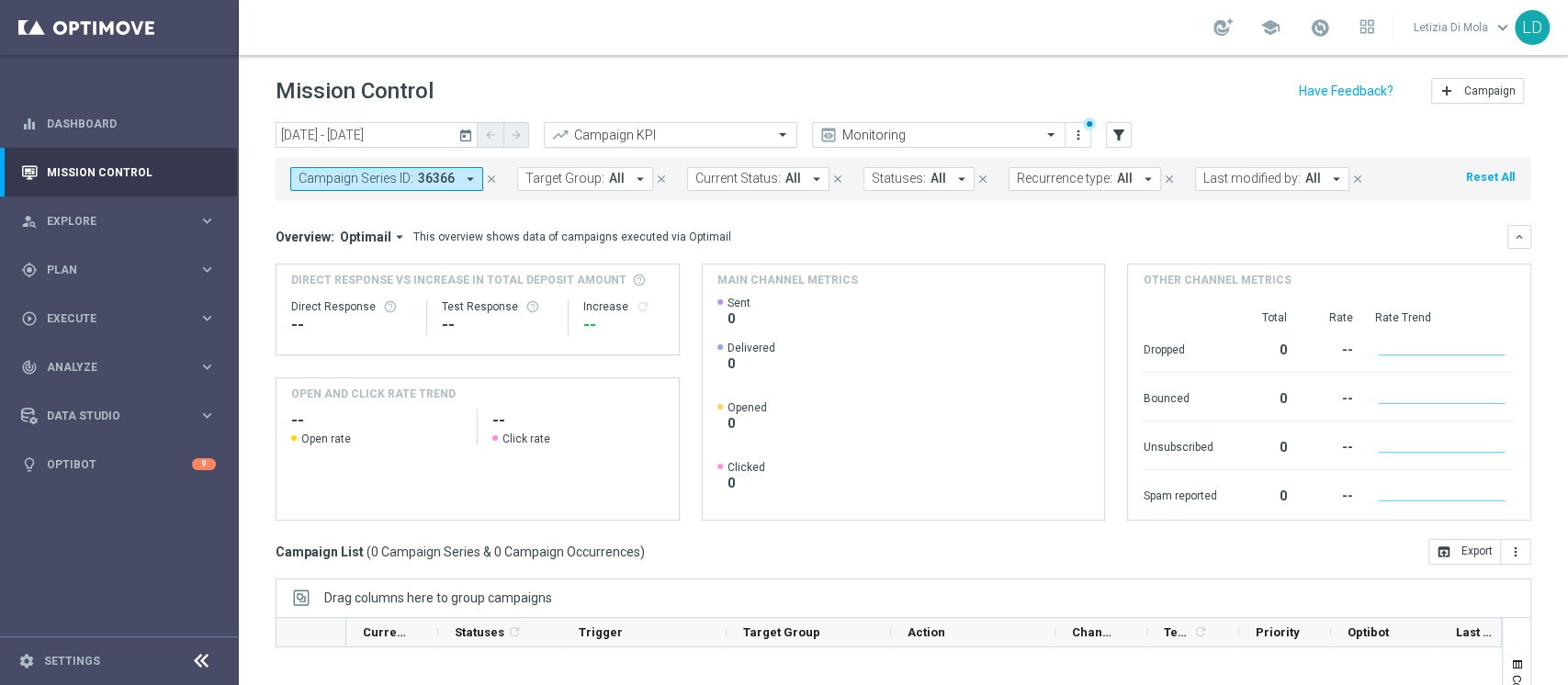
click at [781, 135] on span at bounding box center [784, 134] width 23 height 16
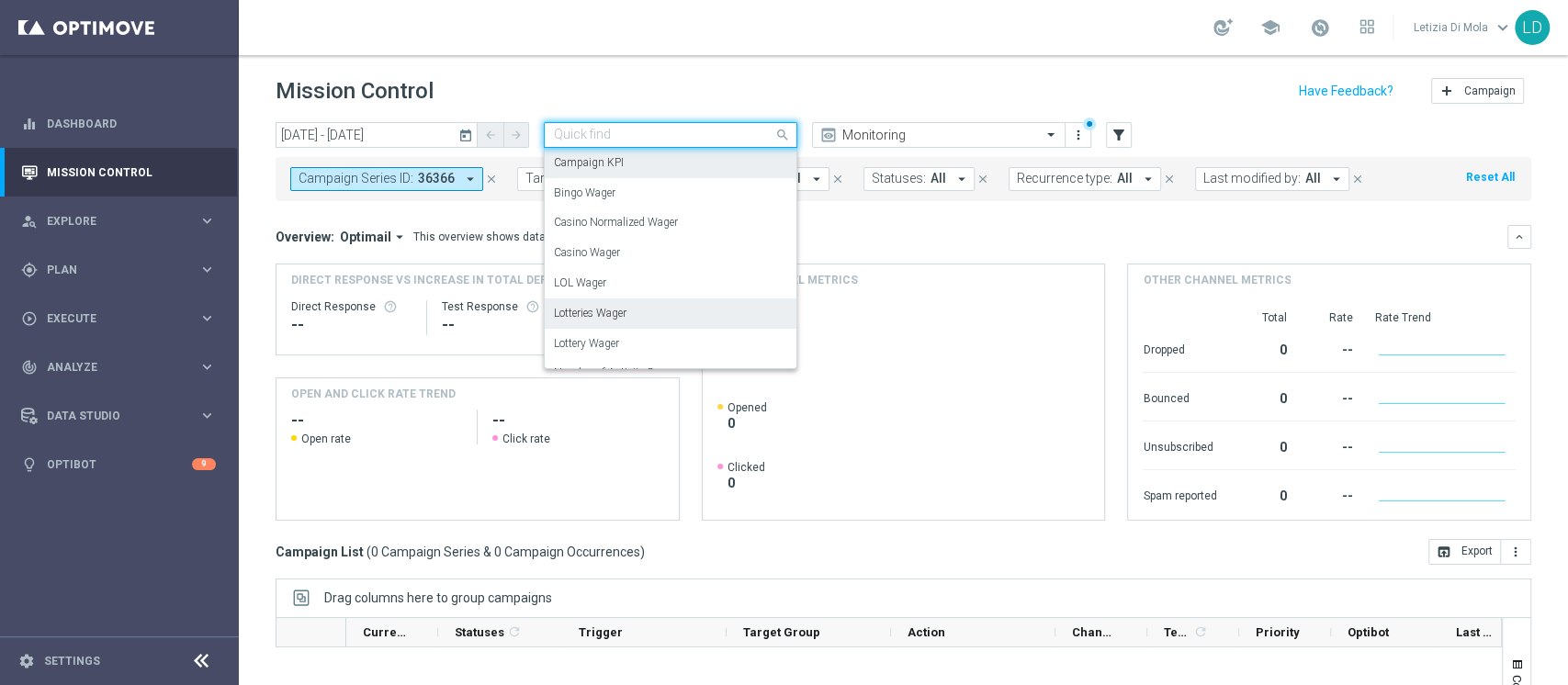
click at [650, 318] on div "Lotteries Wager" at bounding box center [670, 314] width 233 height 30
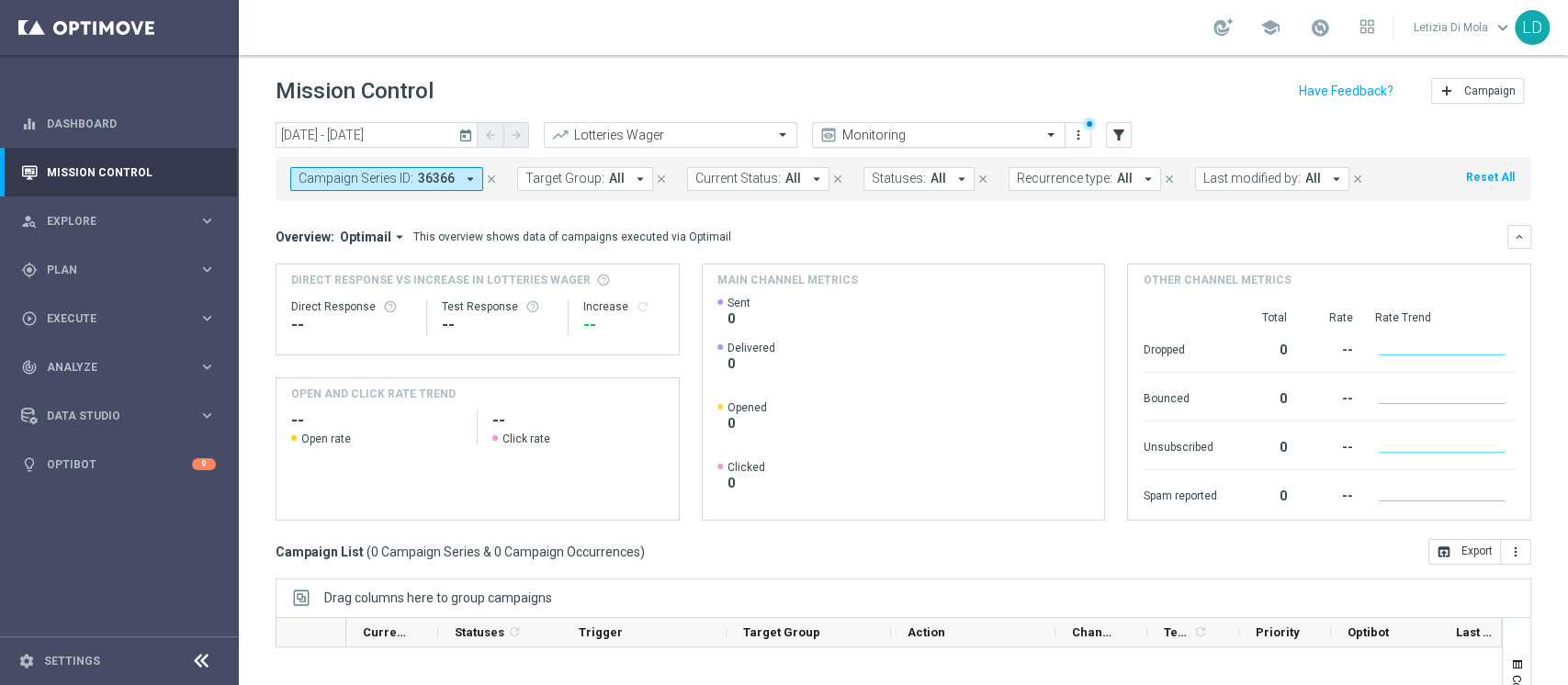
click at [1054, 134] on span at bounding box center [1053, 134] width 23 height 16
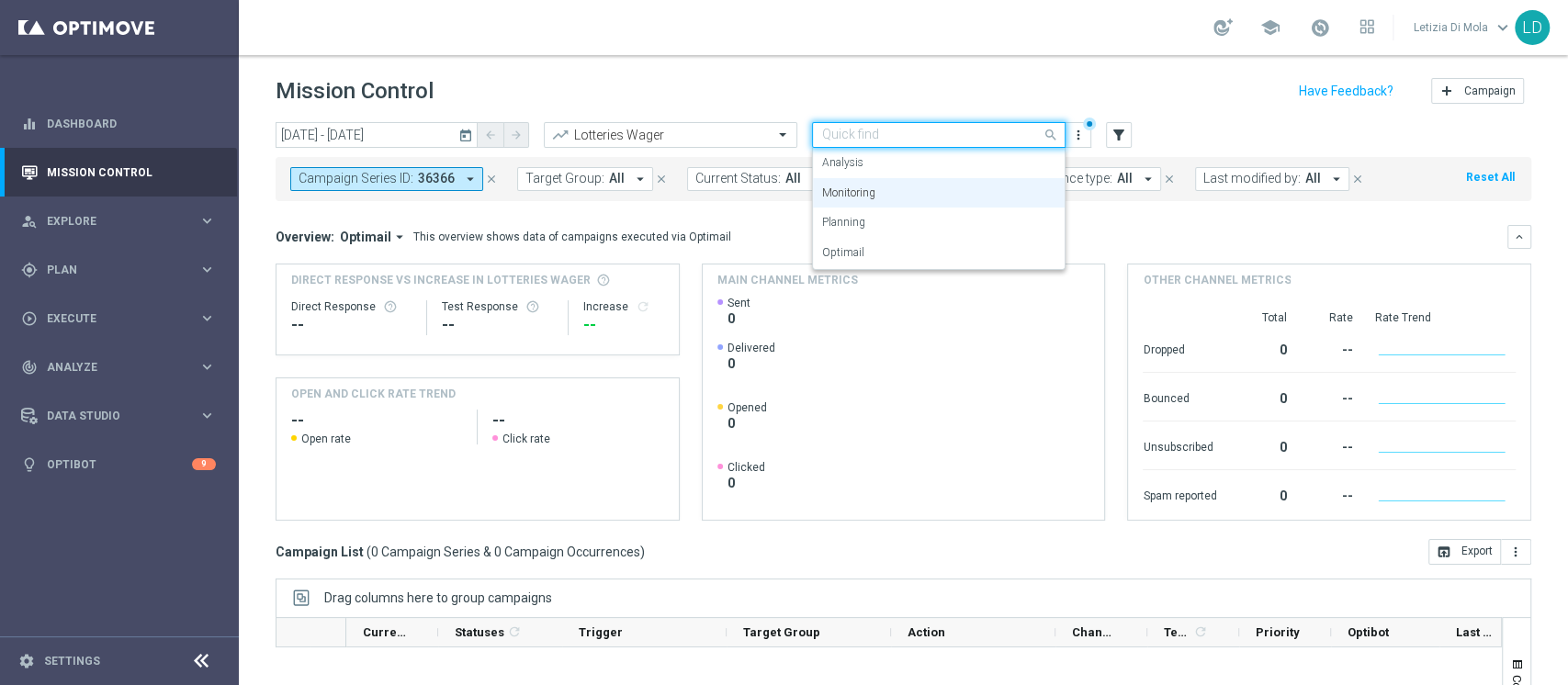
click at [1054, 134] on span at bounding box center [1053, 134] width 23 height 23
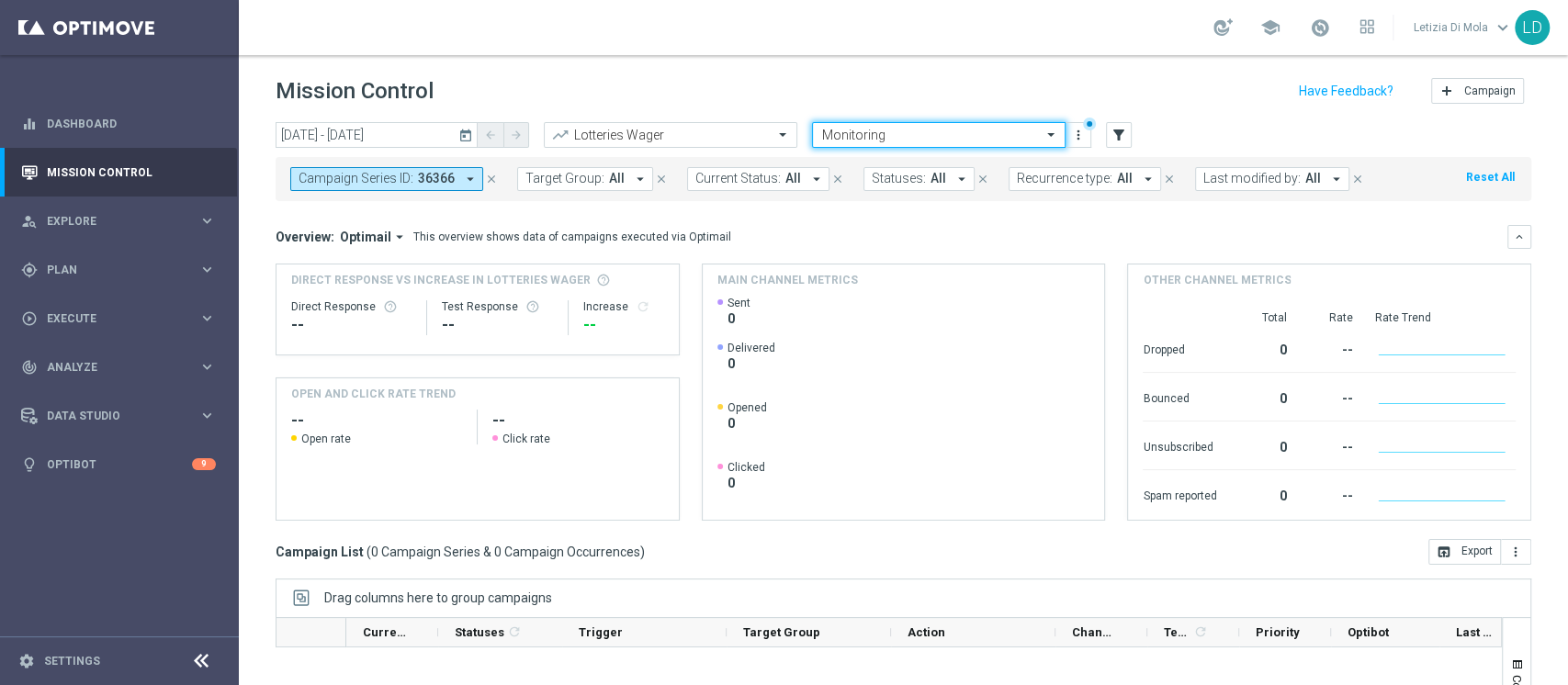
click at [633, 180] on icon "arrow_drop_down" at bounding box center [640, 178] width 17 height 17
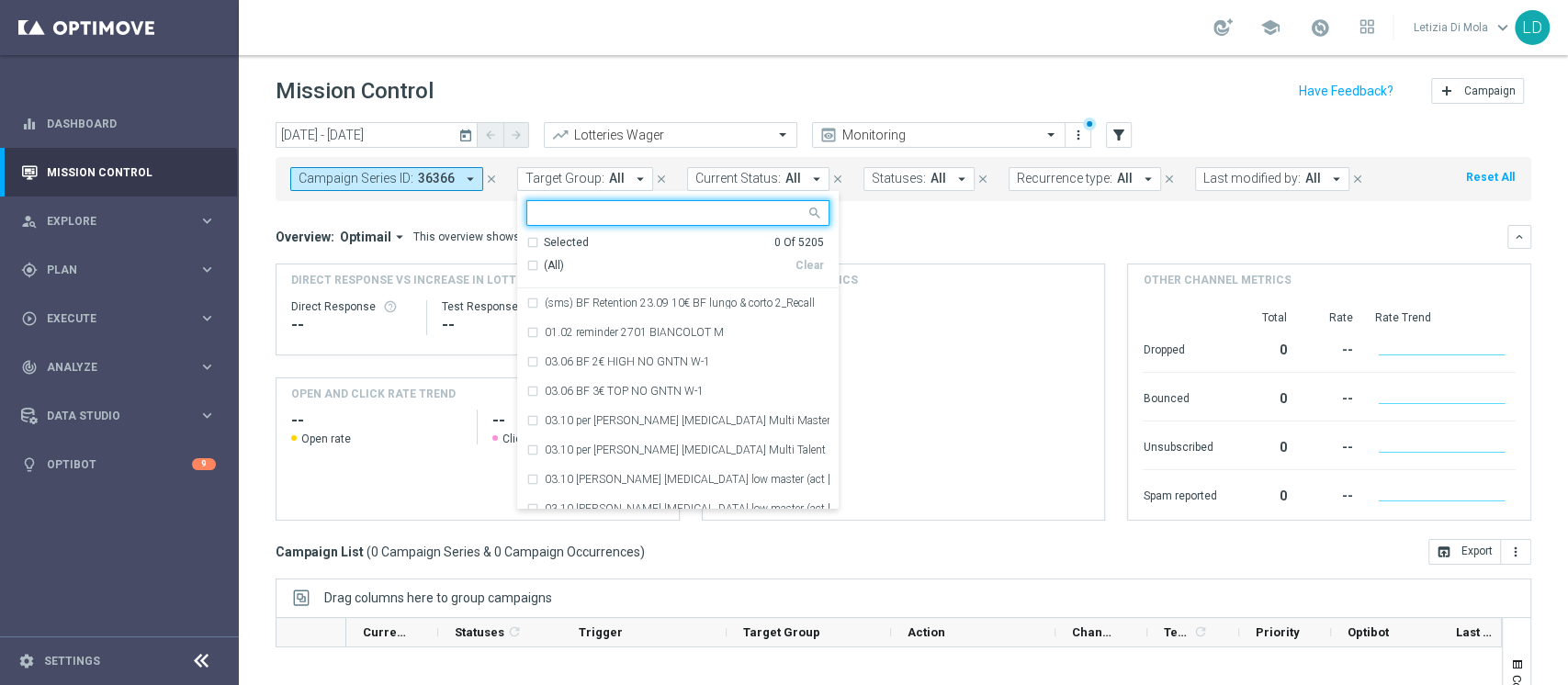
click at [633, 180] on icon "arrow_drop_down" at bounding box center [640, 178] width 17 height 17
